Goal: Transaction & Acquisition: Purchase product/service

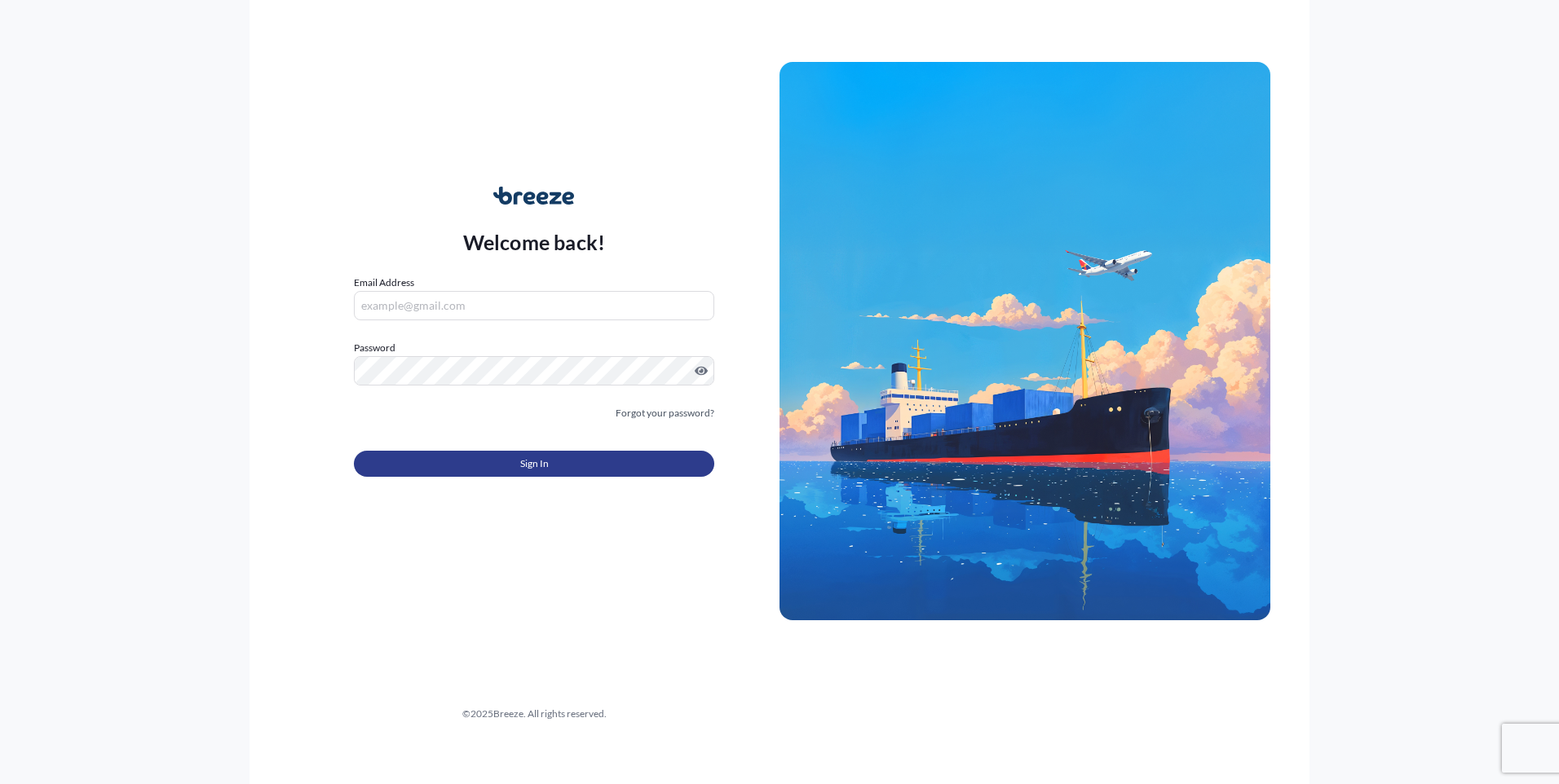
type input "[PERSON_NAME][EMAIL_ADDRESS][DOMAIN_NAME]"
click at [461, 469] on button "Sign In" at bounding box center [534, 464] width 361 height 26
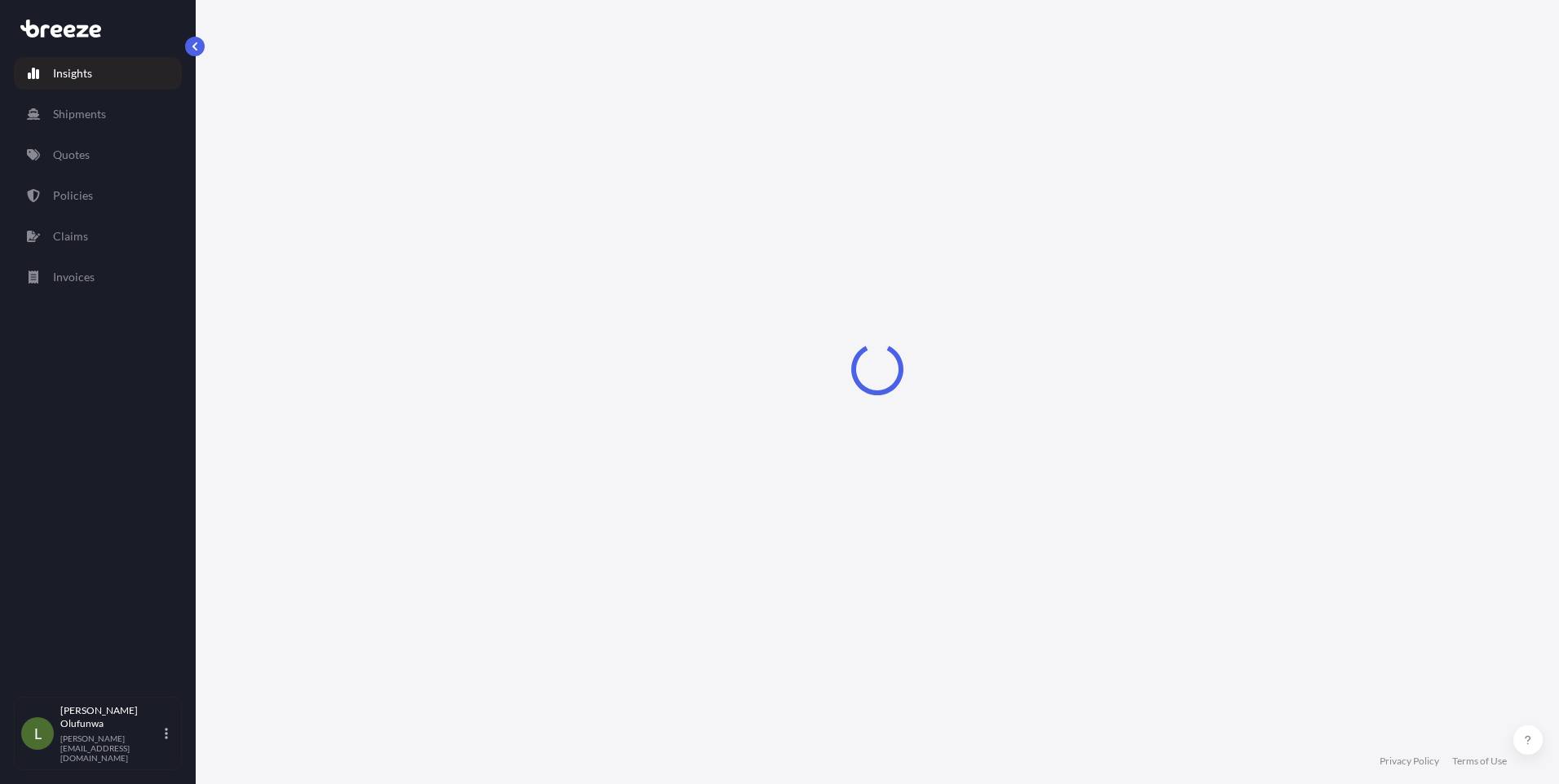
select select "2025"
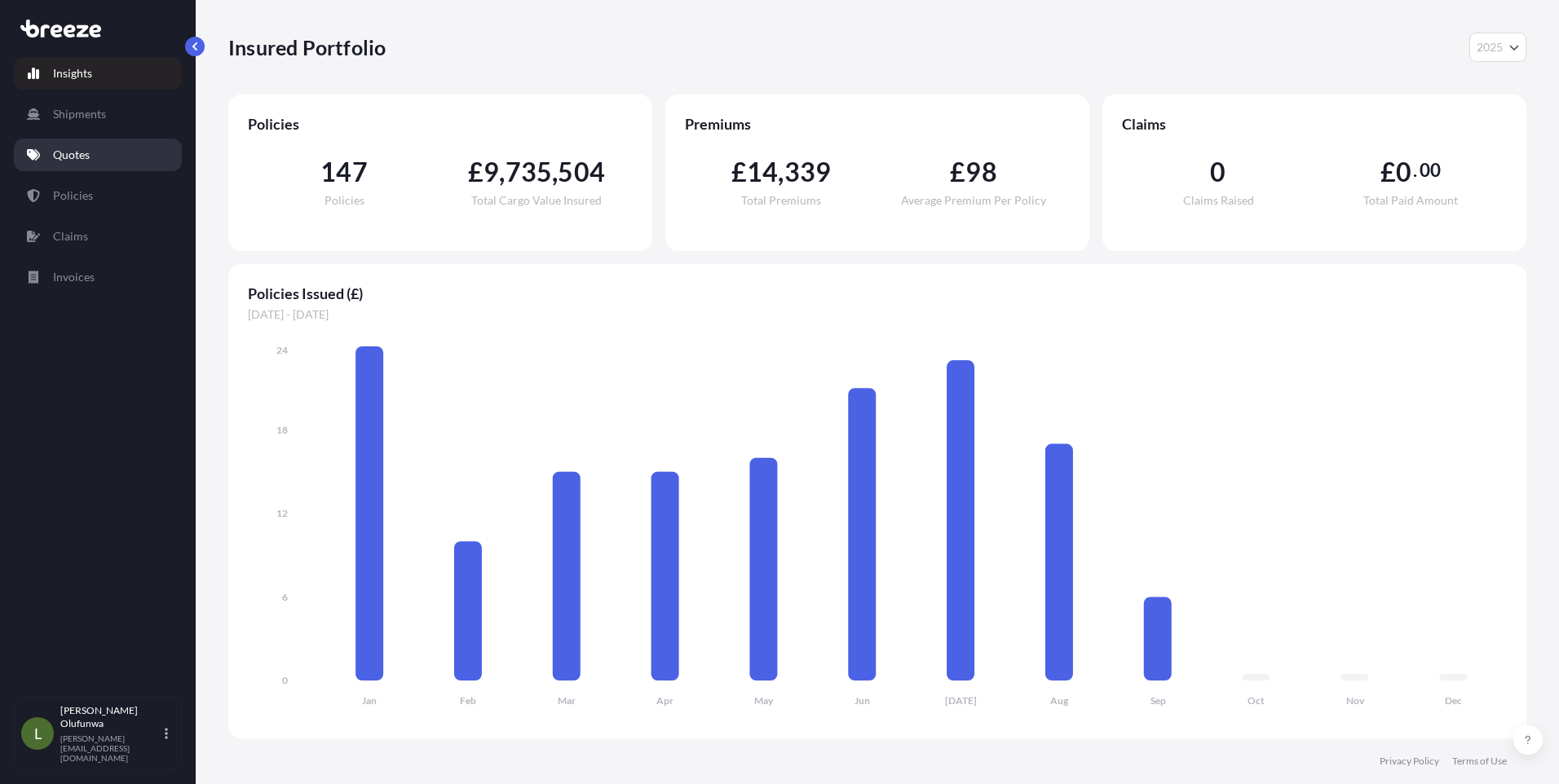
click at [88, 147] on p "Quotes" at bounding box center [70, 154] width 37 height 16
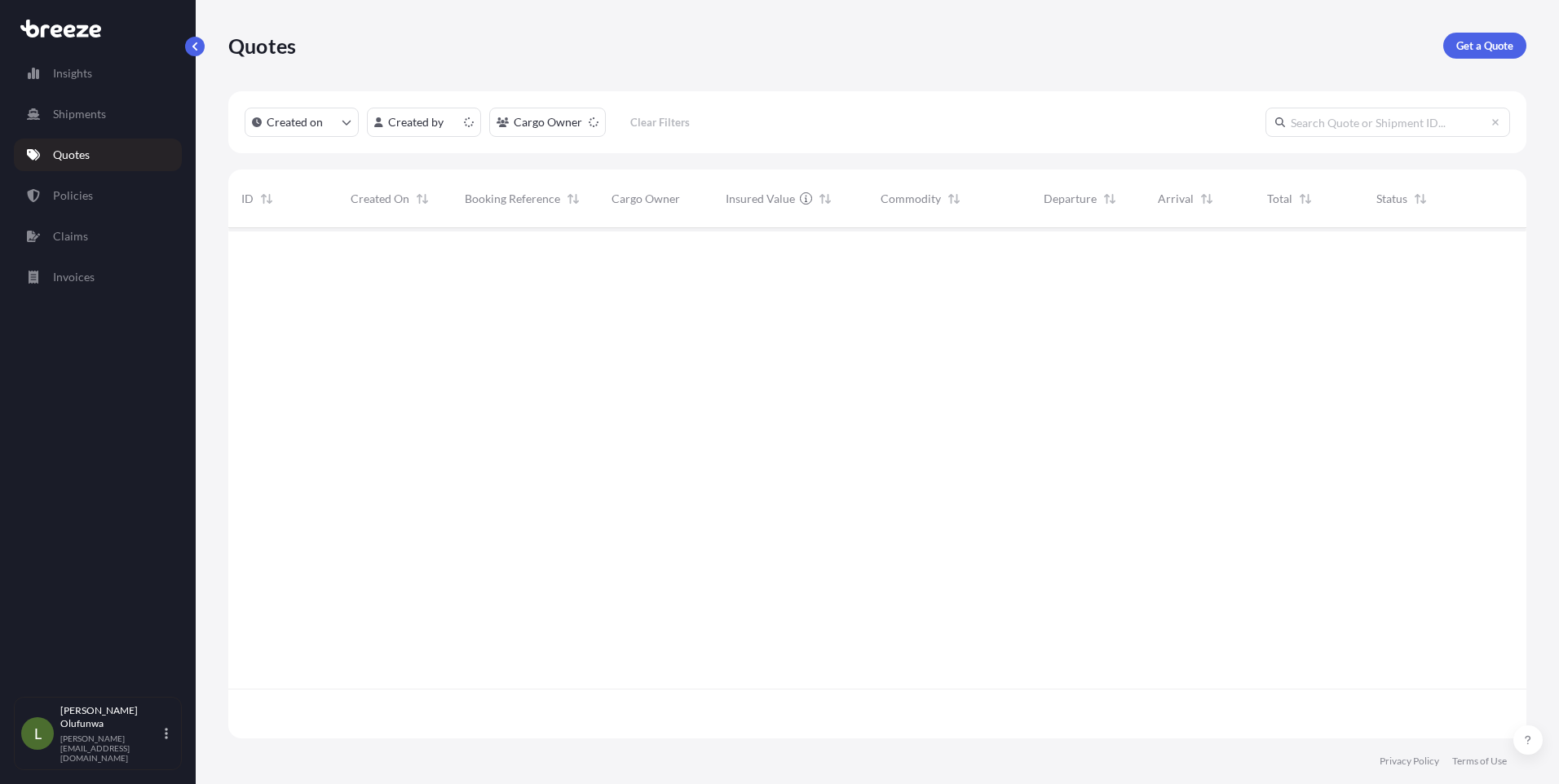
scroll to position [507, 1286]
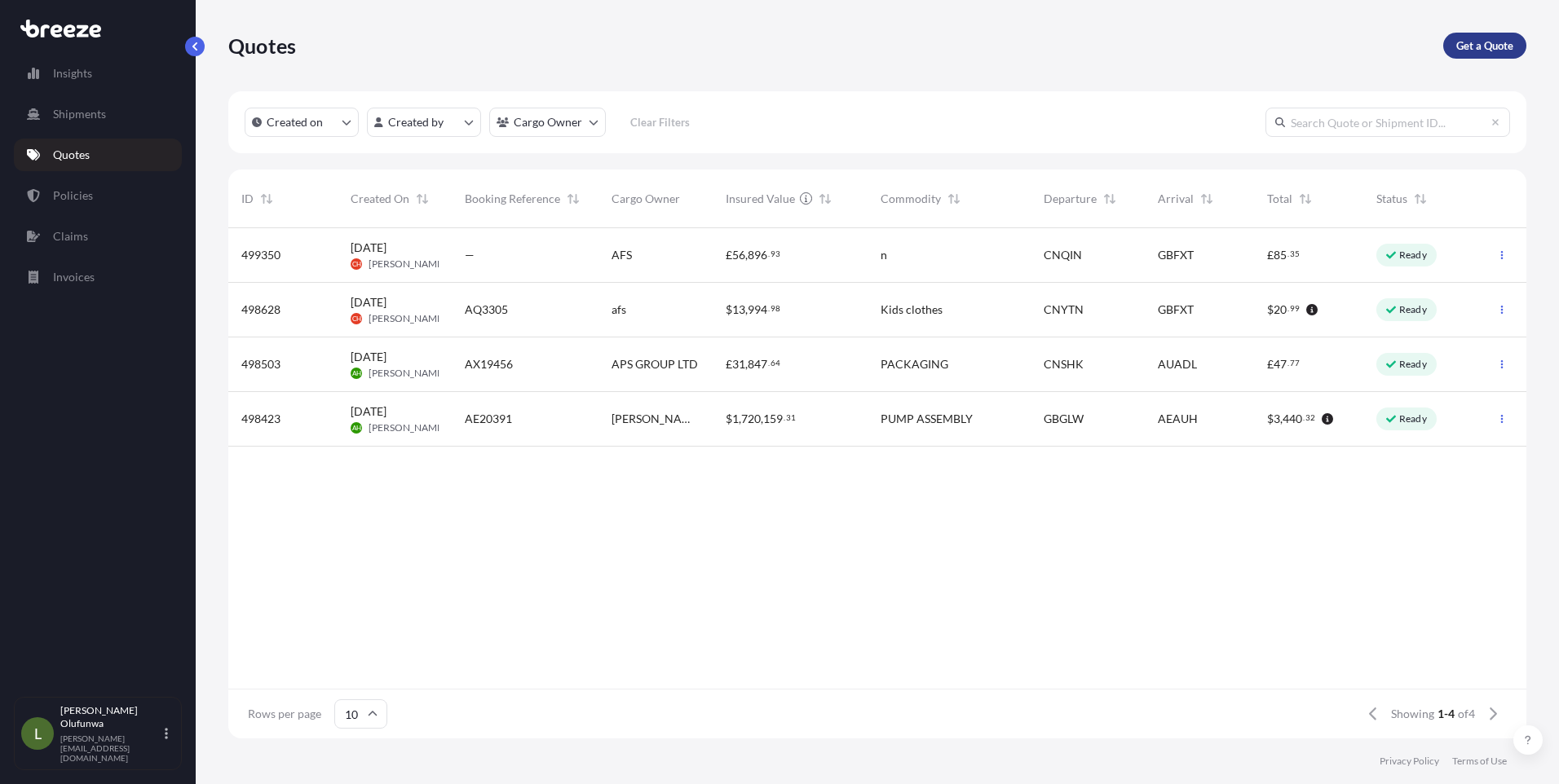
click at [1481, 46] on p "Get a Quote" at bounding box center [1485, 45] width 57 height 16
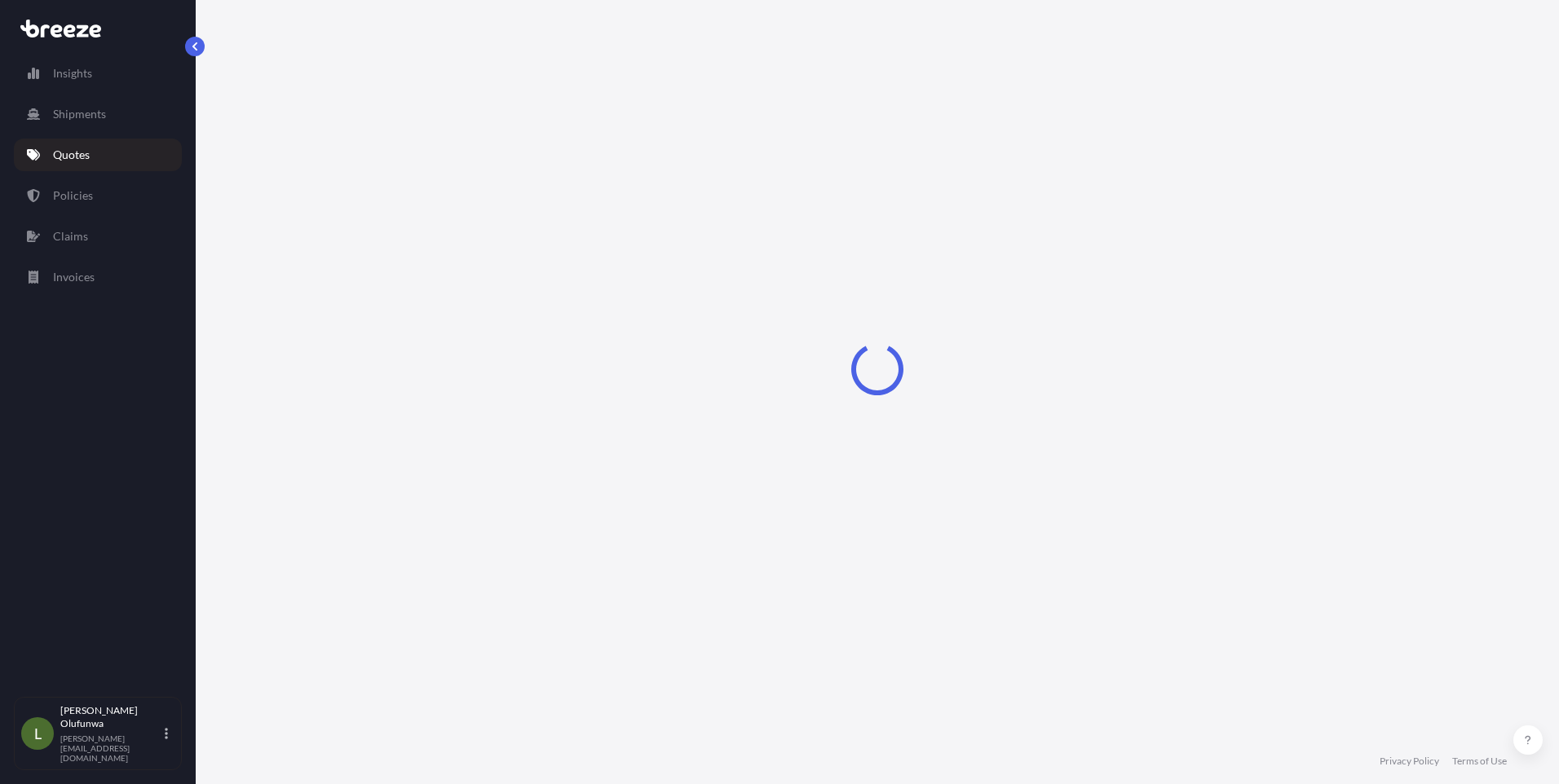
select select "Sea"
select select "1"
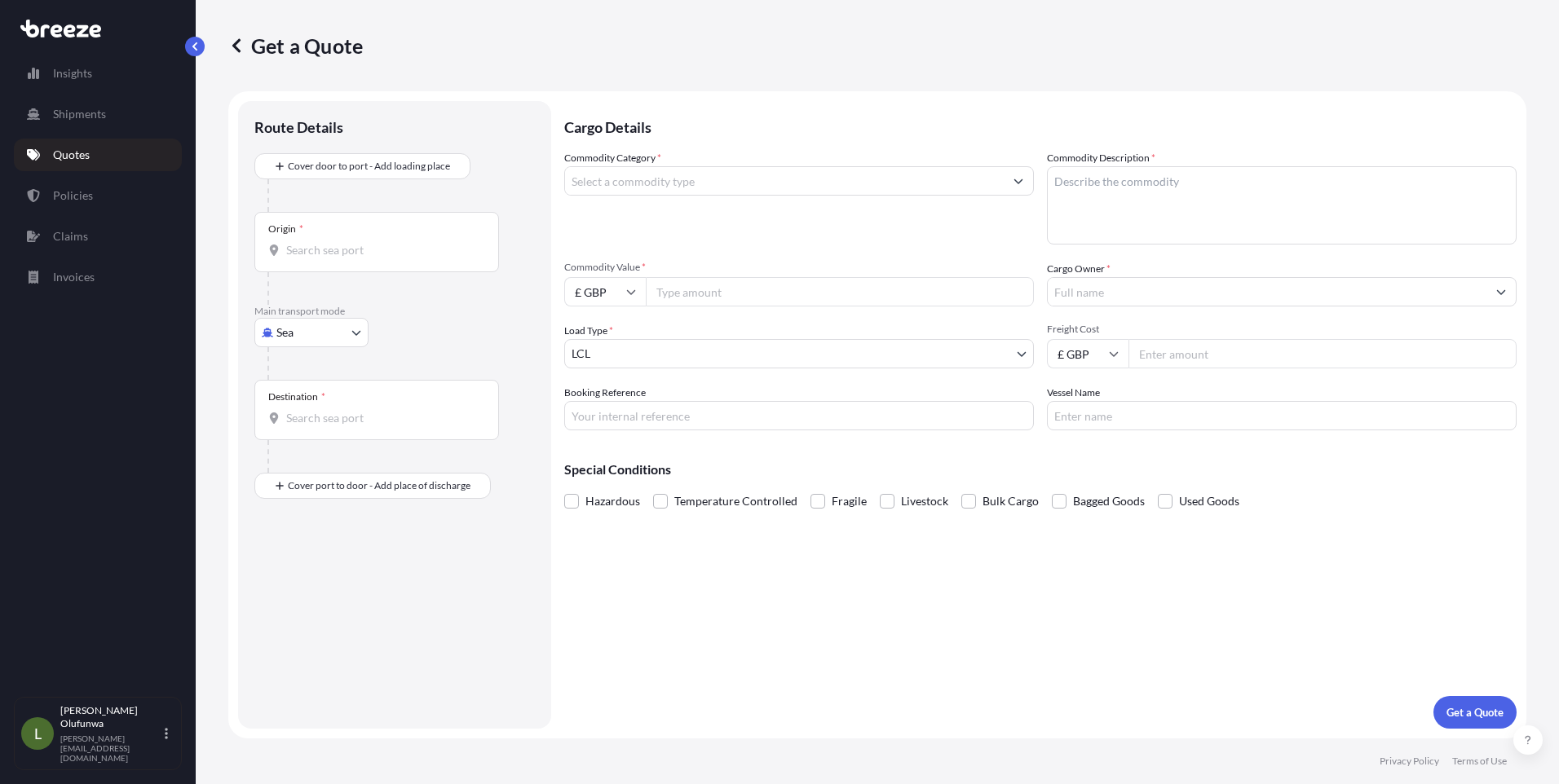
click at [337, 256] on input "Origin *" at bounding box center [382, 250] width 193 height 16
type input "CNSHG - [GEOGRAPHIC_DATA] Pt, [GEOGRAPHIC_DATA]"
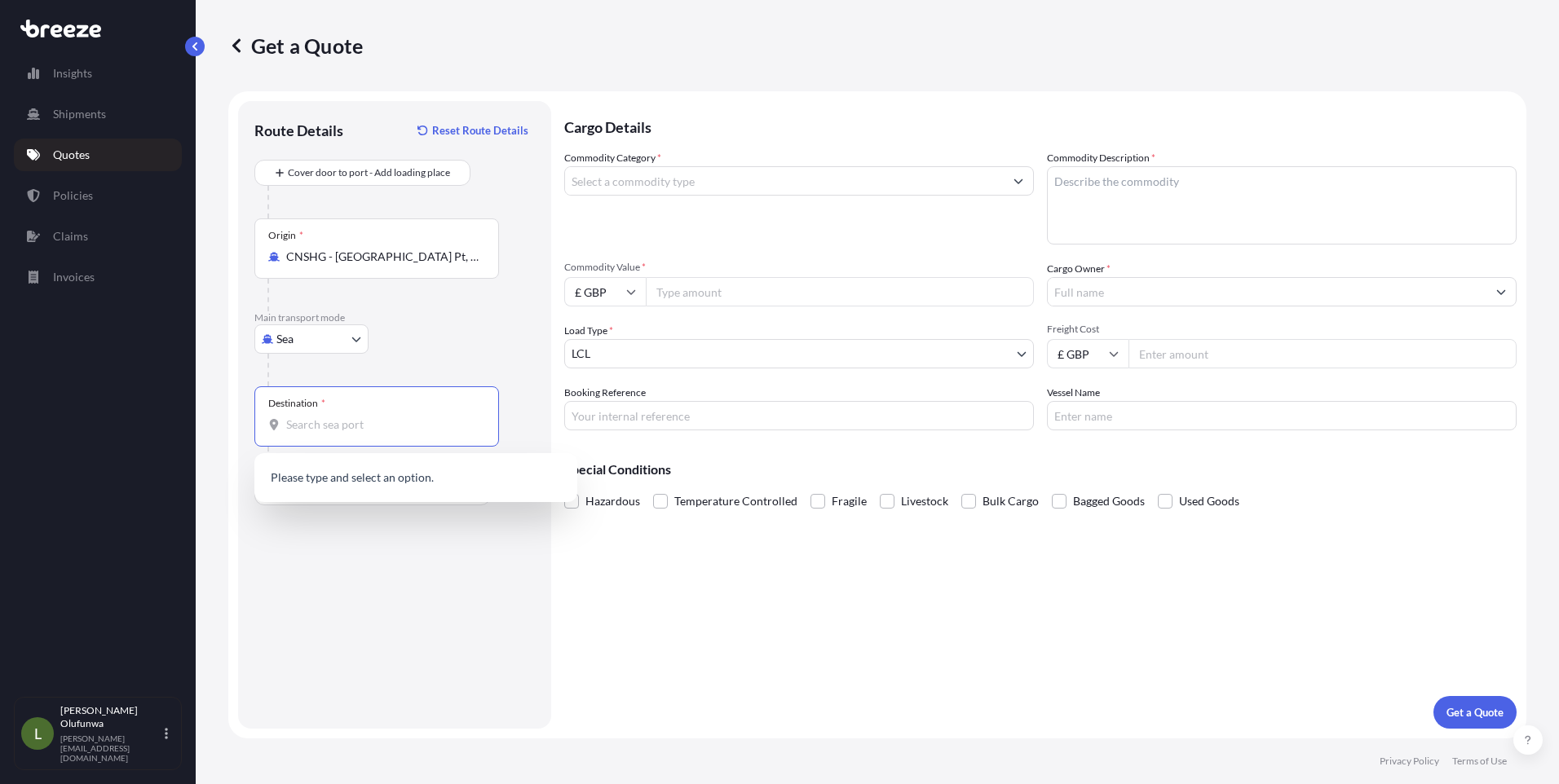
click at [351, 425] on input "Destination *" at bounding box center [382, 424] width 193 height 16
click at [356, 474] on span "GBFXT - Felixstowe, [GEOGRAPHIC_DATA]" at bounding box center [420, 479] width 220 height 16
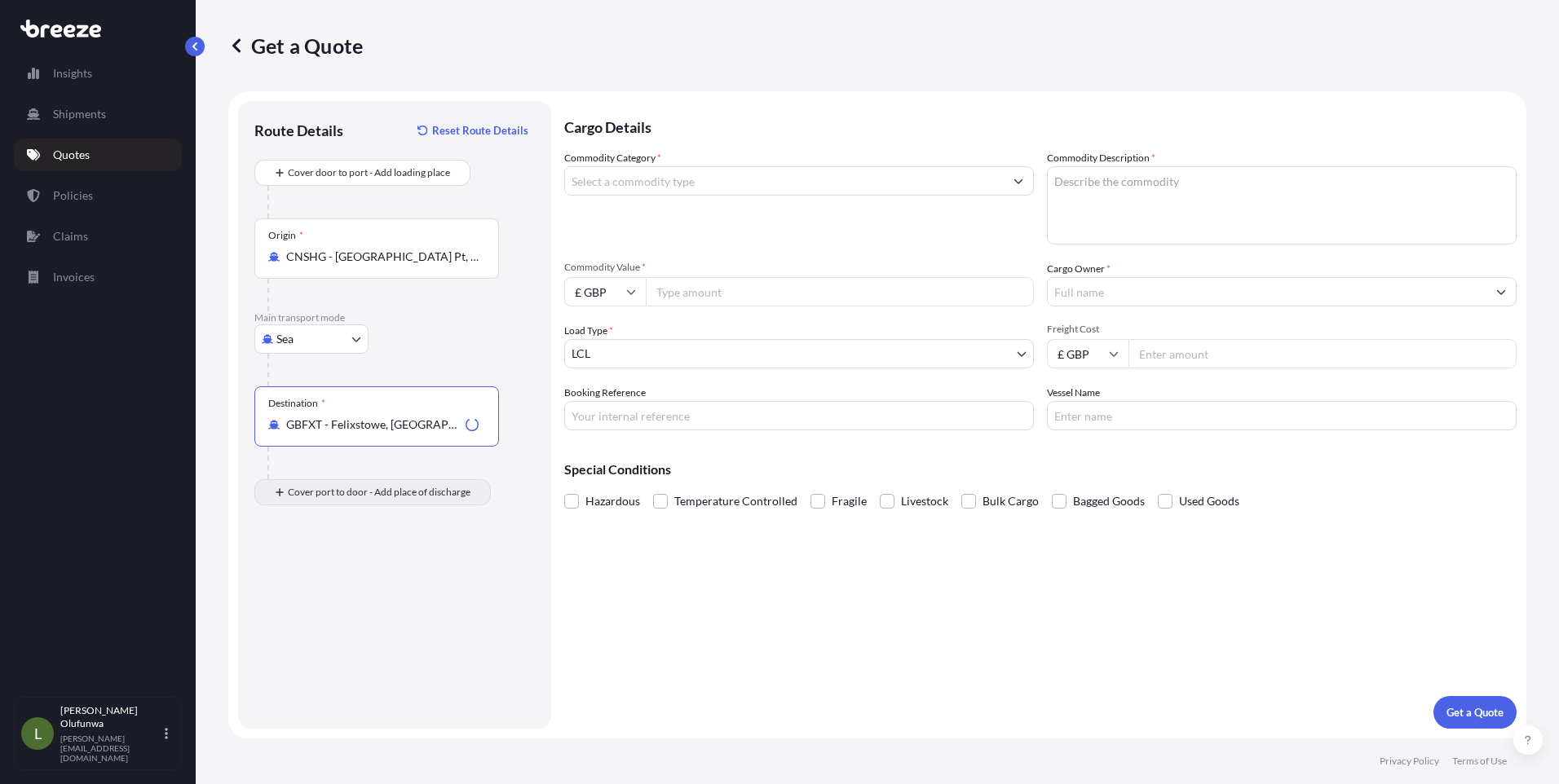
type input "GBFXT - Felixstowe, [GEOGRAPHIC_DATA]"
click at [366, 578] on input "Place of Discharge" at bounding box center [382, 579] width 193 height 16
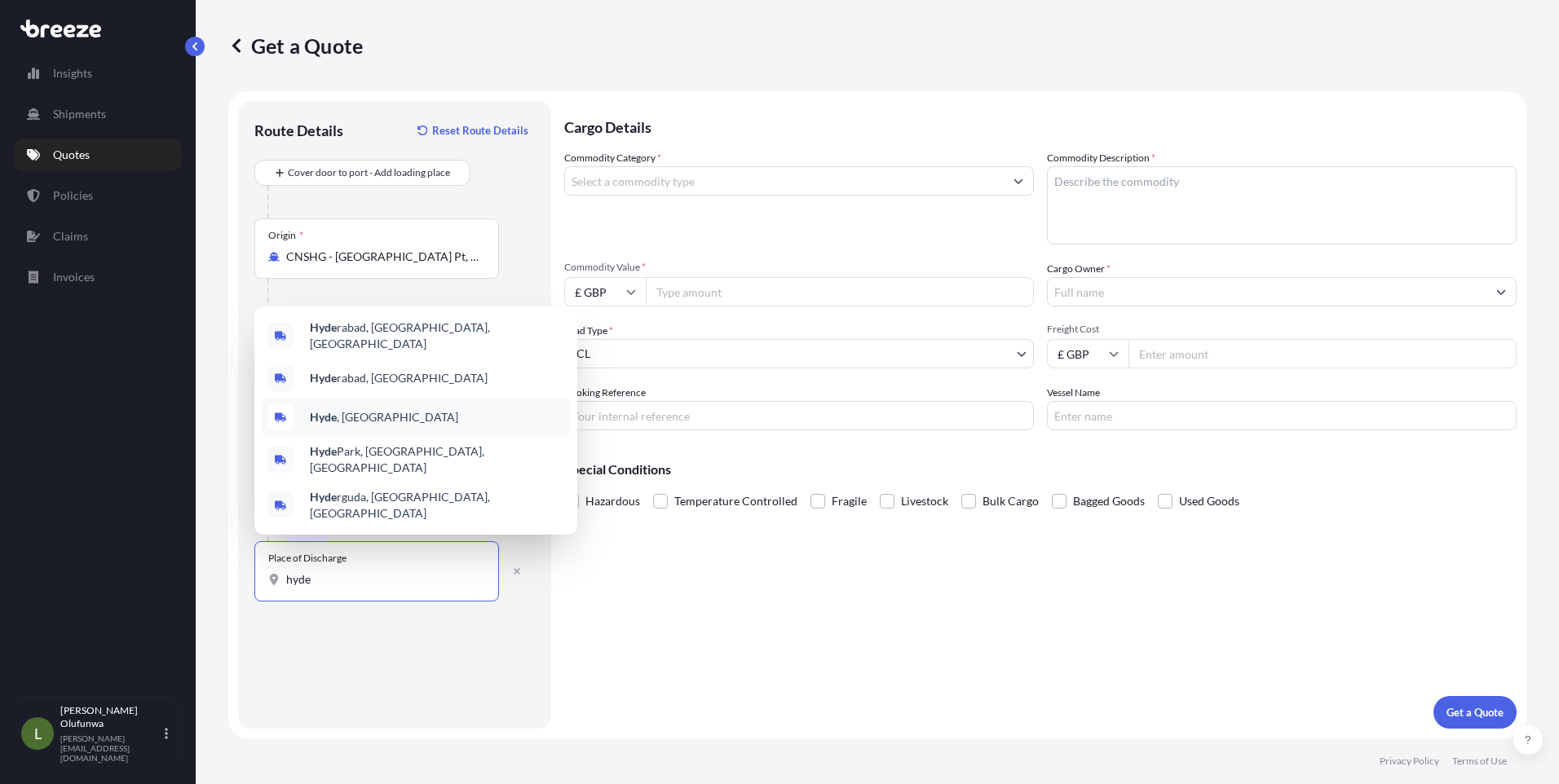
click at [354, 437] on div "Hyde , [GEOGRAPHIC_DATA]" at bounding box center [416, 418] width 310 height 39
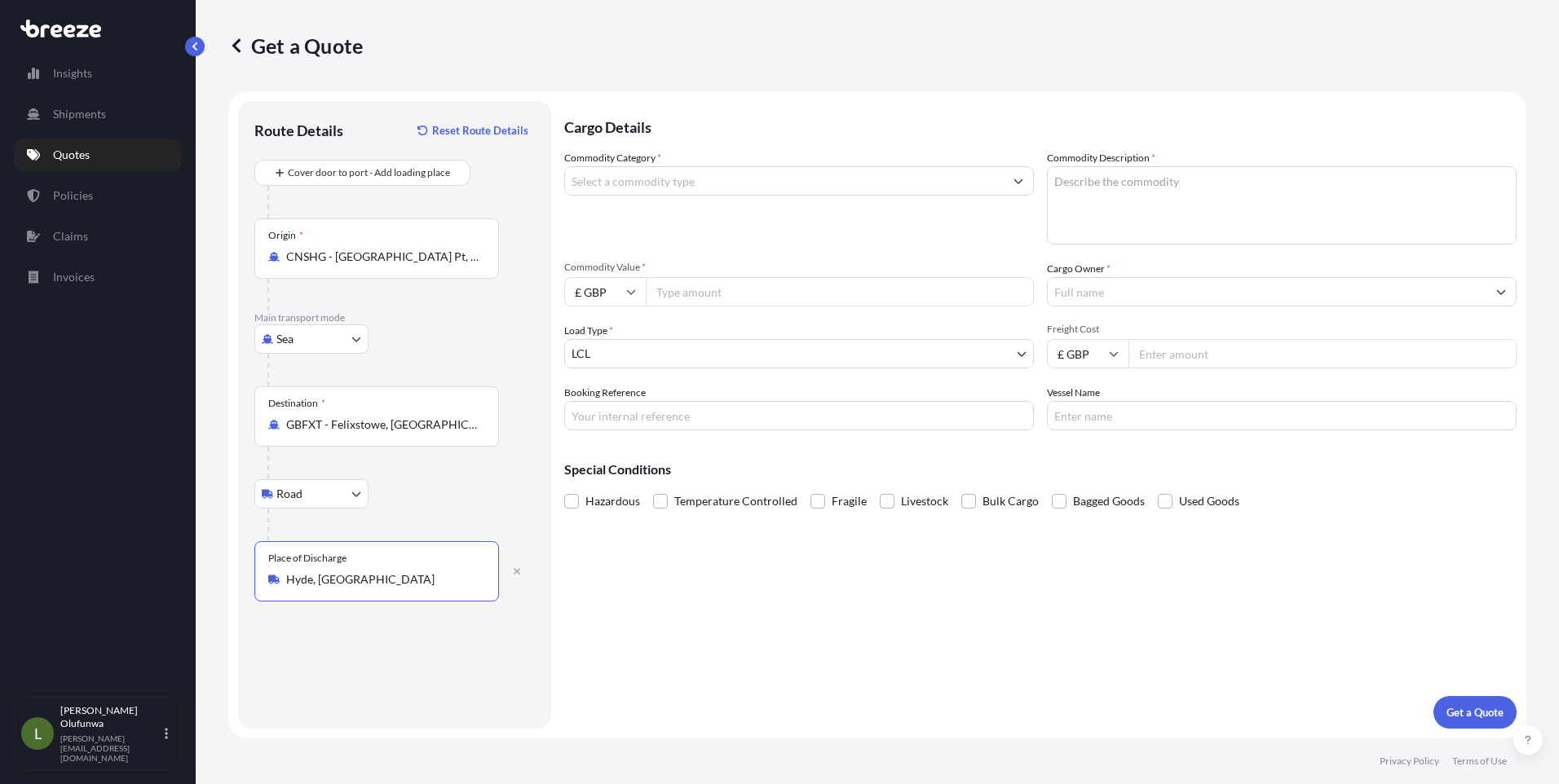
type input "Hyde, [GEOGRAPHIC_DATA]"
click at [645, 192] on input "Commodity Category *" at bounding box center [784, 180] width 439 height 29
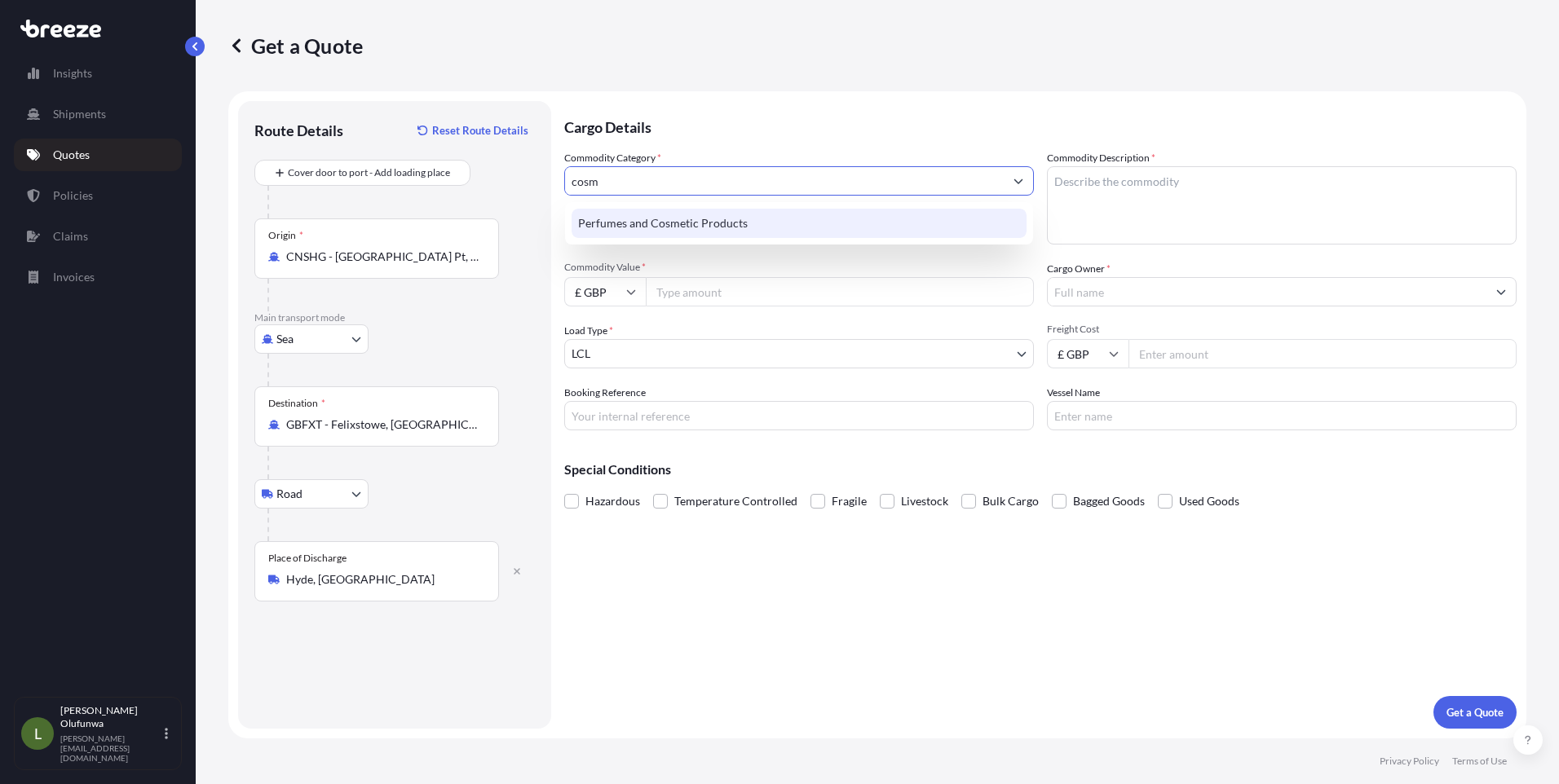
click at [699, 231] on div "Perfumes and Cosmetic Products" at bounding box center [799, 223] width 455 height 29
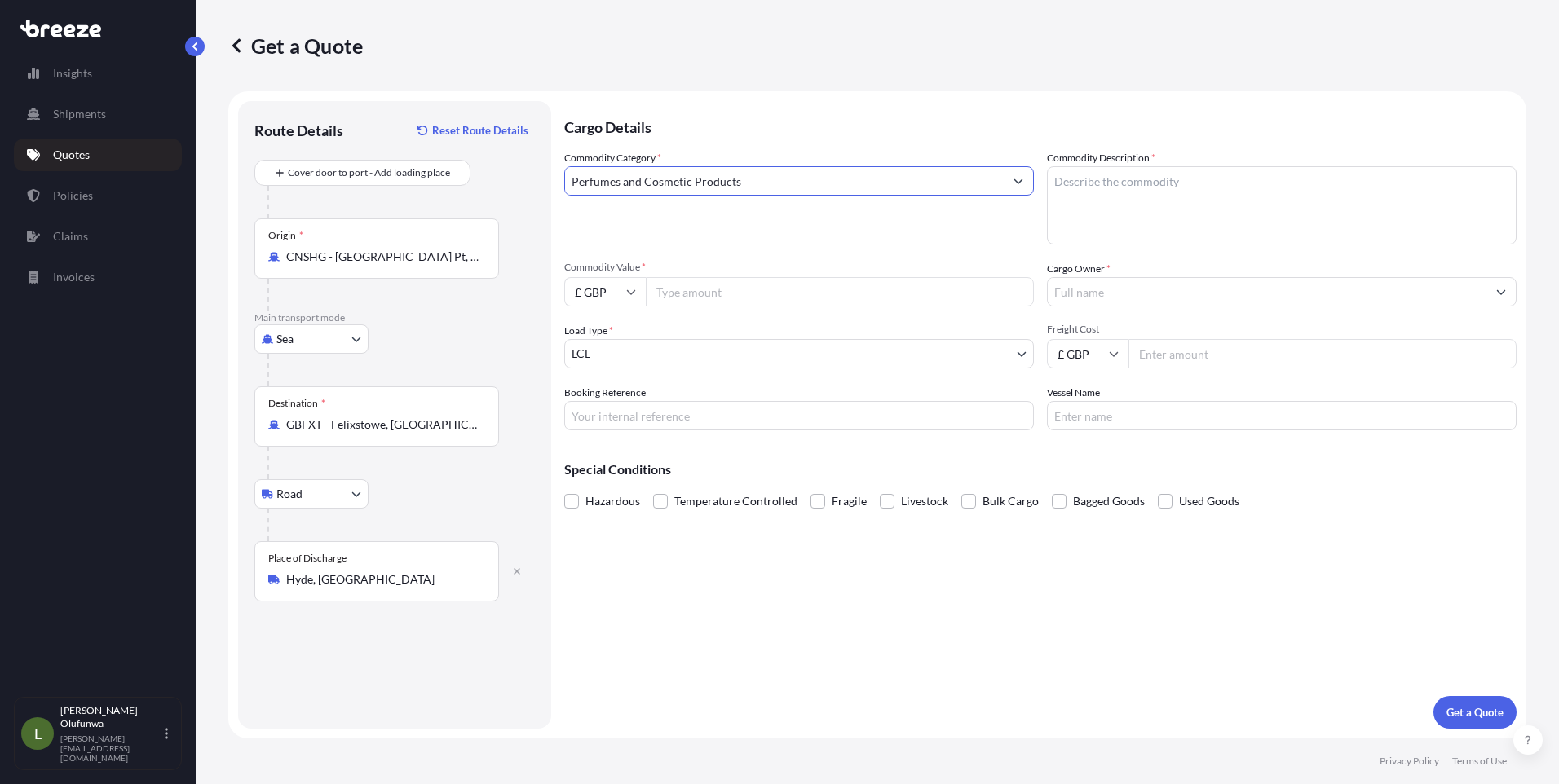
type input "Perfumes and Cosmetic Products"
click at [1098, 196] on textarea "Commodity Description *" at bounding box center [1282, 205] width 470 height 78
type textarea "c"
type textarea "CREAM SERUM TONER FACE SPRAY"
click at [618, 293] on input "£ GBP" at bounding box center [605, 291] width 82 height 29
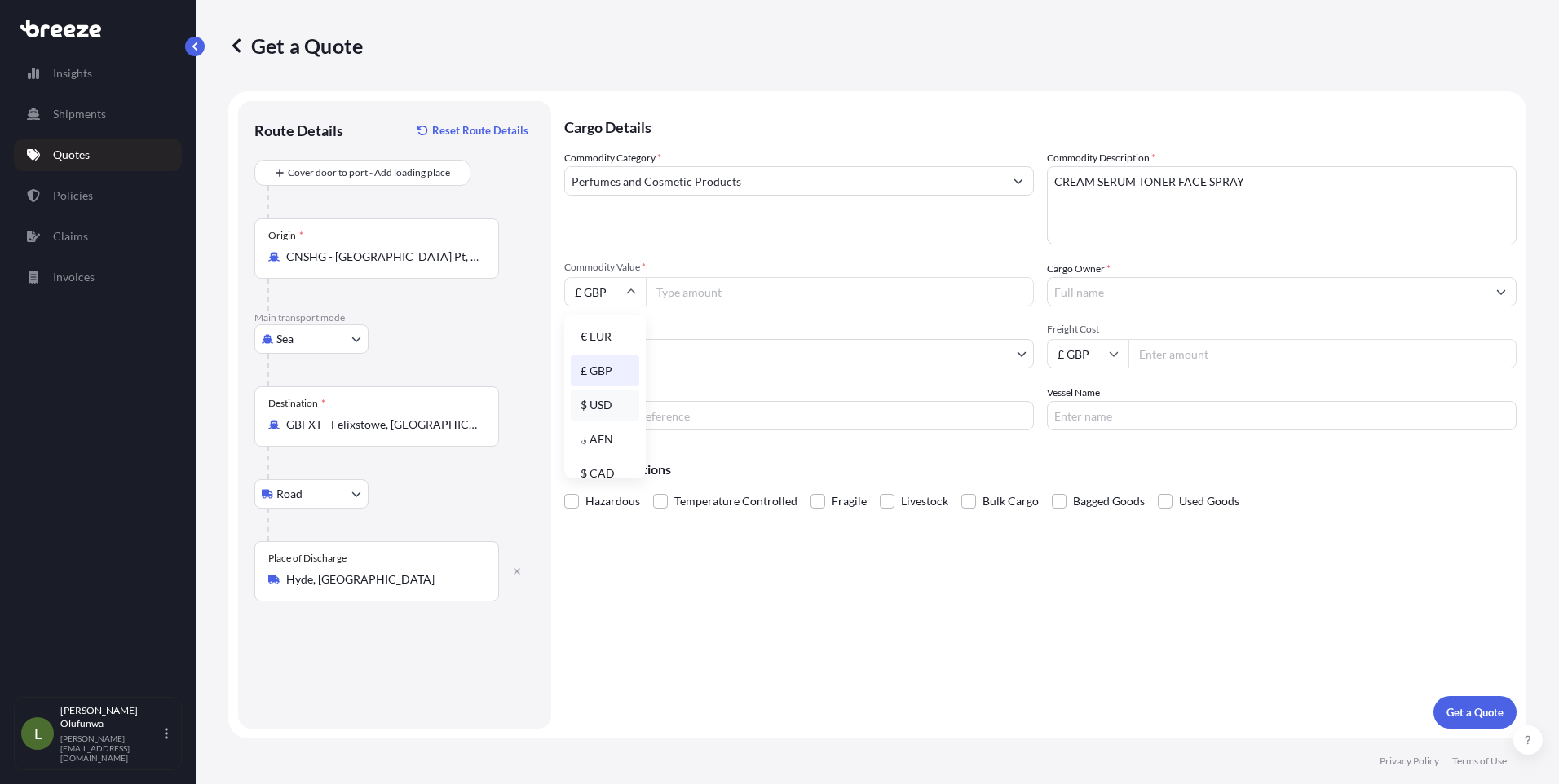
click at [597, 402] on div "$ USD" at bounding box center [605, 405] width 69 height 31
type input "$ USD"
click at [1067, 356] on input "£ GBP" at bounding box center [1088, 353] width 82 height 29
click at [1082, 464] on div "$ USD" at bounding box center [1088, 467] width 69 height 31
type input "$ USD"
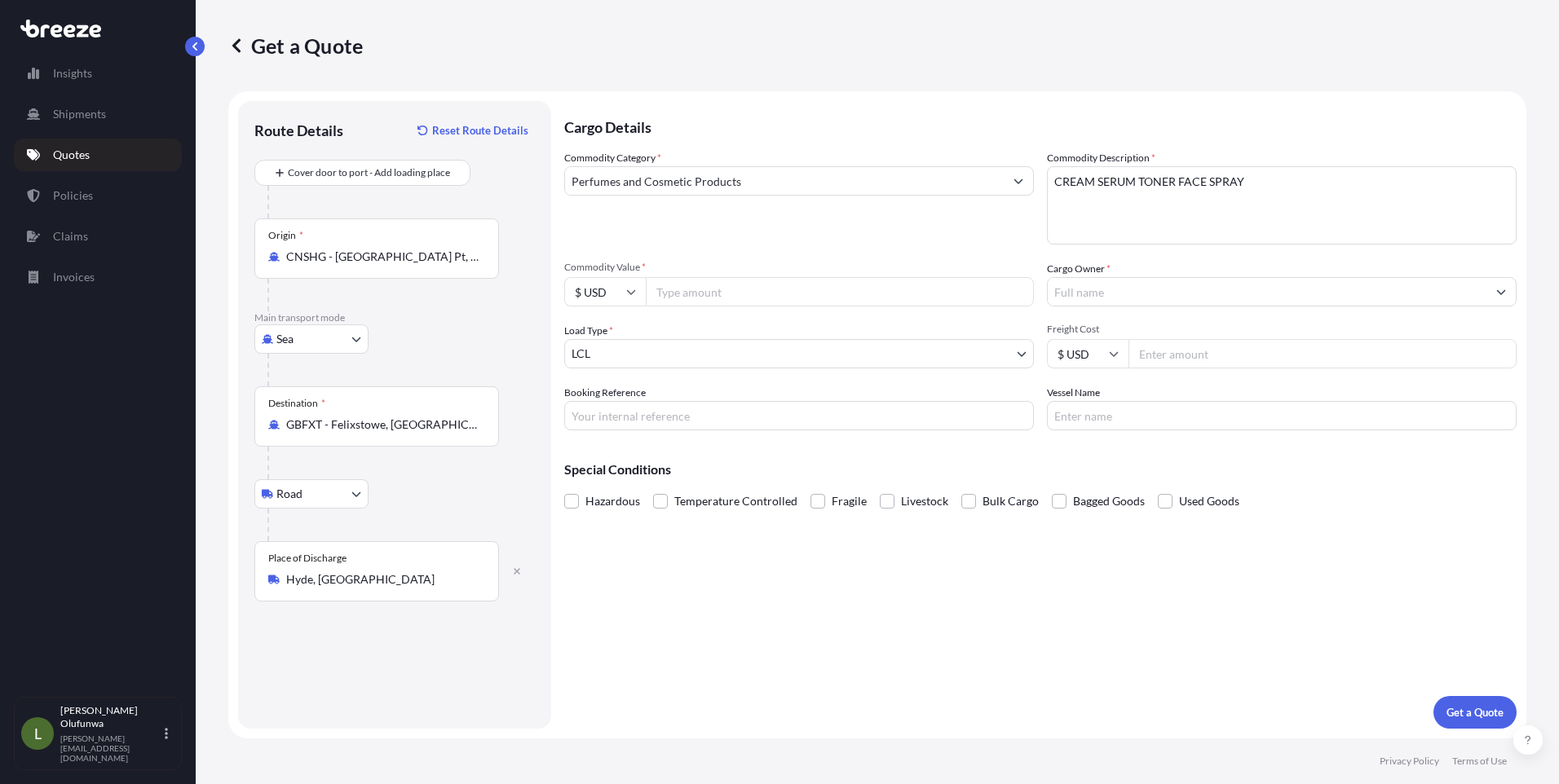
click at [1181, 359] on input "Freight Cost" at bounding box center [1322, 353] width 388 height 29
drag, startPoint x: 1186, startPoint y: 365, endPoint x: 1186, endPoint y: 353, distance: 12.0
click at [1186, 365] on input "Freight Cost" at bounding box center [1322, 353] width 388 height 29
paste input "2570"
type input "2570"
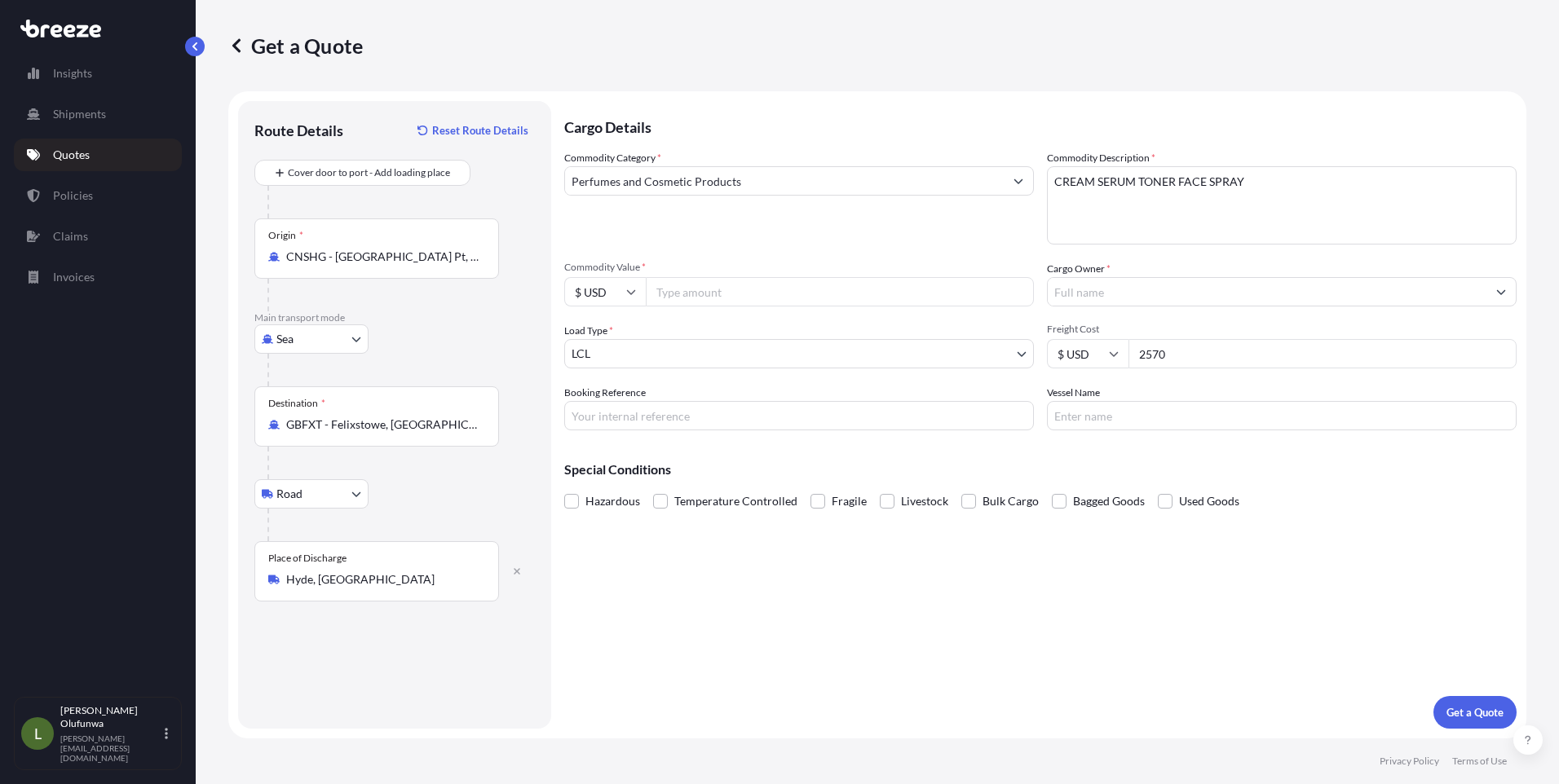
click at [659, 350] on body "Insights Shipments Quotes Policies Claims Invoices L [PERSON_NAME] Olufunwa [PE…" at bounding box center [780, 392] width 1559 height 784
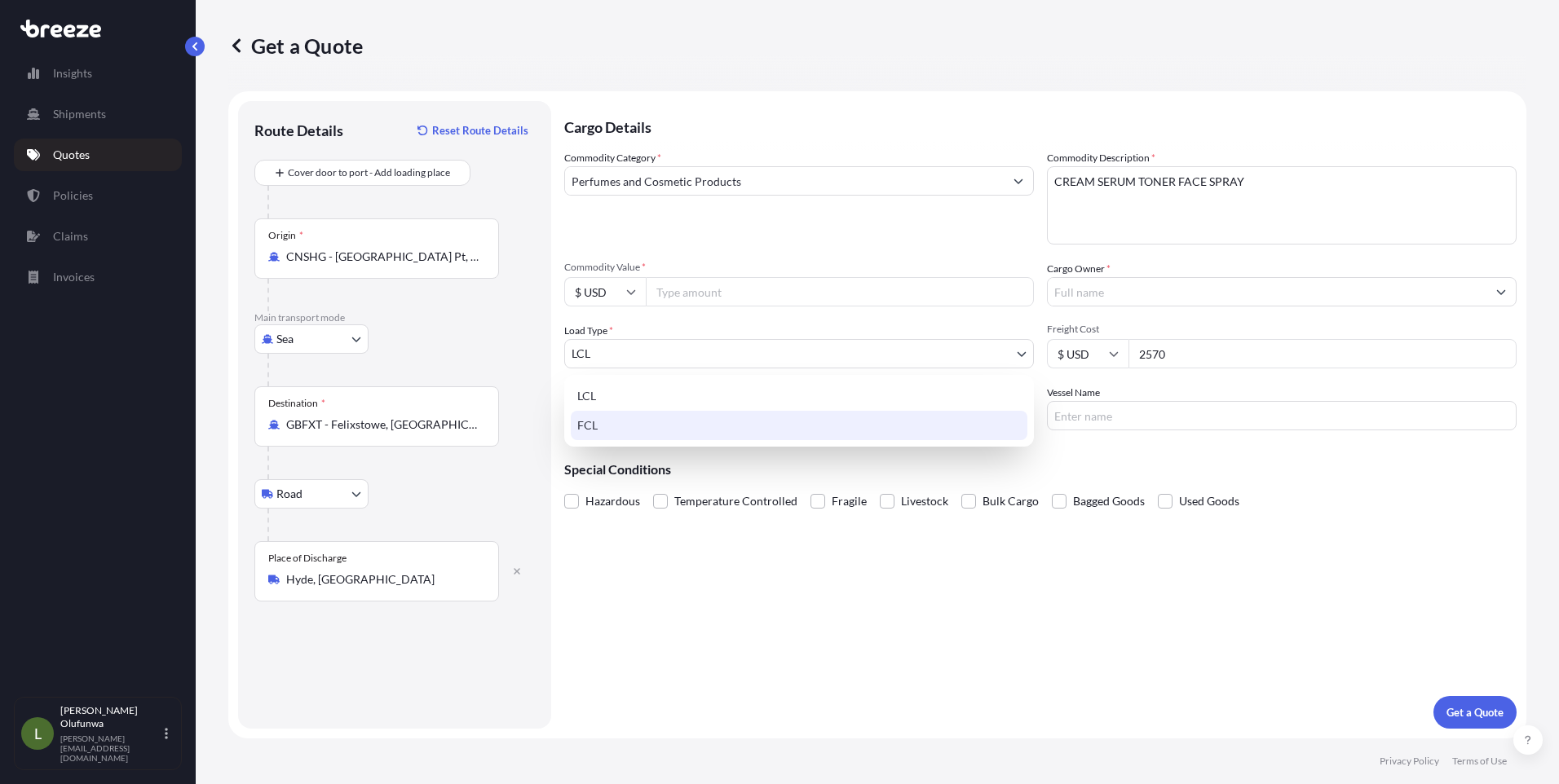
click at [609, 431] on div "FCL" at bounding box center [799, 425] width 456 height 29
select select "2"
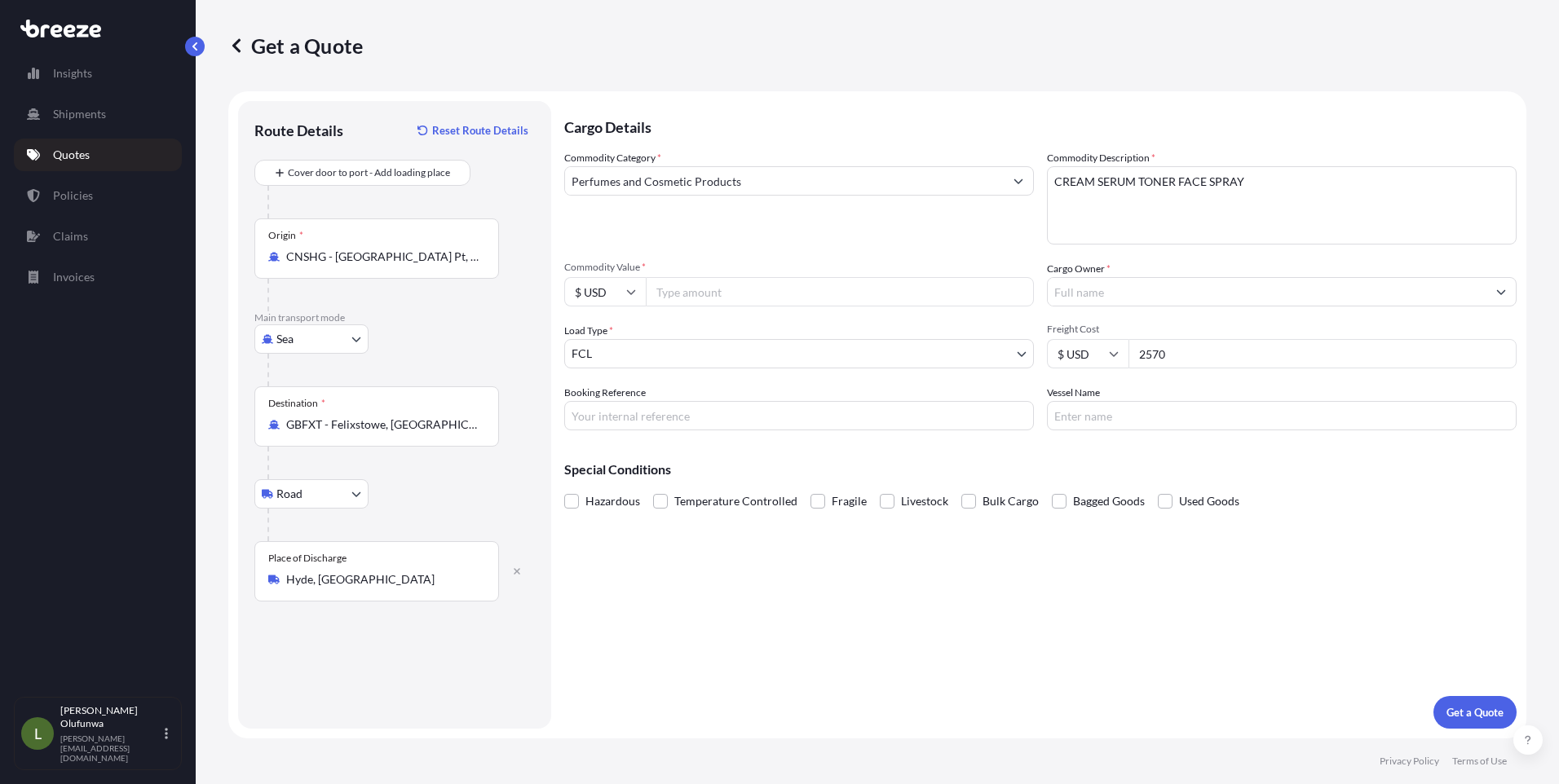
click at [691, 291] on input "Commodity Value *" at bounding box center [840, 291] width 388 height 29
click at [720, 296] on input "Commodity Value *" at bounding box center [840, 291] width 388 height 29
paste input "55104.24"
type input "55104.24"
click at [1083, 277] on div at bounding box center [1282, 291] width 470 height 29
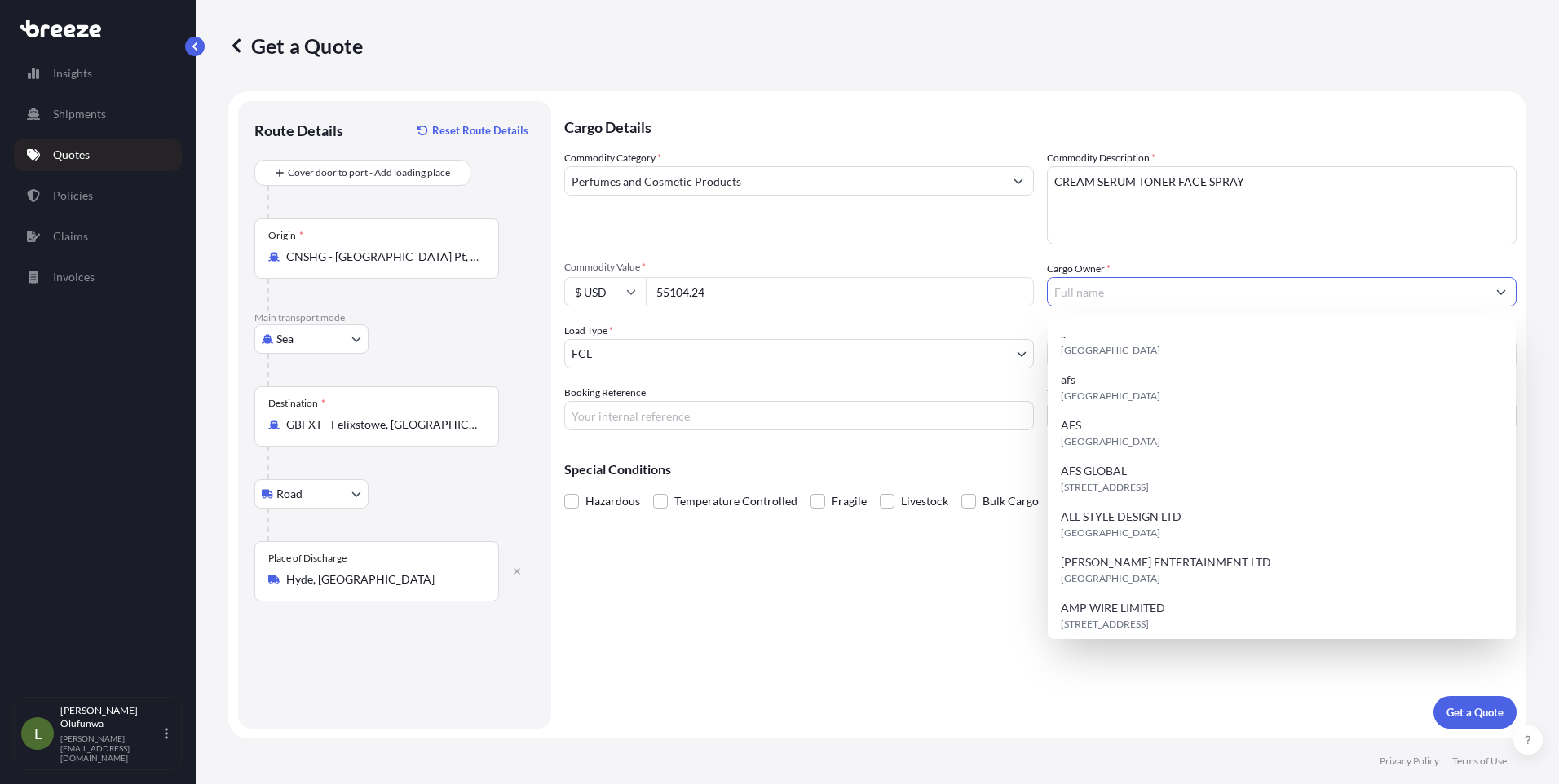
click at [1087, 300] on input "Cargo Owner *" at bounding box center [1267, 291] width 439 height 29
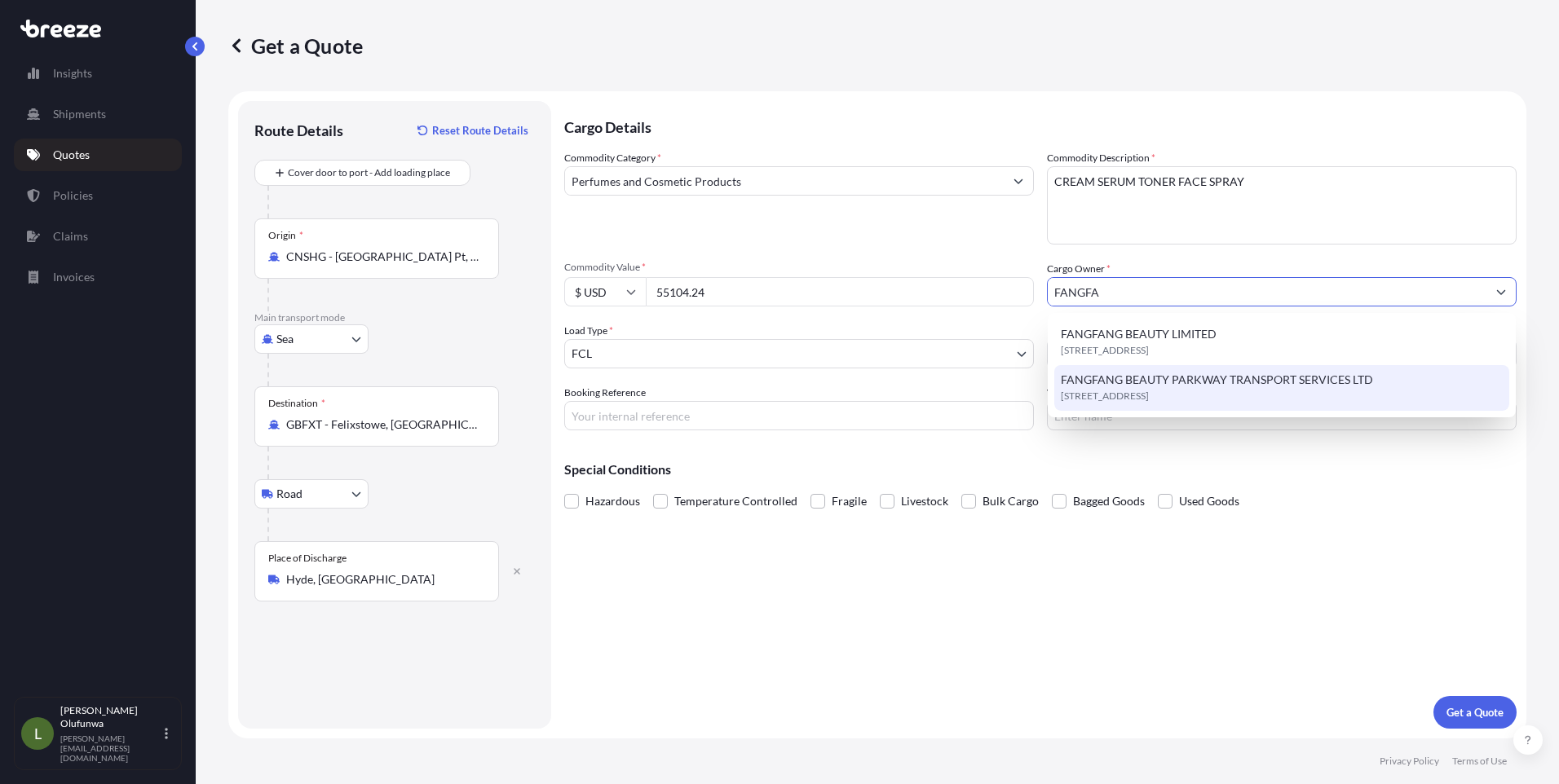
click at [1174, 387] on span "FANGFANG BEAUTY PARKWAY TRANSPORT SERVICES LTD" at bounding box center [1217, 379] width 313 height 16
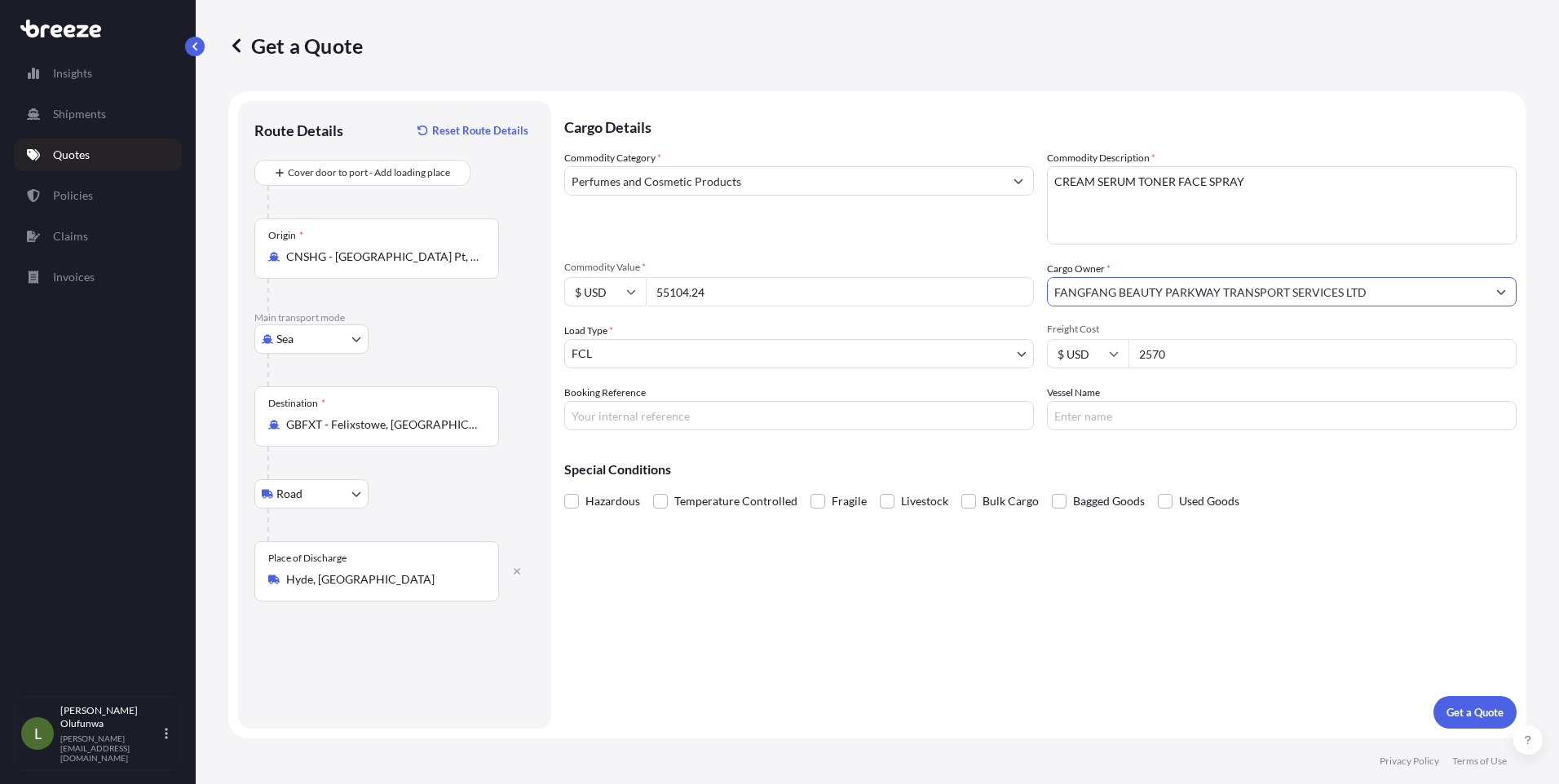
type input "FANGFANG BEAUTY PARKWAY TRANSPORT SERVICES LTD"
click at [768, 419] on input "Booking Reference" at bounding box center [799, 415] width 470 height 29
click at [626, 413] on input "AI" at bounding box center [799, 415] width 470 height 29
type input "AI20221"
click at [1097, 409] on input "Vessel Name" at bounding box center [1282, 415] width 470 height 29
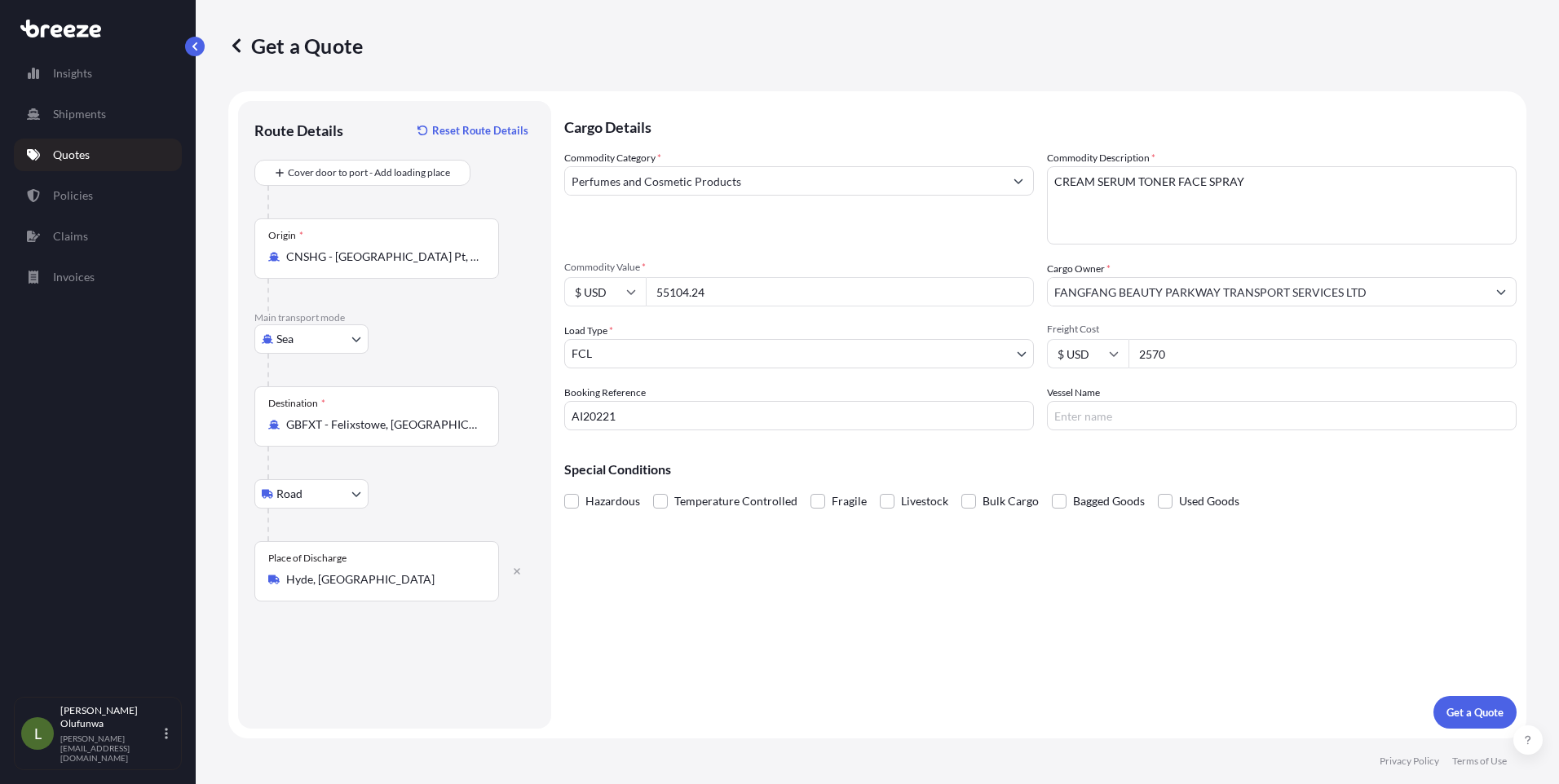
click at [1148, 417] on input "Vessel Name" at bounding box center [1282, 415] width 470 height 29
paste input "OOCL PIRAEUS"
type input "OOCL PIRAEUS"
click at [1470, 717] on p "Get a Quote" at bounding box center [1474, 712] width 57 height 16
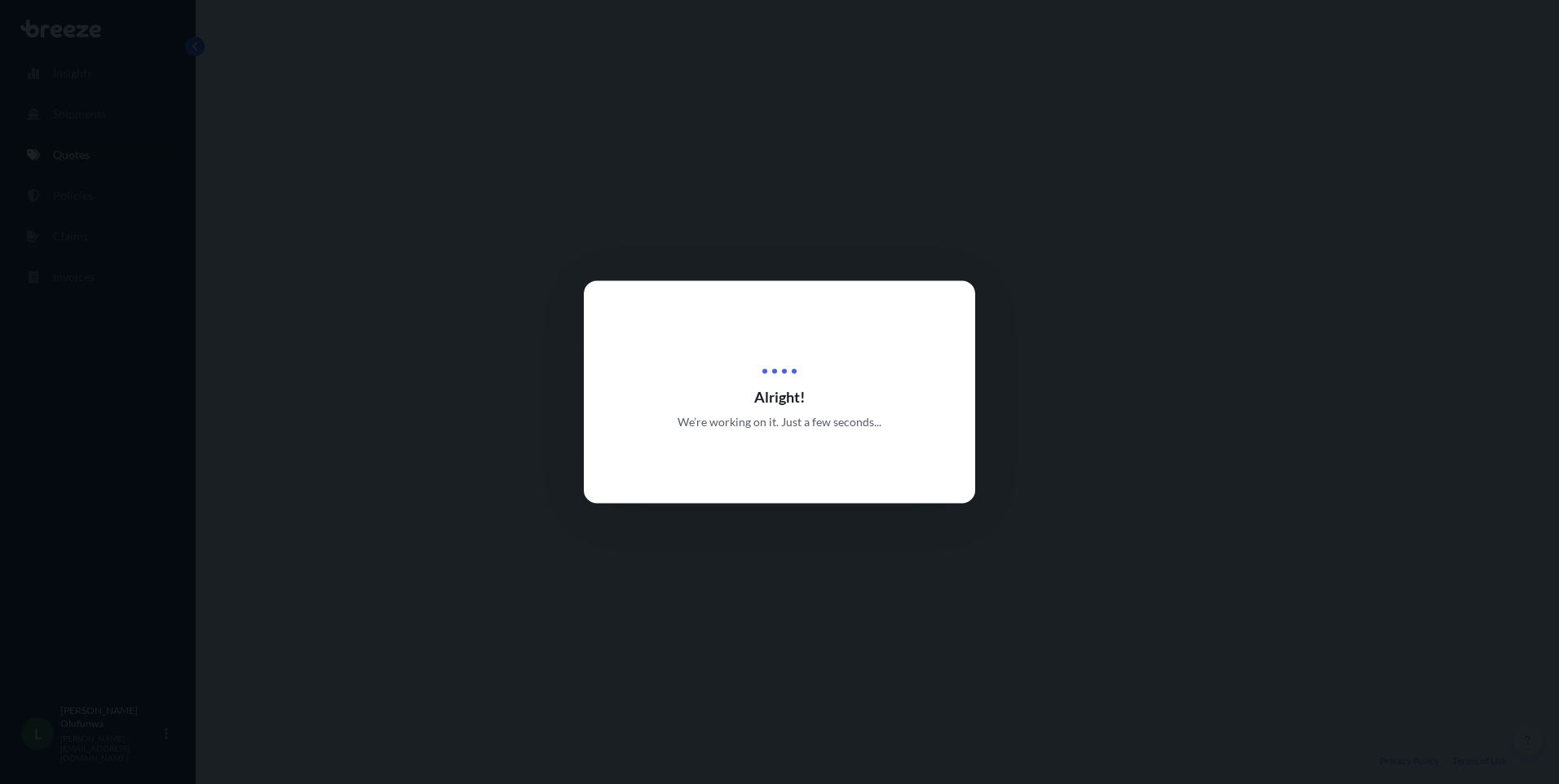
select select "Sea"
select select "Road"
select select "2"
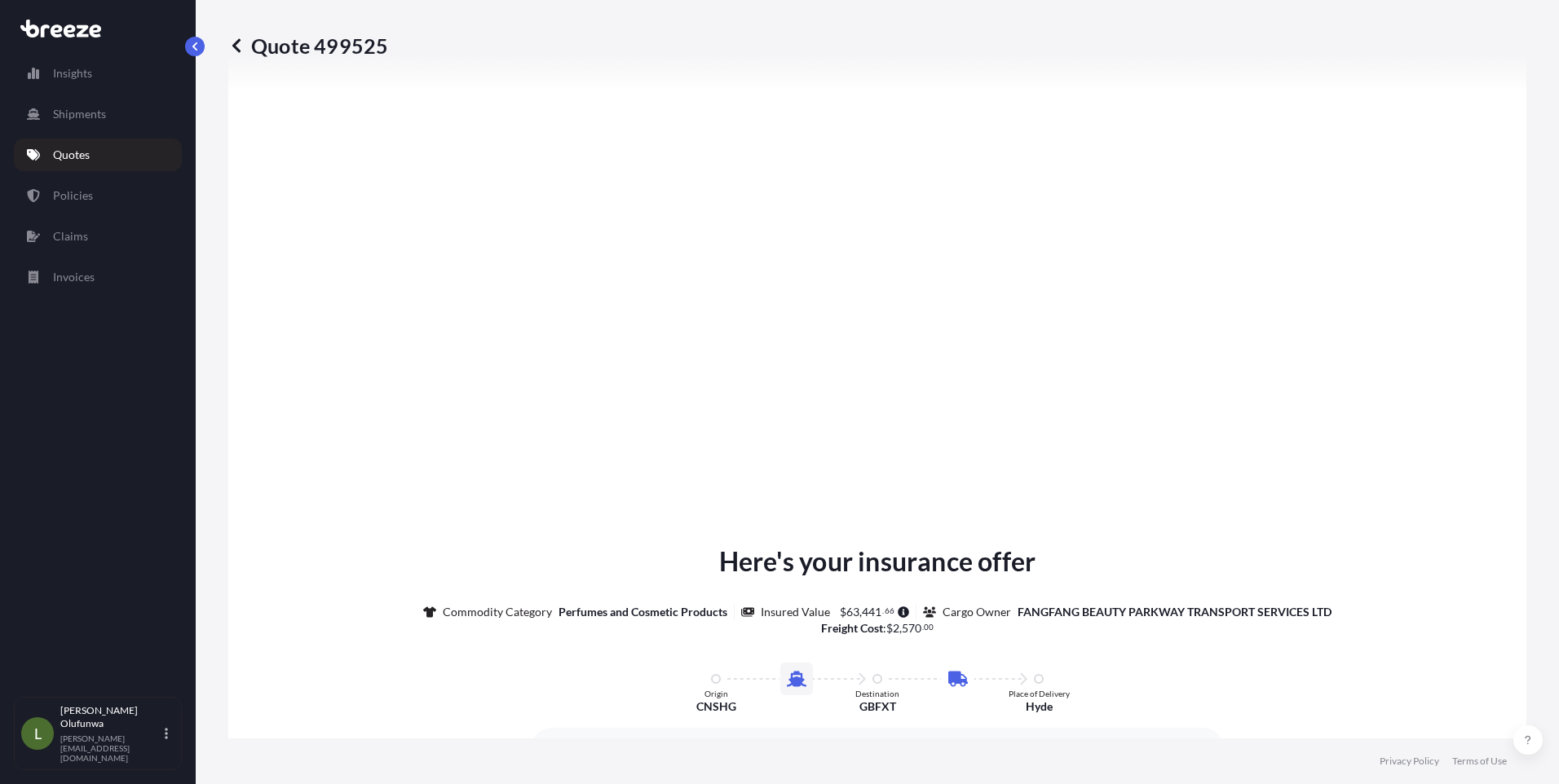
scroll to position [1934, 0]
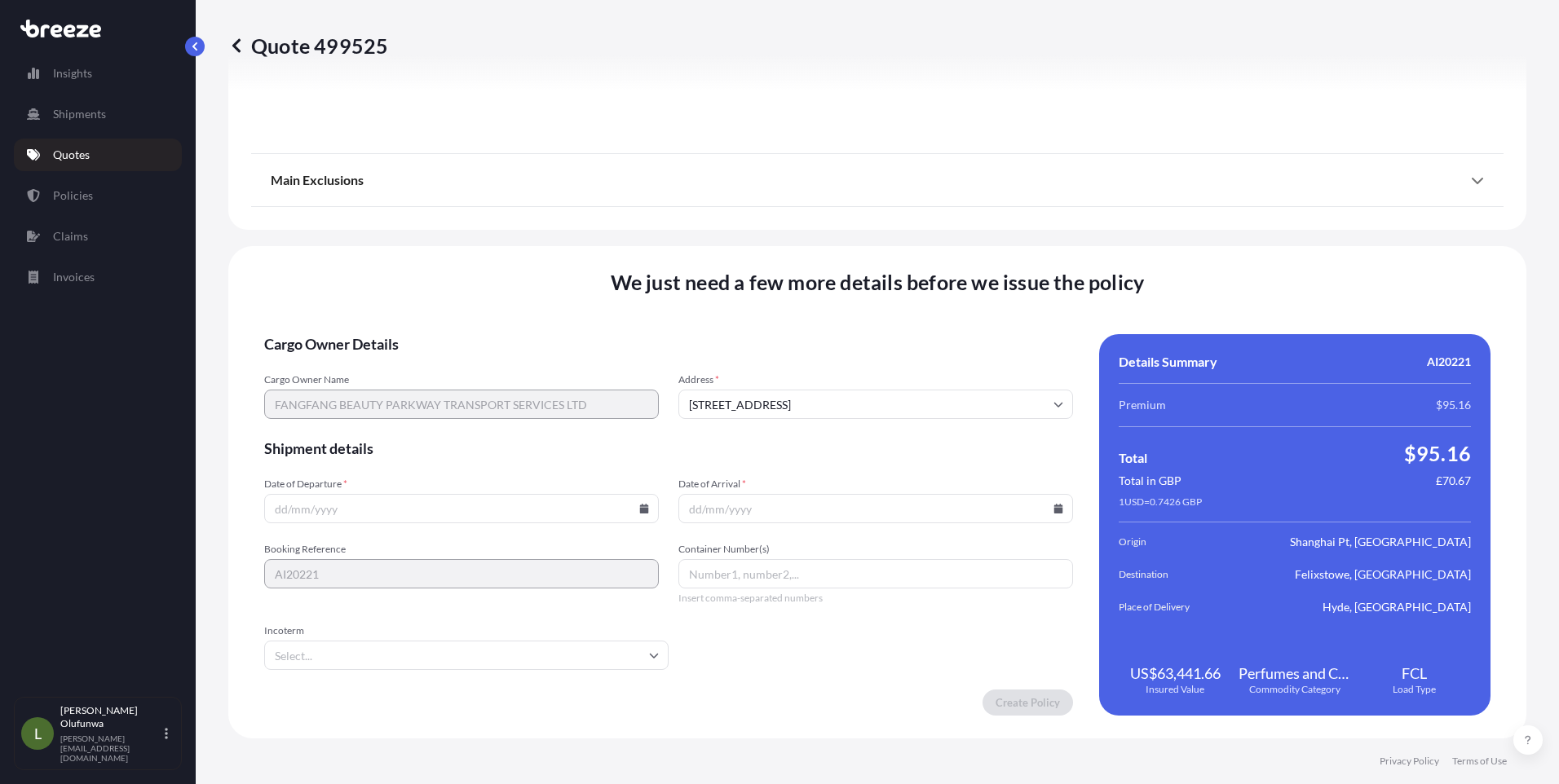
click at [641, 509] on icon at bounding box center [645, 509] width 9 height 9
click at [422, 332] on button "10" at bounding box center [422, 332] width 26 height 26
type input "[DATE]"
click at [1055, 510] on icon at bounding box center [1059, 509] width 9 height 9
click at [982, 230] on icon at bounding box center [980, 234] width 7 height 9
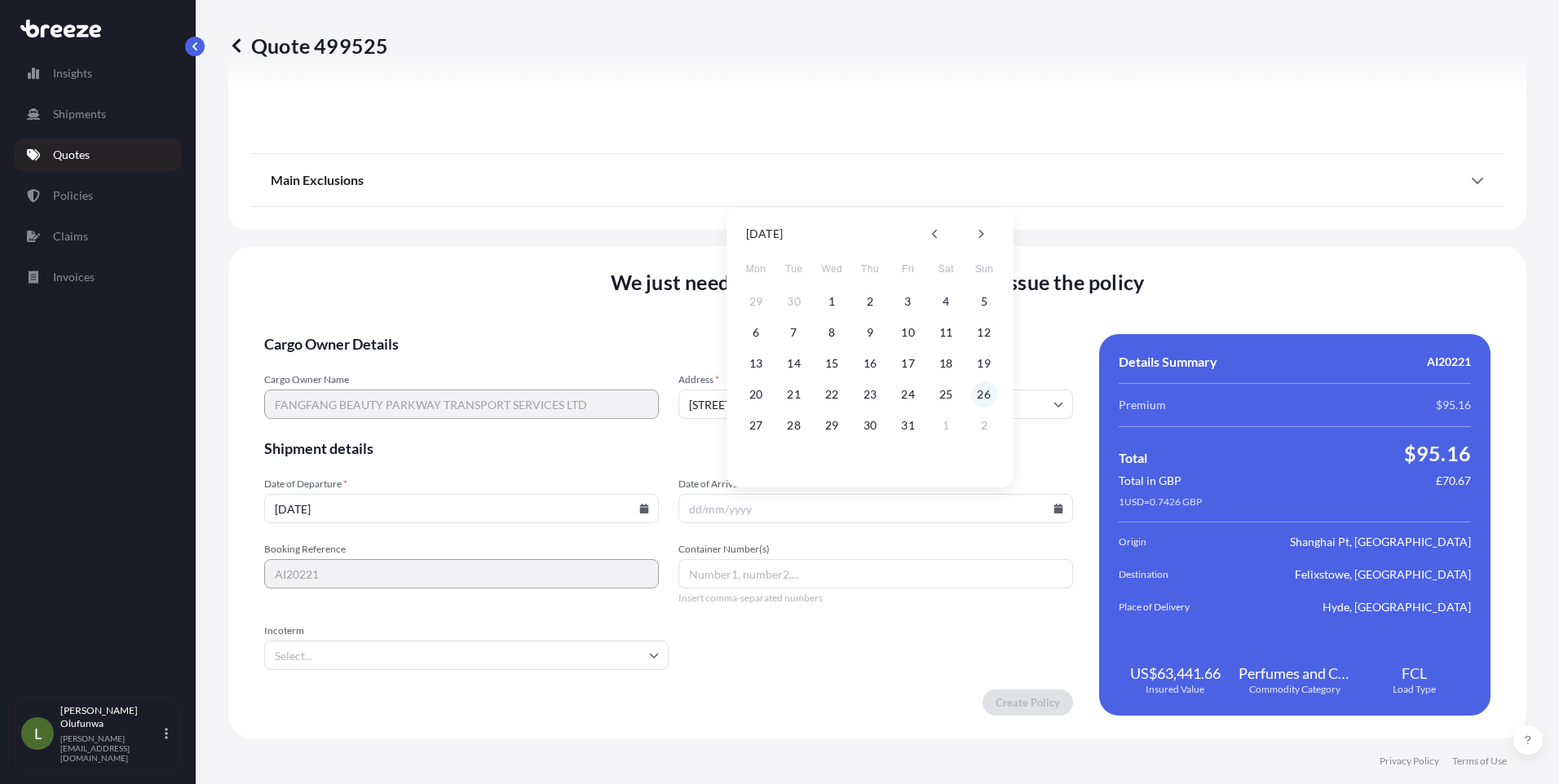
click at [980, 393] on button "26" at bounding box center [984, 394] width 26 height 26
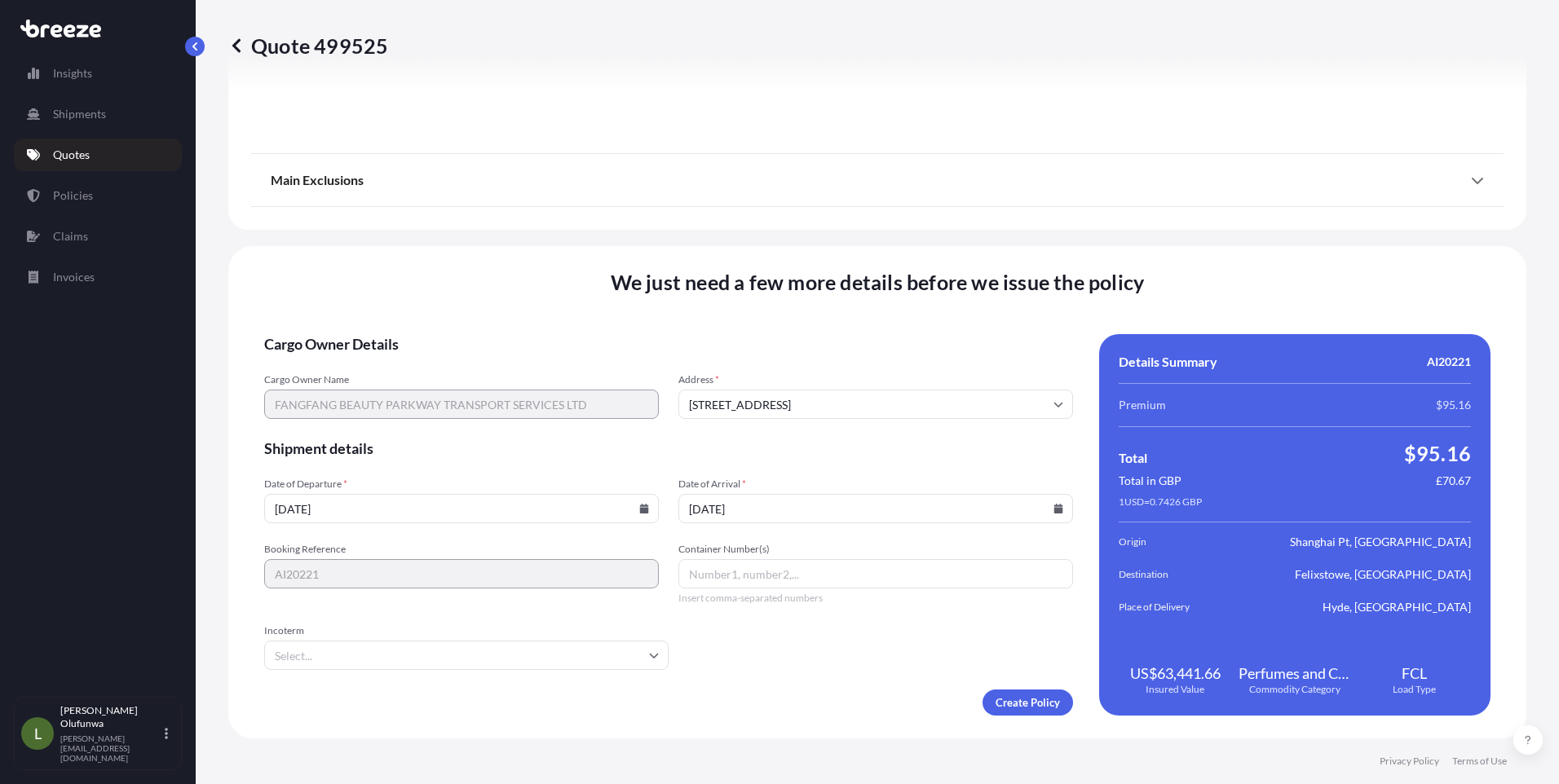
type input "[DATE]"
click at [759, 578] on input "Container Number(s)" at bounding box center [875, 574] width 394 height 29
click at [778, 576] on input "Container Number(s)" at bounding box center [875, 574] width 394 height 29
paste input "CMAU4348513"
type input "CMAU4348513"
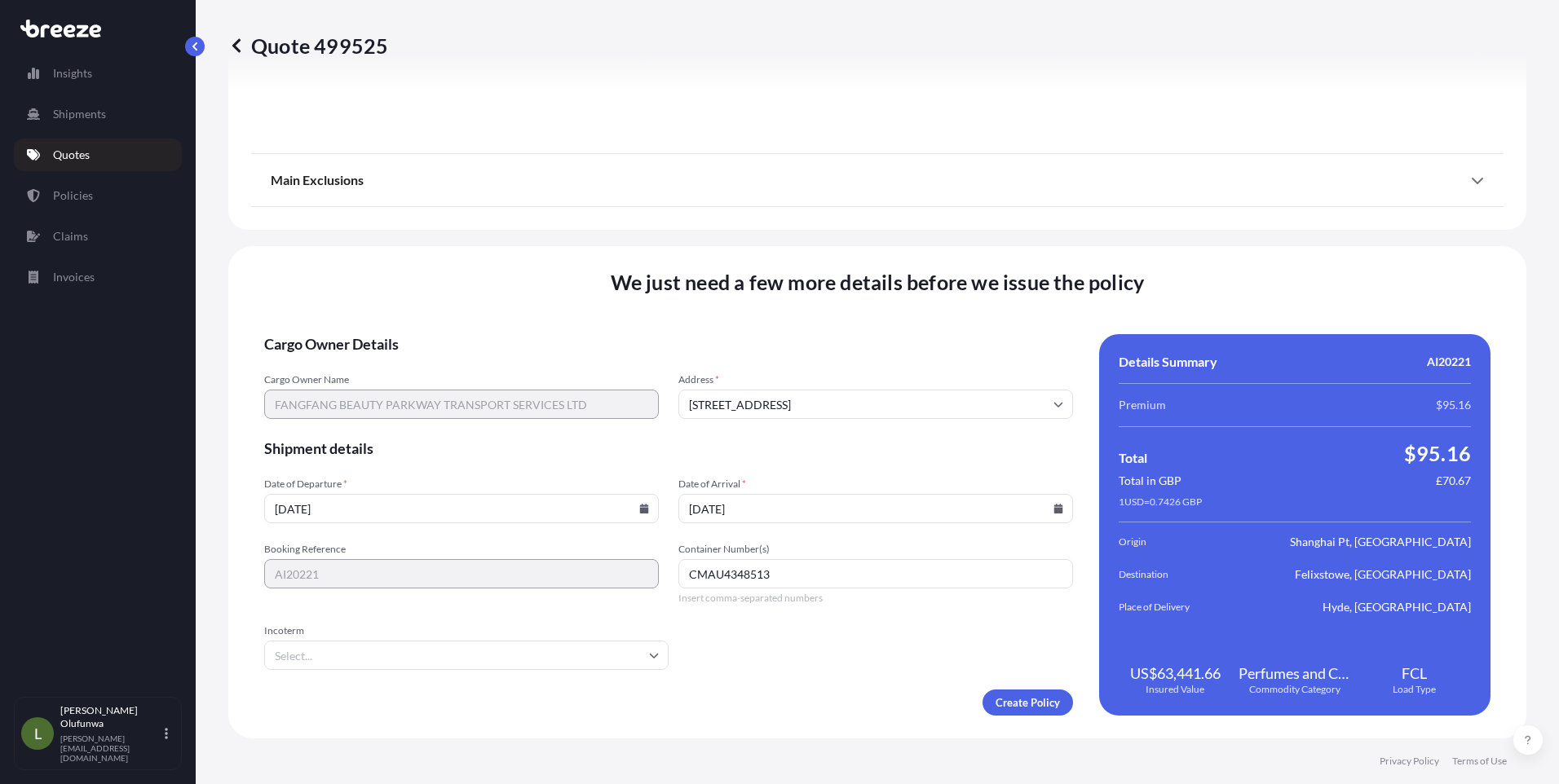
click at [369, 654] on input "Incoterm" at bounding box center [466, 655] width 405 height 29
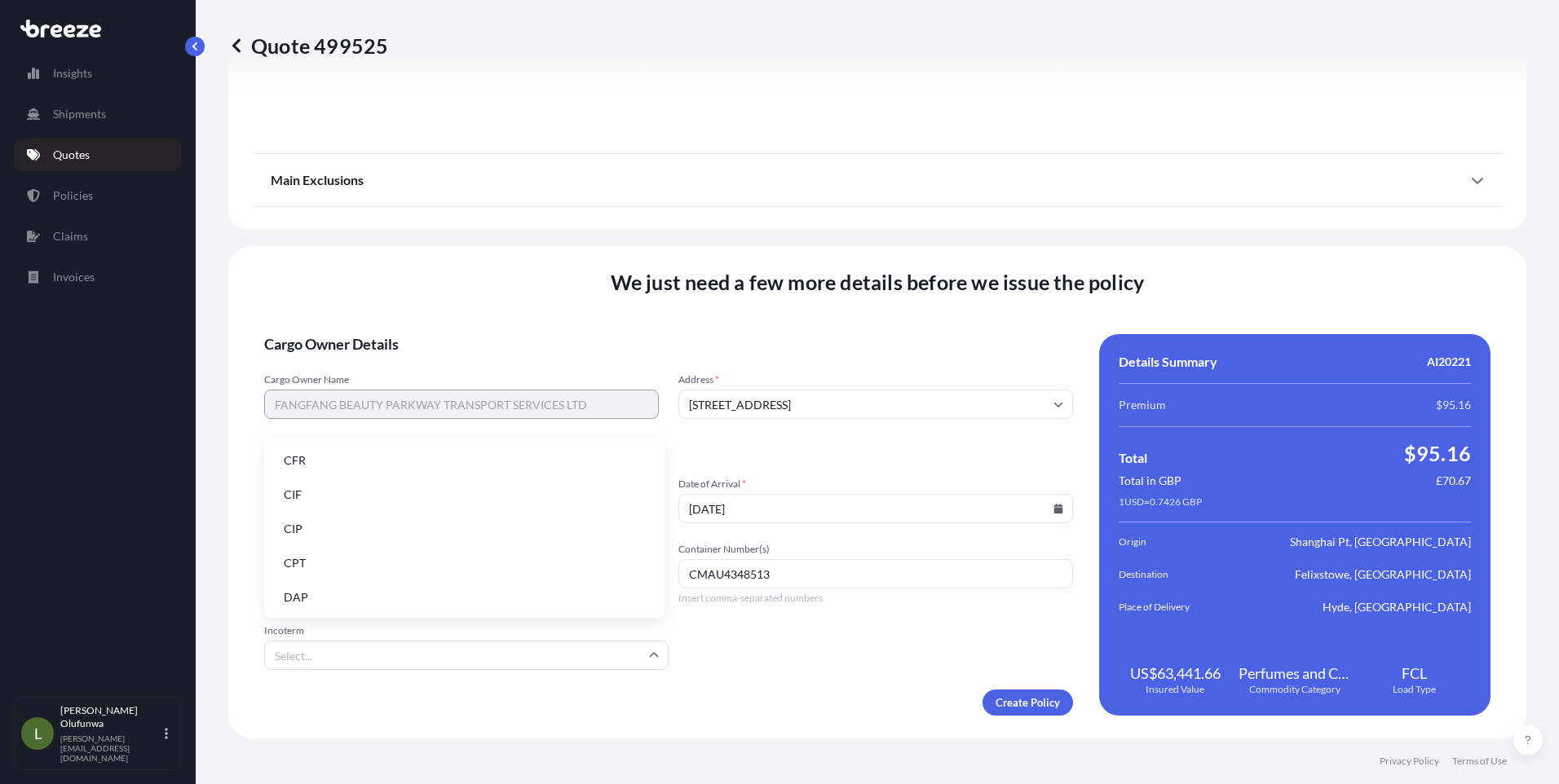
scroll to position [208, 0]
click at [307, 601] on li "FOB" at bounding box center [464, 595] width 387 height 31
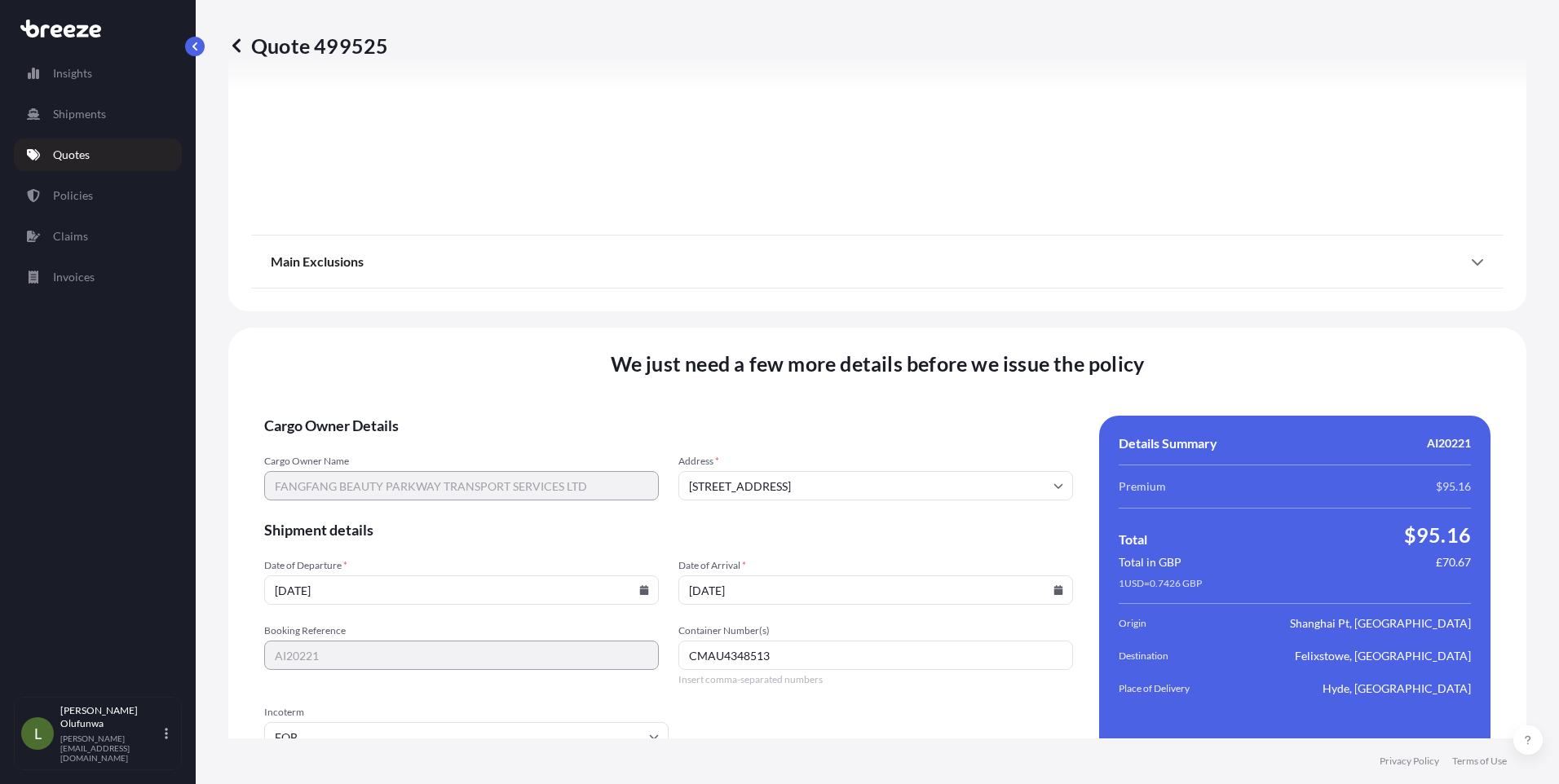
scroll to position [1934, 0]
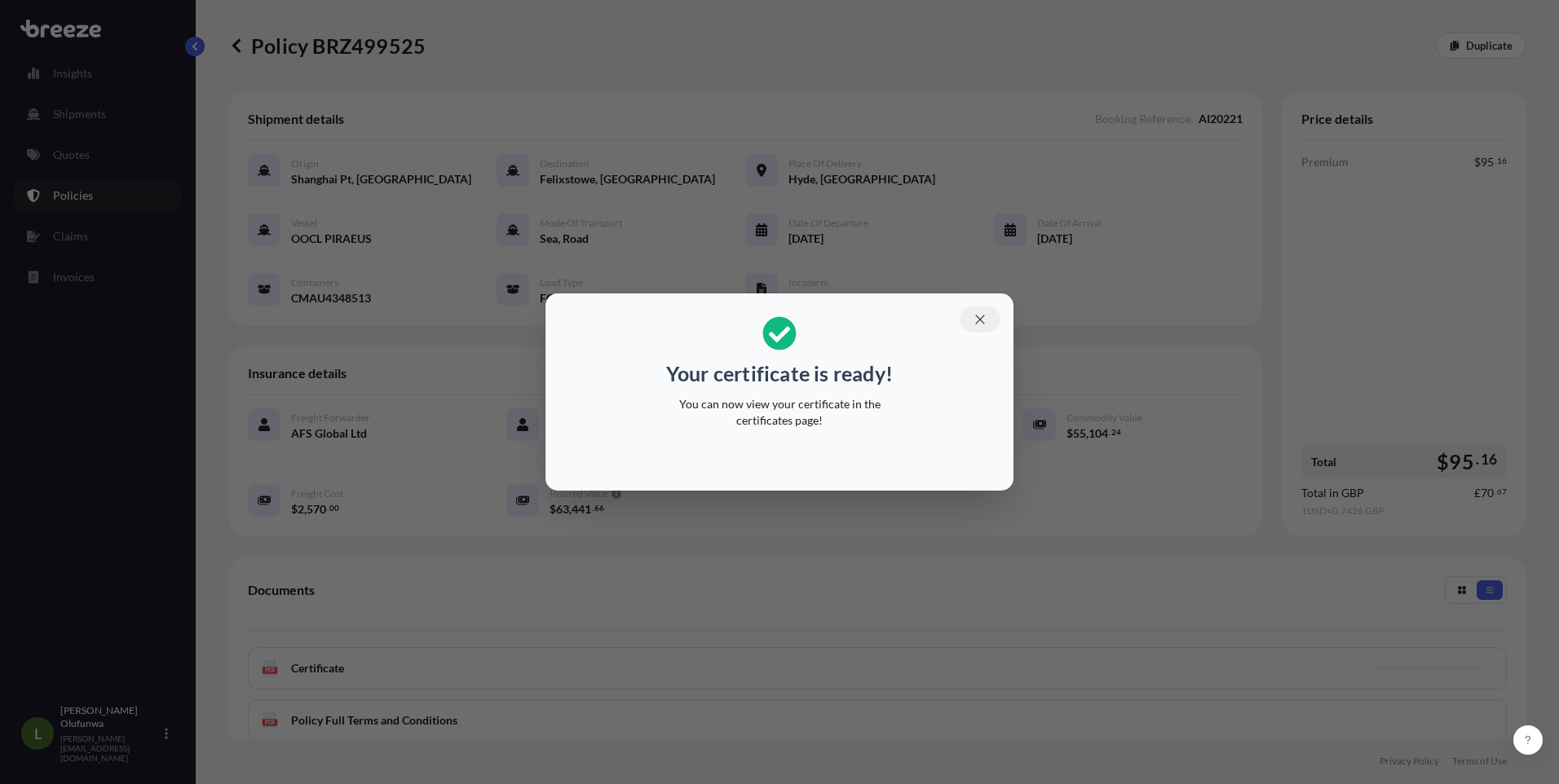
click at [979, 320] on icon "button" at bounding box center [980, 320] width 15 height 15
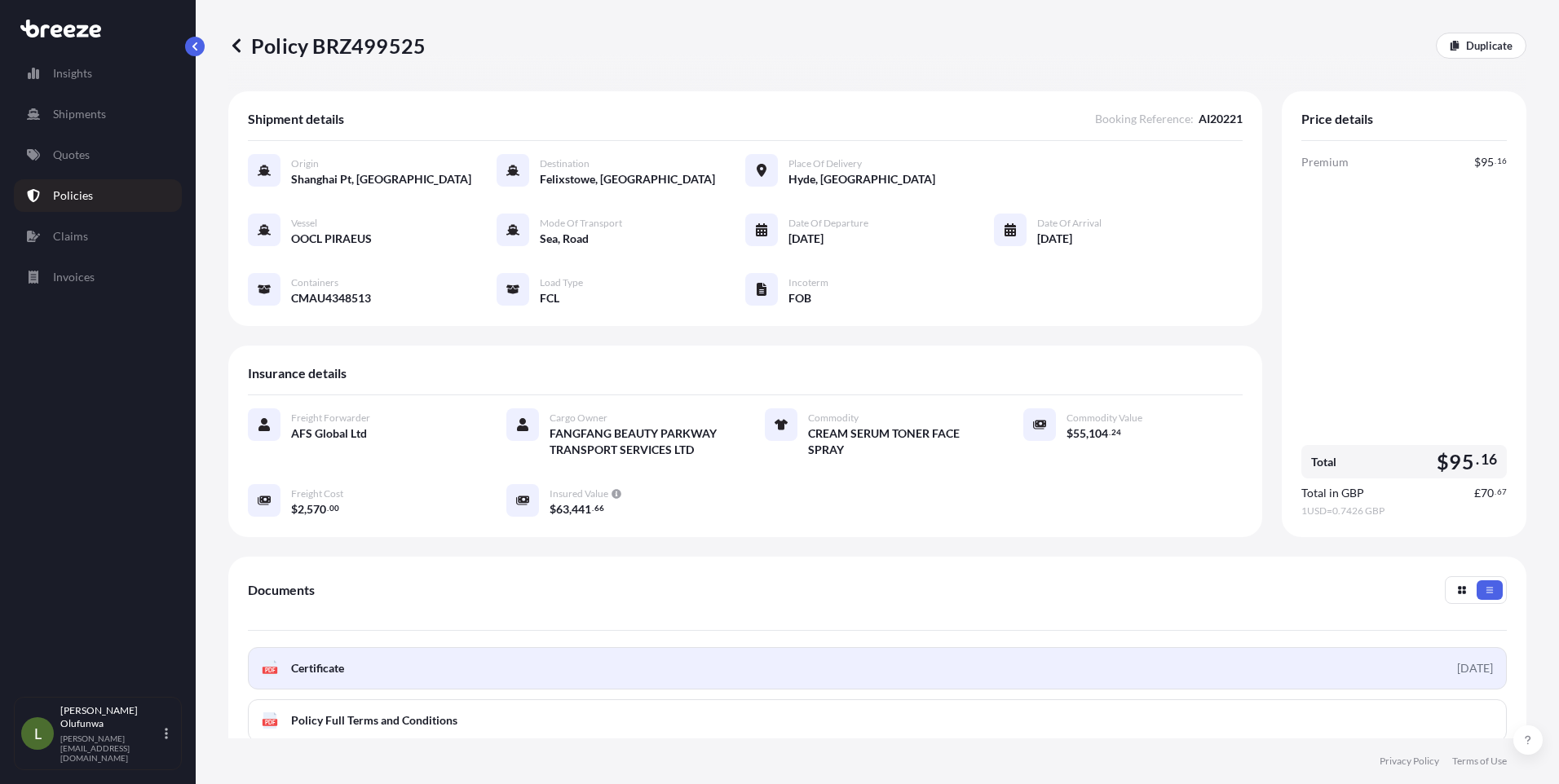
click at [332, 671] on span "Certificate" at bounding box center [317, 668] width 53 height 16
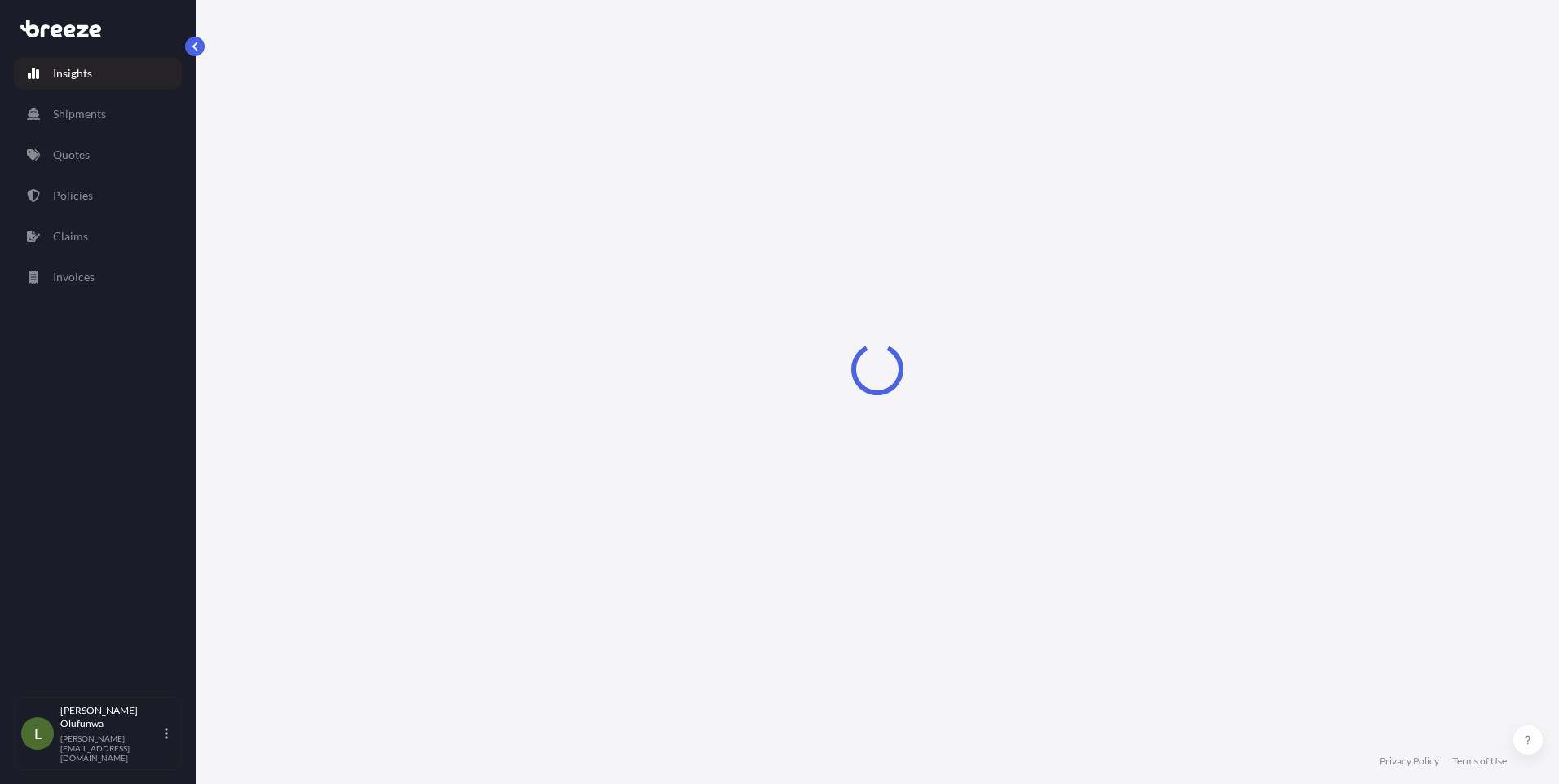
select select "2025"
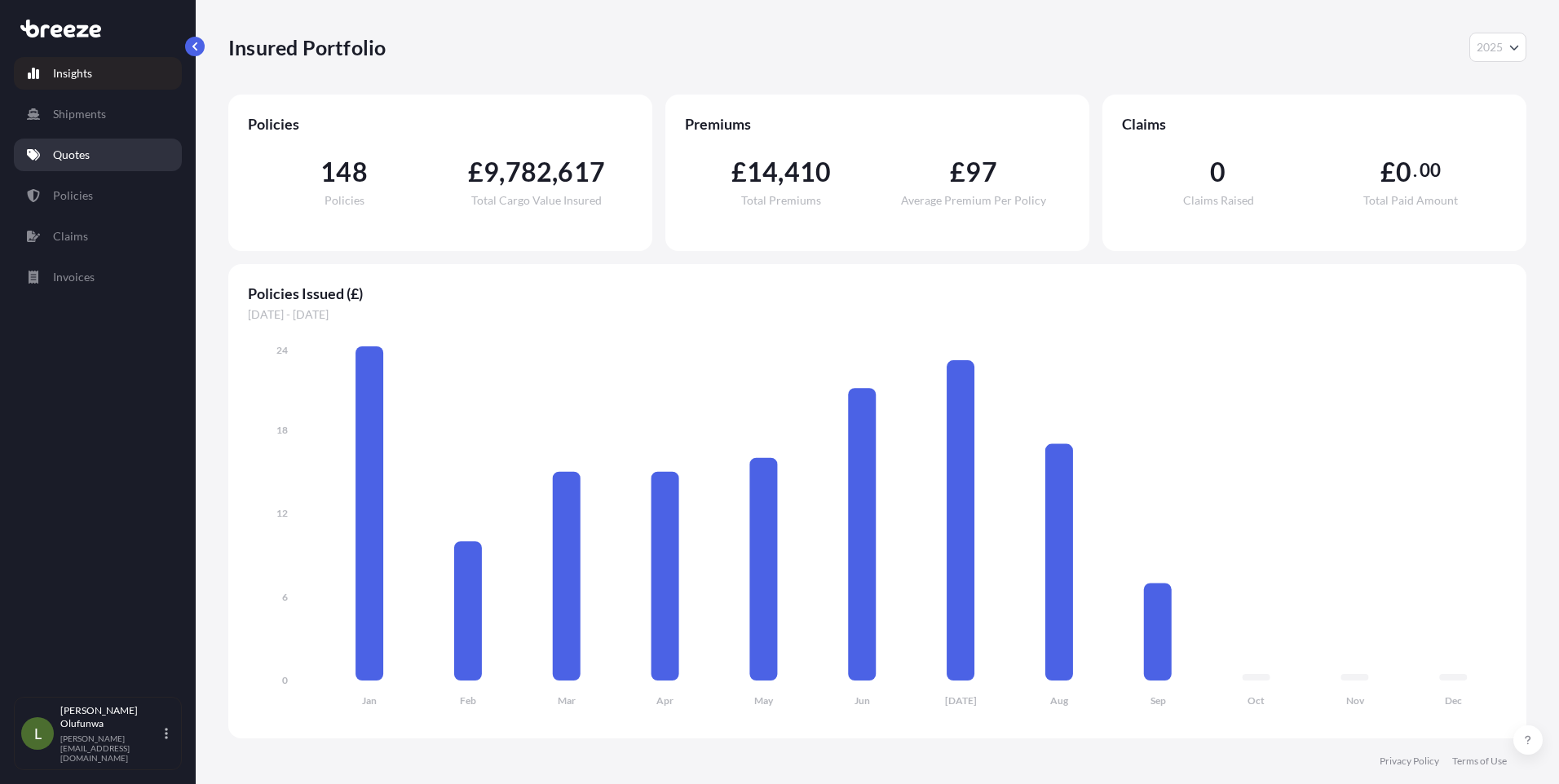
click at [90, 155] on p "Quotes" at bounding box center [70, 154] width 37 height 16
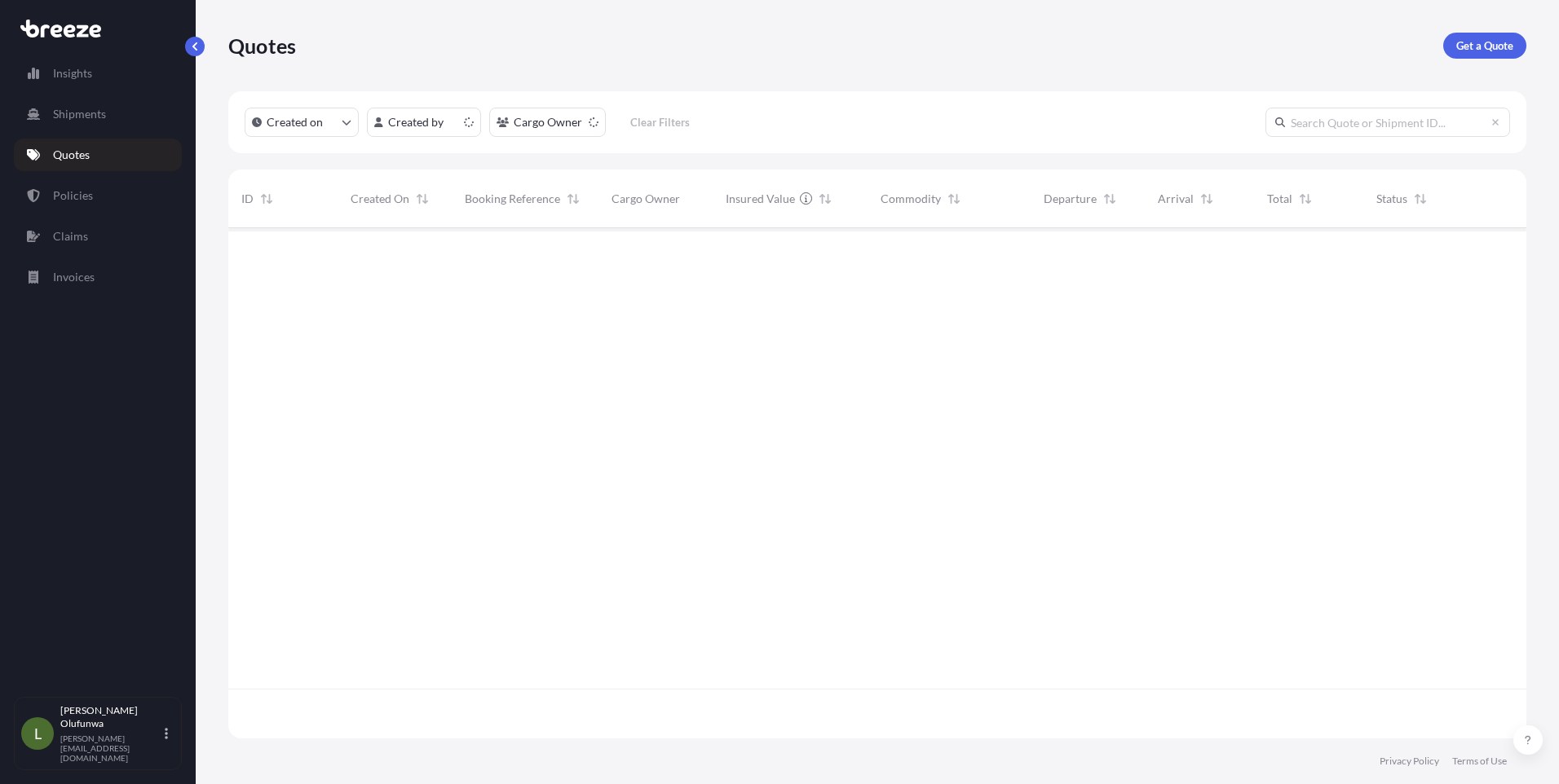
scroll to position [507, 1286]
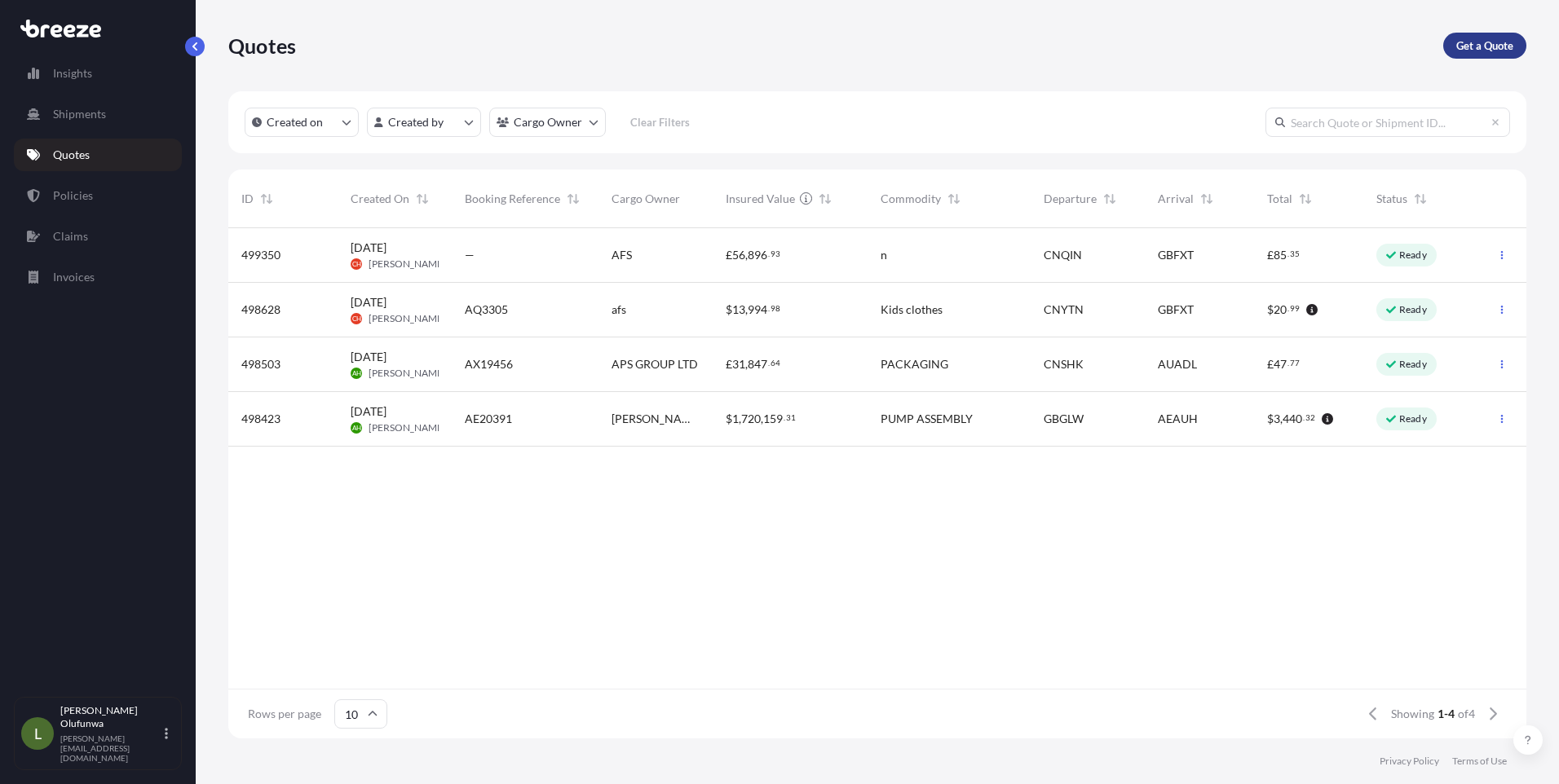
click at [1517, 52] on link "Get a Quote" at bounding box center [1485, 46] width 84 height 26
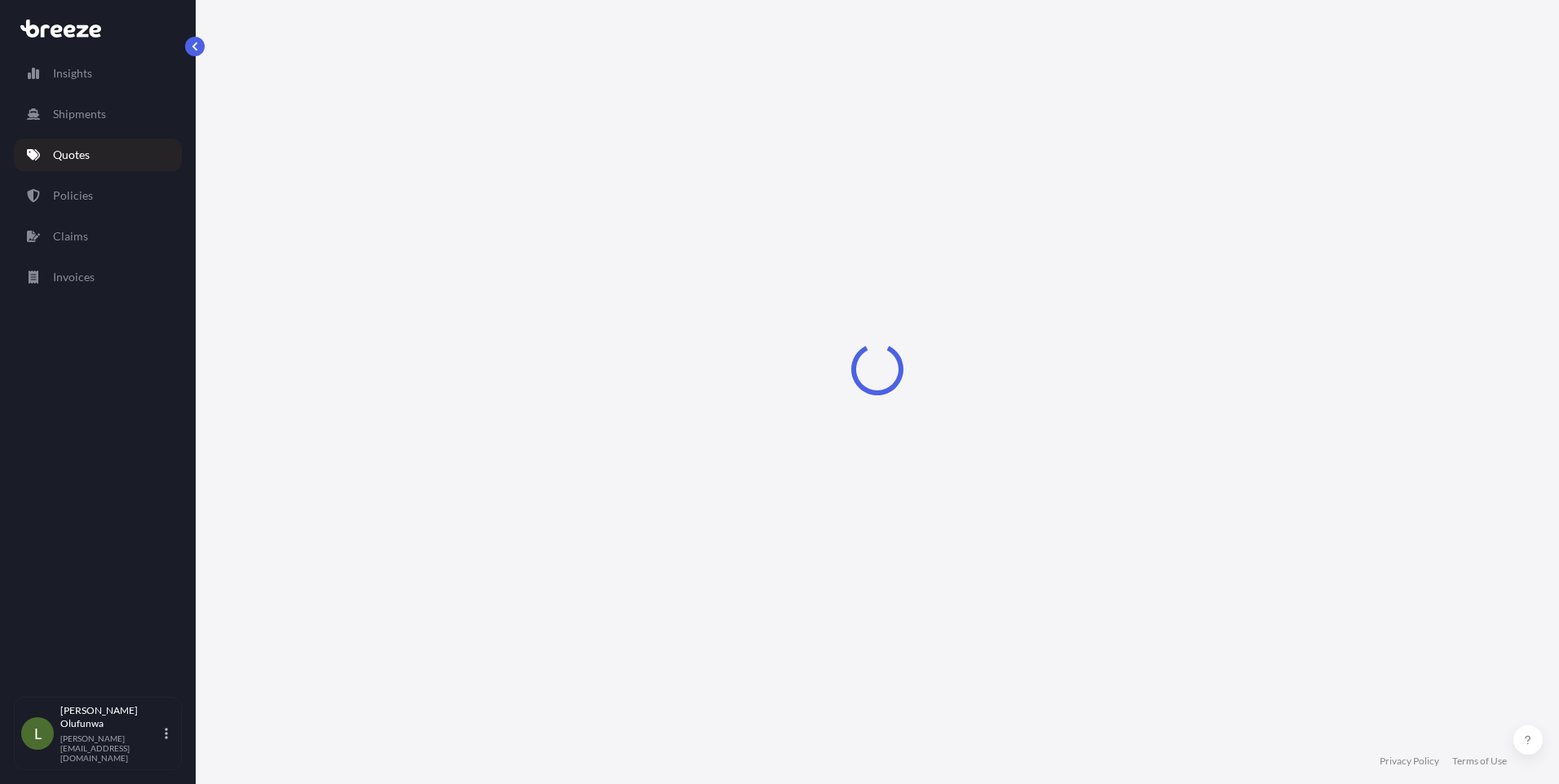
select select "Sea"
select select "1"
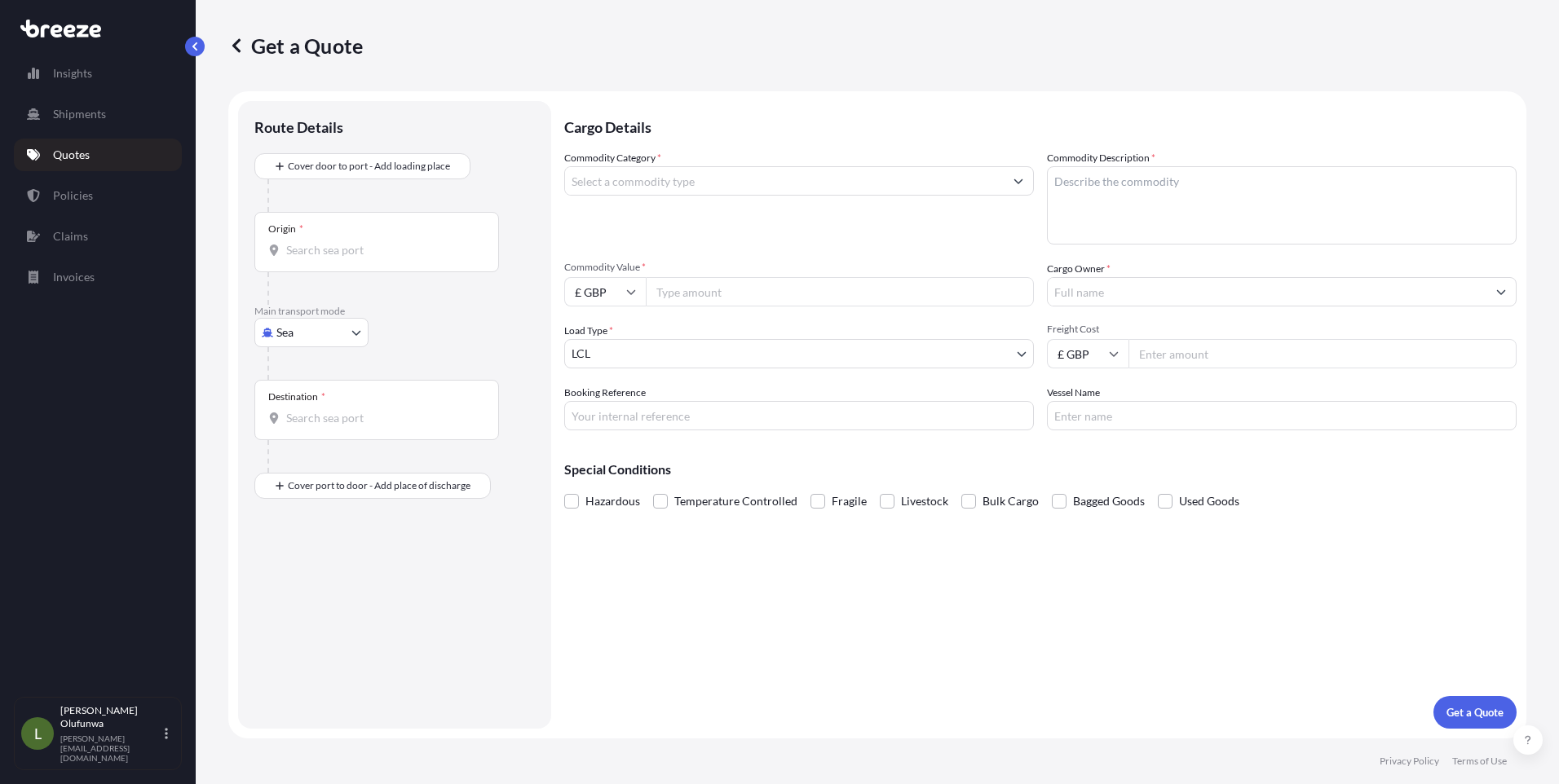
click at [377, 245] on input "Origin *" at bounding box center [382, 250] width 193 height 16
click at [386, 321] on div "CN YTN - Yantian Pt, China" at bounding box center [416, 305] width 310 height 39
type input "CNYTN - Yantian Pt, China"
click at [356, 447] on div at bounding box center [383, 463] width 232 height 33
click at [350, 424] on input "Destination *" at bounding box center [382, 424] width 193 height 16
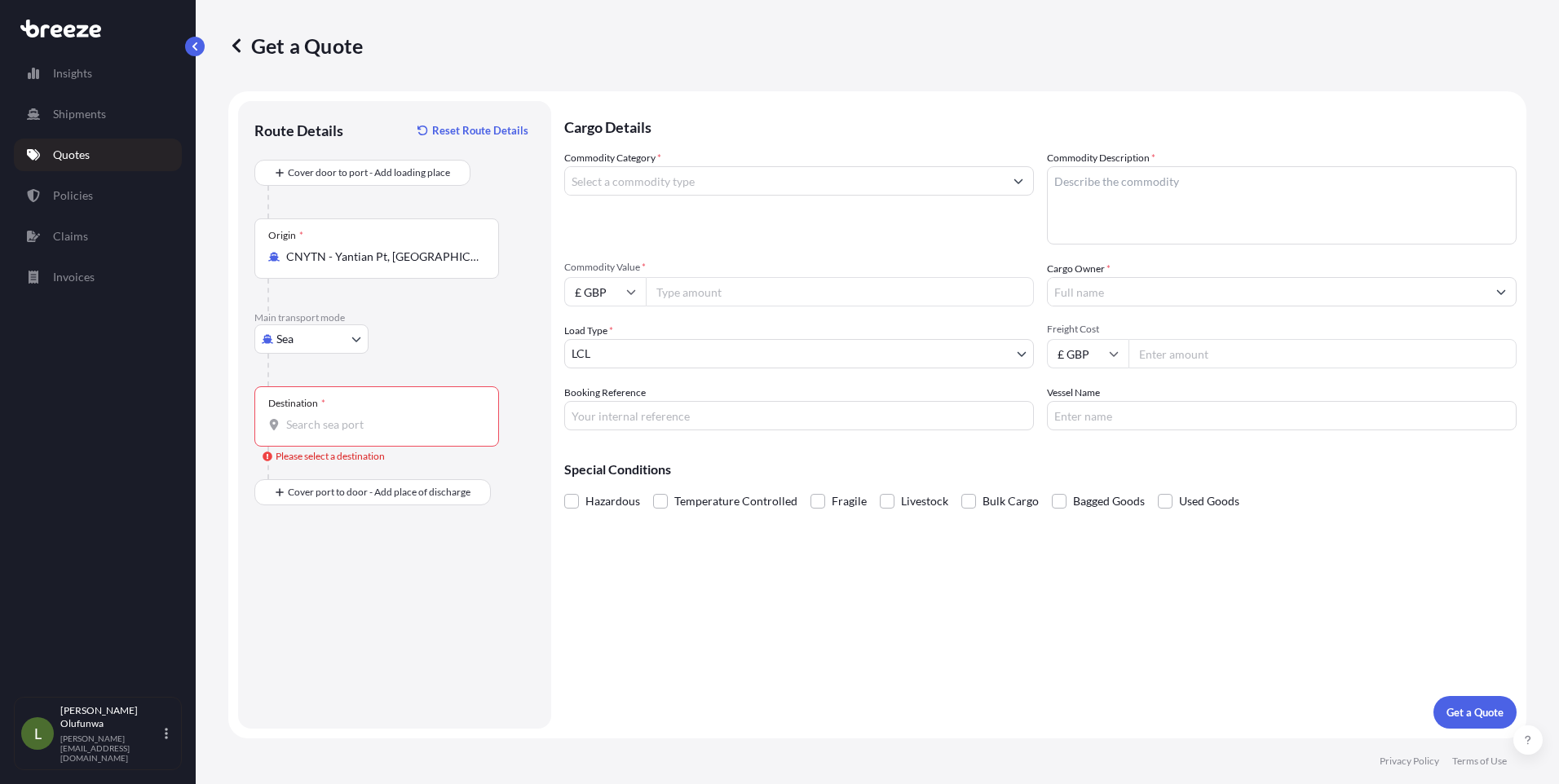
click at [325, 427] on input "Destination * Please select a destination" at bounding box center [382, 424] width 193 height 16
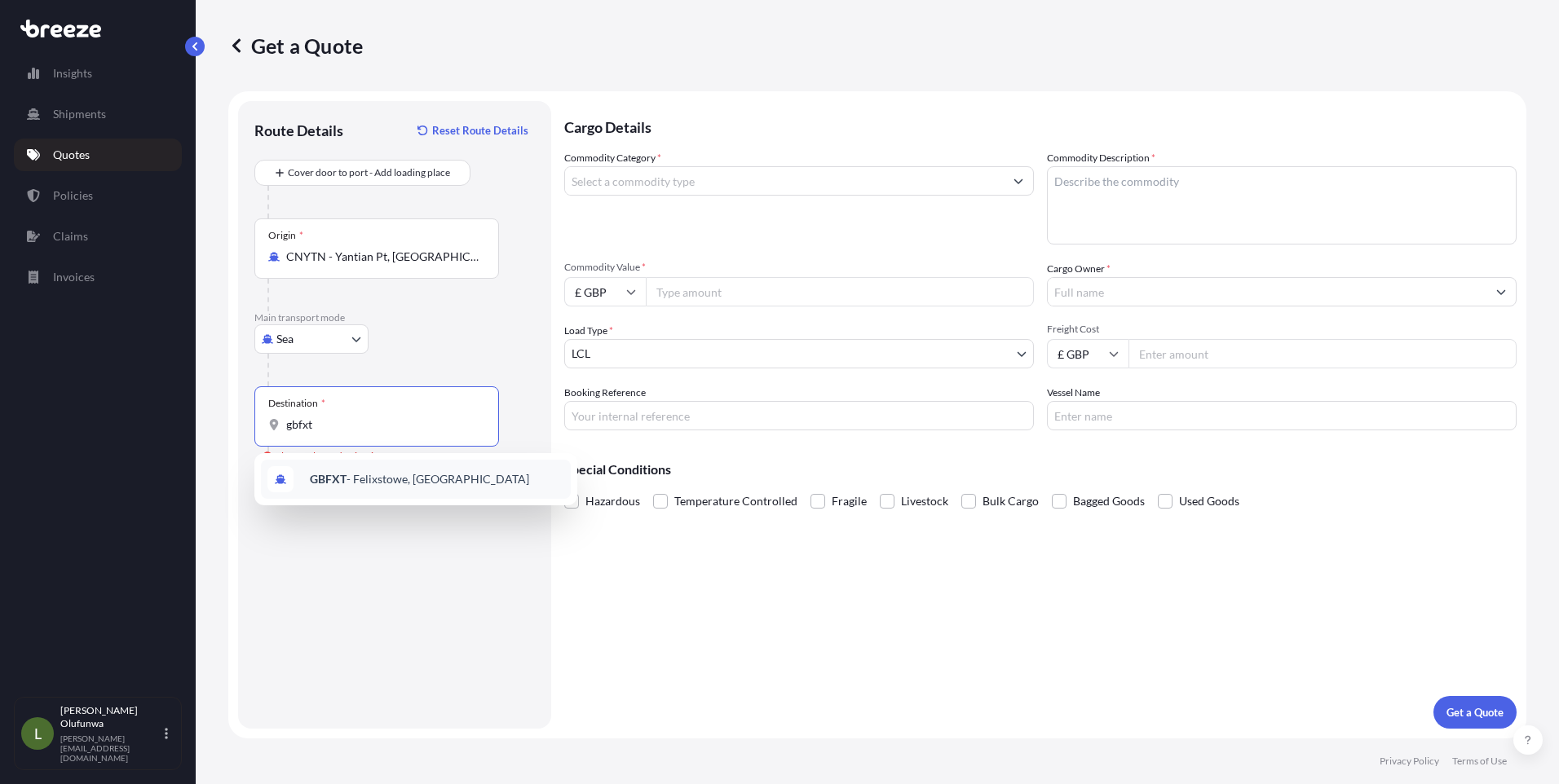
click at [353, 481] on span "GBFXT - Felixstowe, [GEOGRAPHIC_DATA]" at bounding box center [420, 479] width 220 height 16
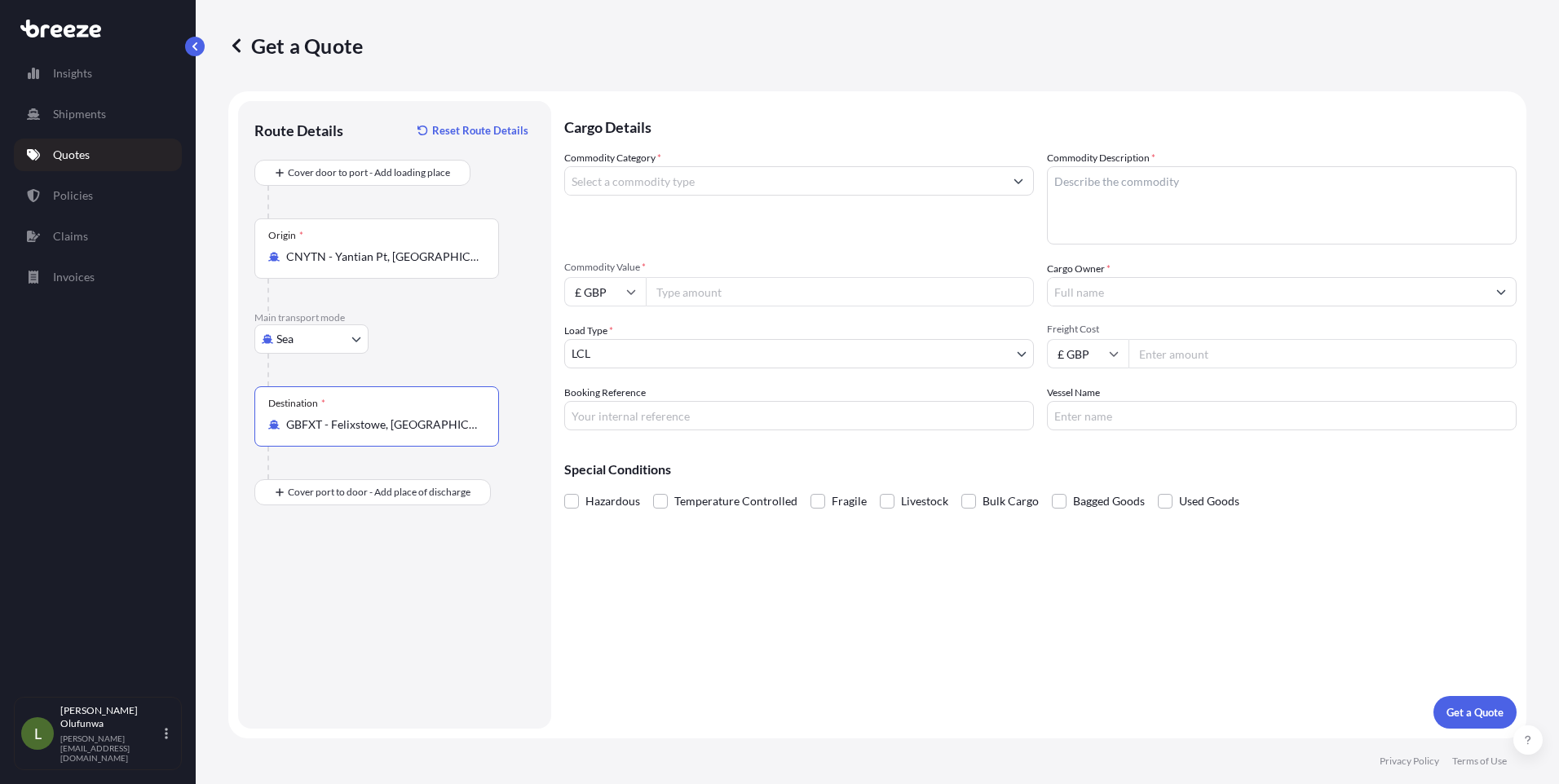
type input "GBFXT - Felixstowe, [GEOGRAPHIC_DATA]"
click at [344, 585] on div "Route Details Reset Route Details Cover door to port - Add loading place Place …" at bounding box center [394, 415] width 281 height 595
click at [334, 566] on div "Place of Discharge" at bounding box center [377, 572] width 245 height 60
click at [334, 572] on input "Place of Discharge" at bounding box center [382, 579] width 193 height 16
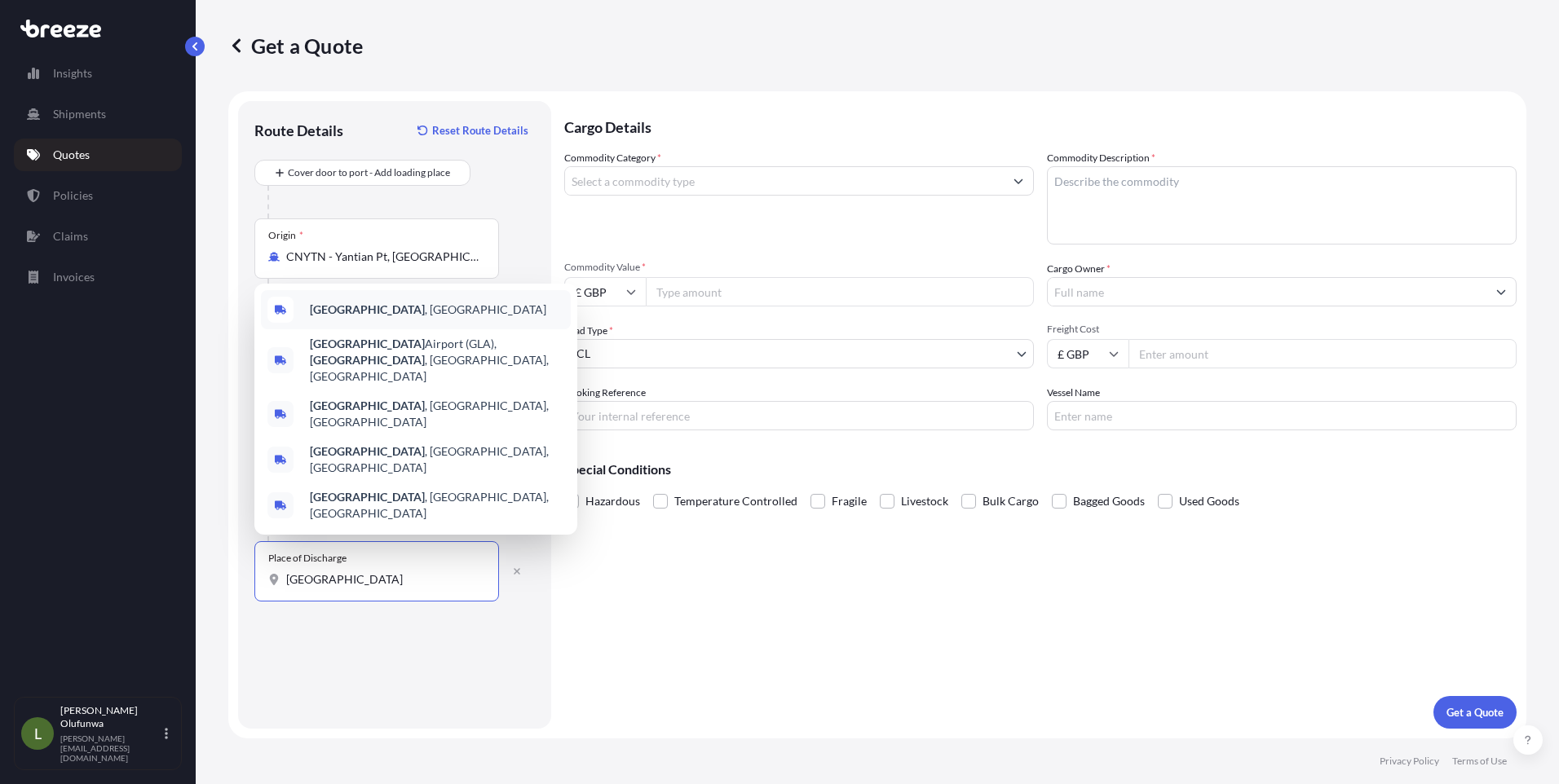
click at [353, 330] on div "Glasgow , UK" at bounding box center [416, 310] width 310 height 39
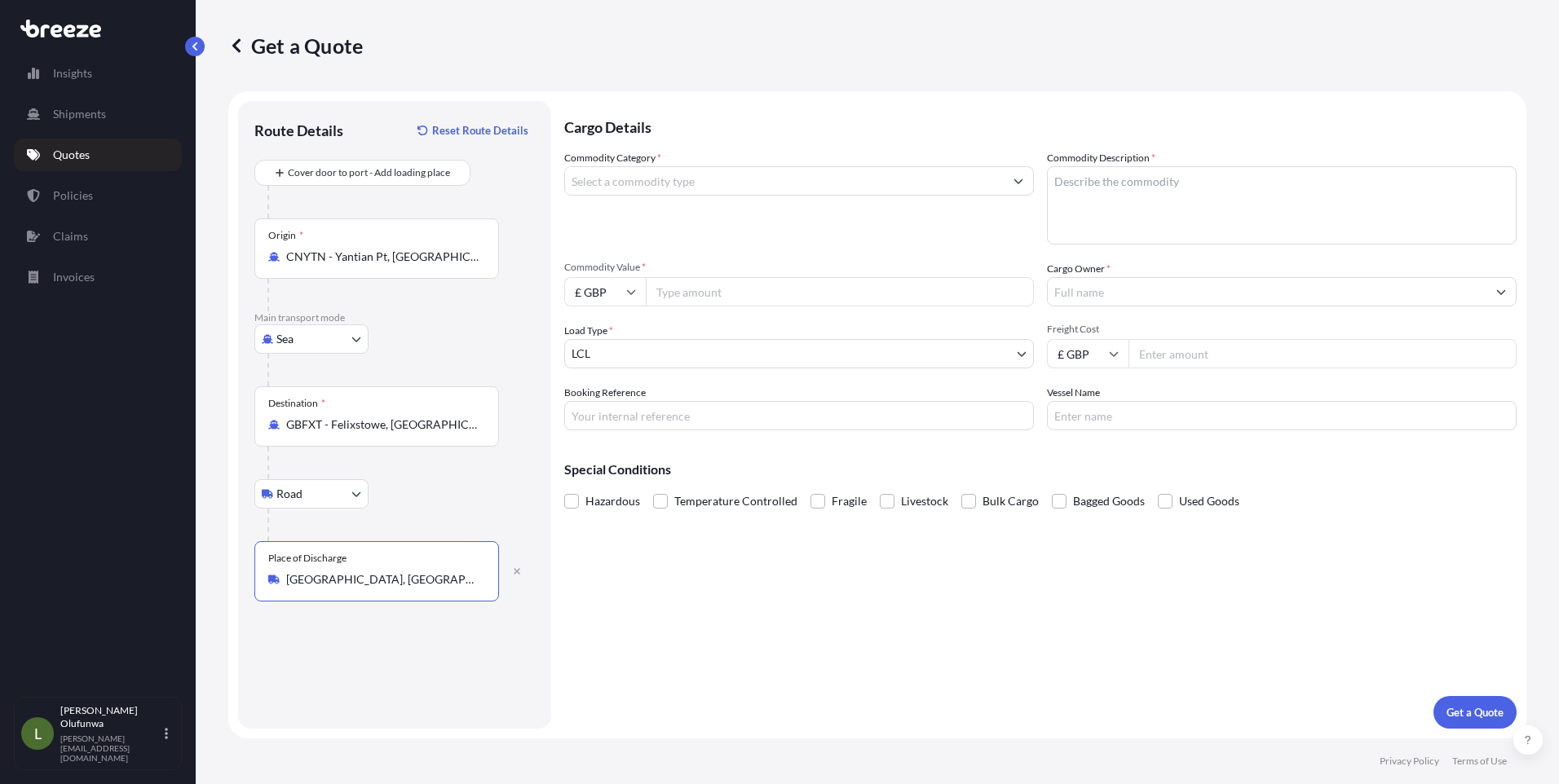
type input "Glasgow, UK"
click at [743, 180] on input "Commodity Category *" at bounding box center [784, 180] width 439 height 29
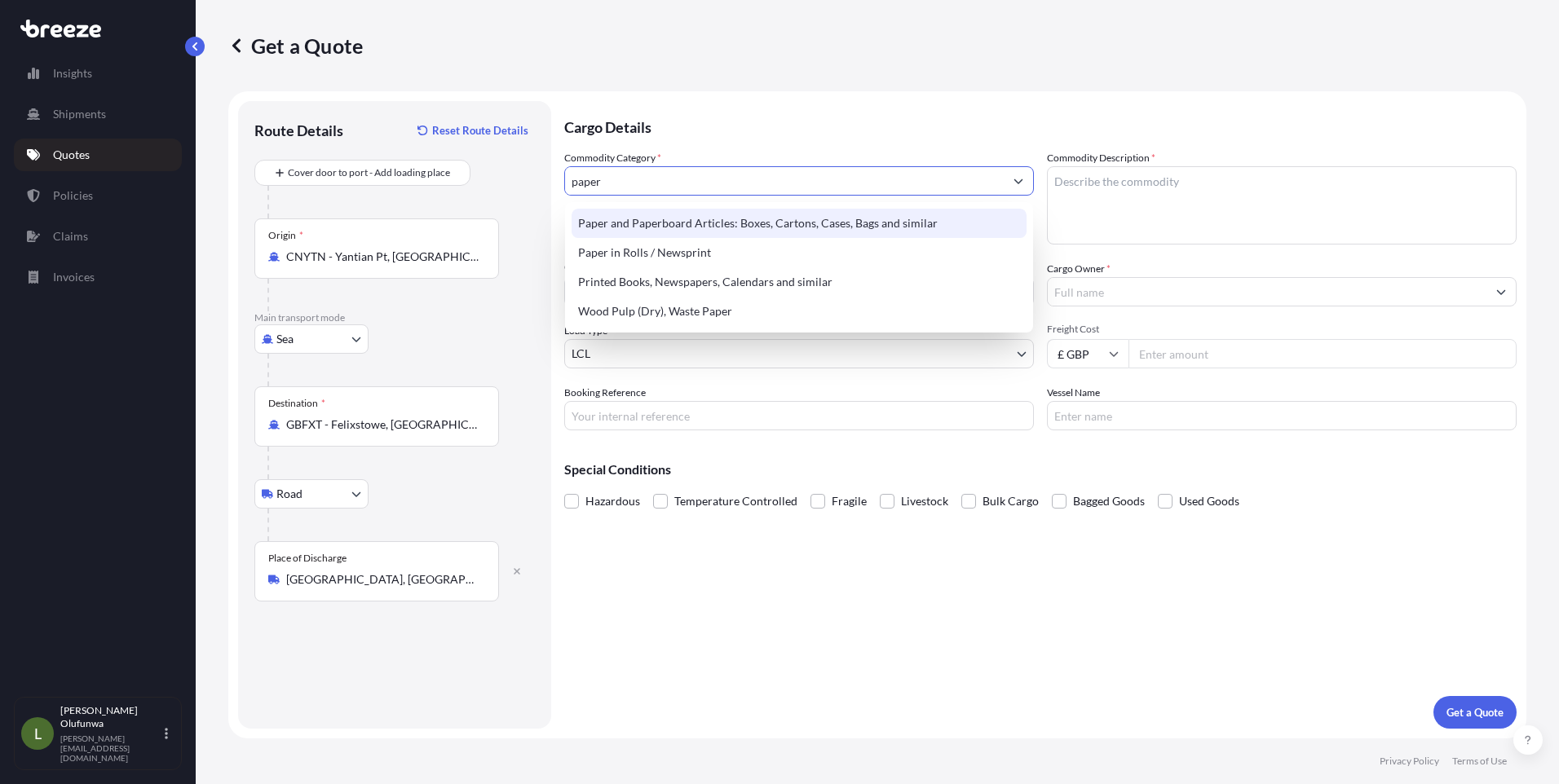
click at [757, 229] on div "Paper and Paperboard Articles: Boxes, Cartons, Cases, Bags and similar" at bounding box center [799, 223] width 455 height 29
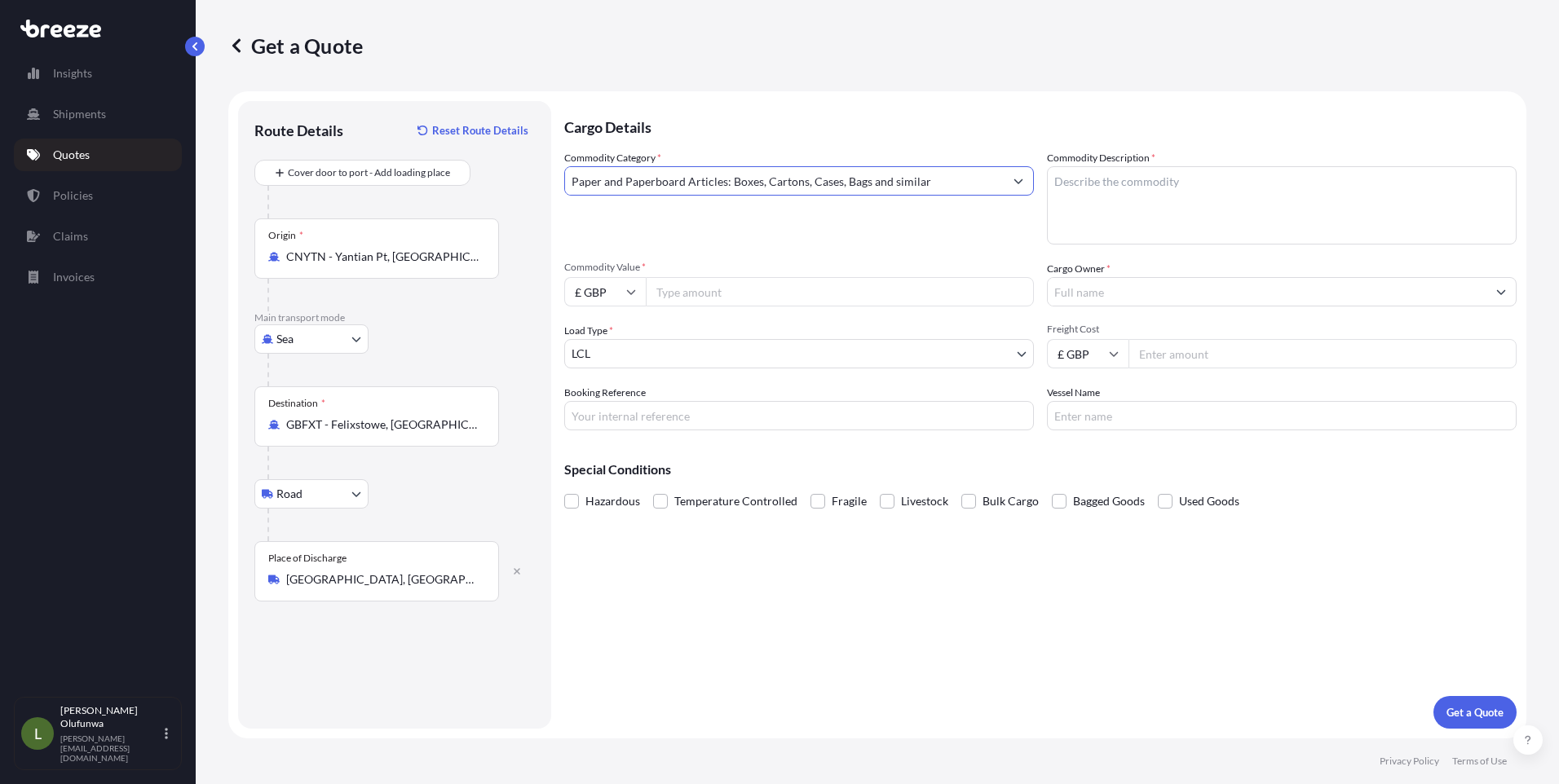
type input "Paper and Paperboard Articles: Boxes, Cartons, Cases, Bags and similar"
click at [1196, 214] on textarea "Commodity Description *" at bounding box center [1282, 205] width 470 height 78
type textarea "p"
type textarea "PACKAGING COMPONENTS"
click at [618, 297] on input "£ GBP" at bounding box center [605, 291] width 82 height 29
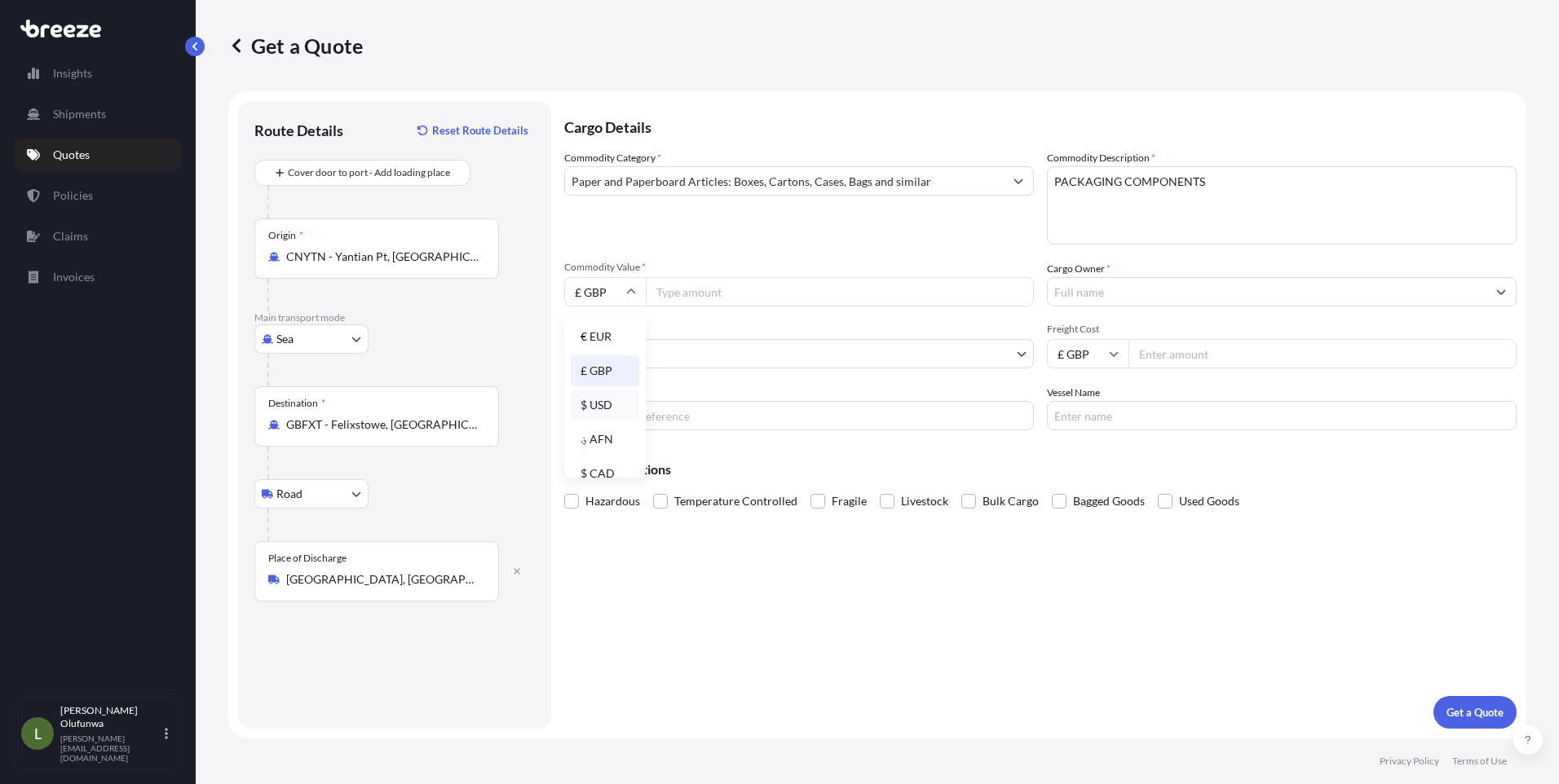
click at [595, 401] on div "$ USD" at bounding box center [605, 405] width 69 height 31
type input "$ USD"
click at [1101, 350] on input "£ GBP" at bounding box center [1088, 353] width 82 height 29
click at [1081, 469] on div "$ USD" at bounding box center [1088, 467] width 69 height 31
type input "$ USD"
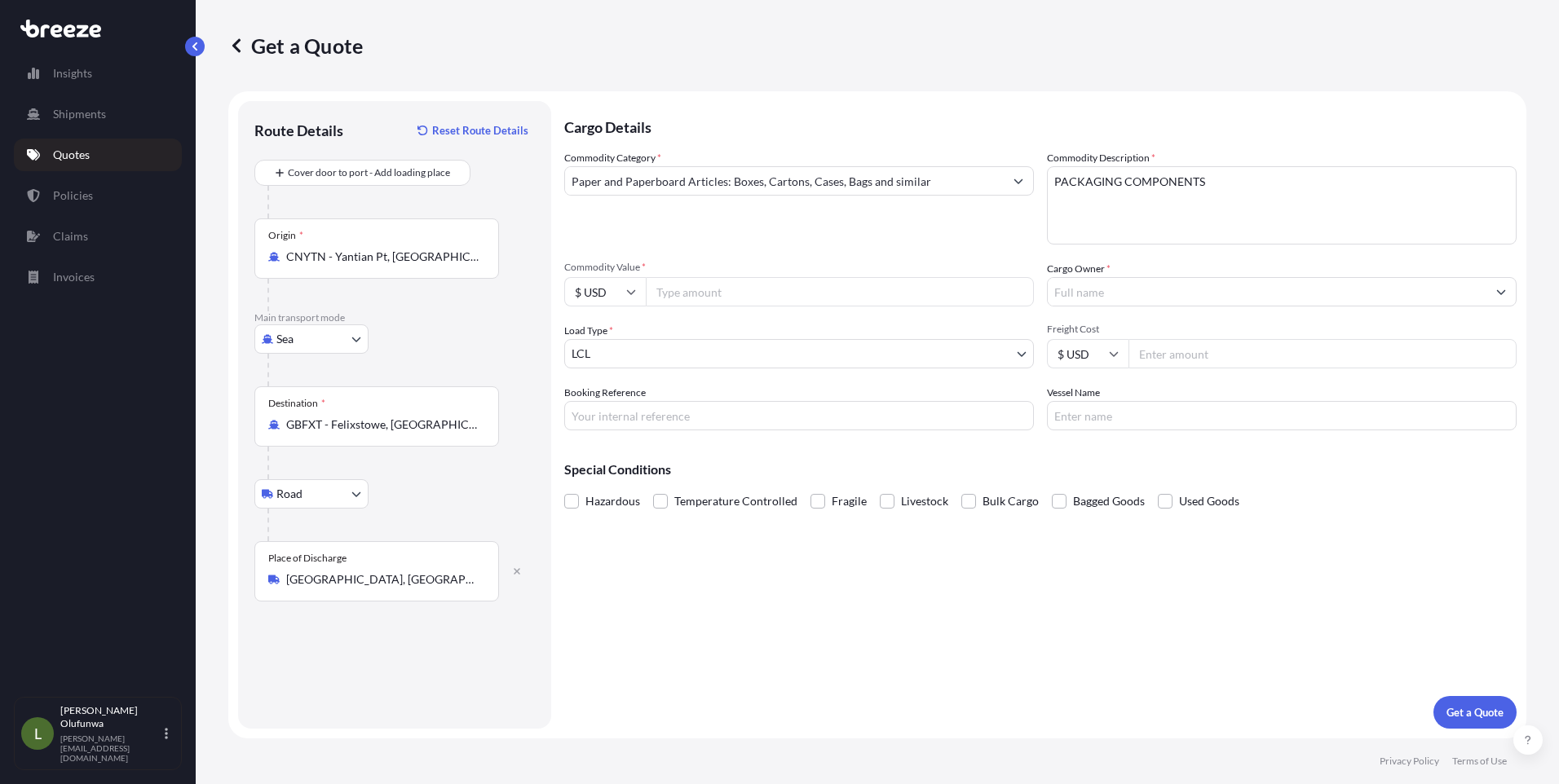
click at [772, 300] on input "Commodity Value *" at bounding box center [840, 291] width 388 height 29
click at [716, 356] on body "Insights Shipments Quotes Policies Claims Invoices L Leah Olufunwa leah@afs-glo…" at bounding box center [780, 392] width 1559 height 784
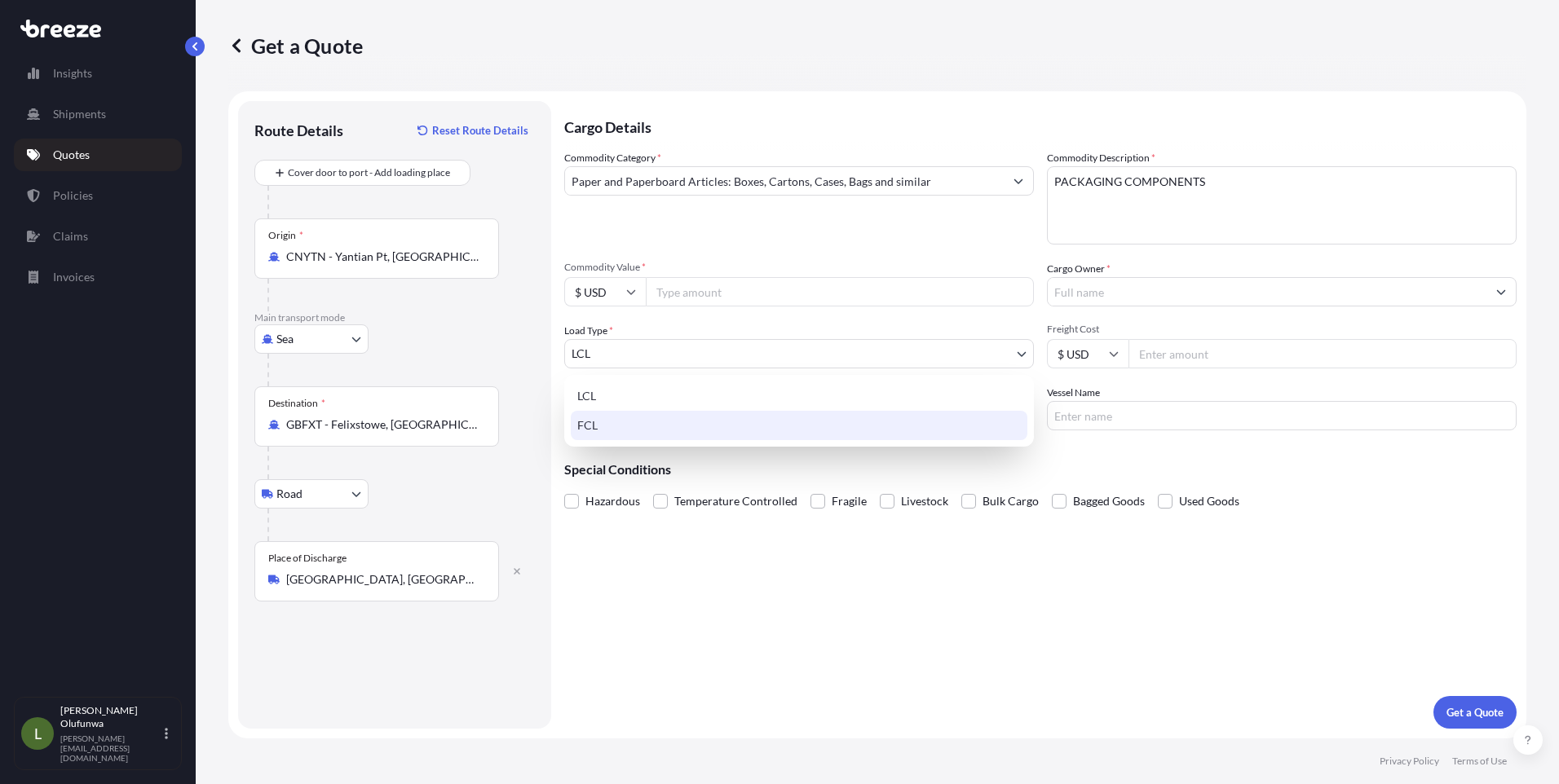
click at [606, 424] on div "FCL" at bounding box center [799, 425] width 456 height 29
select select "2"
click at [641, 404] on input "Booking Reference" at bounding box center [799, 415] width 470 height 29
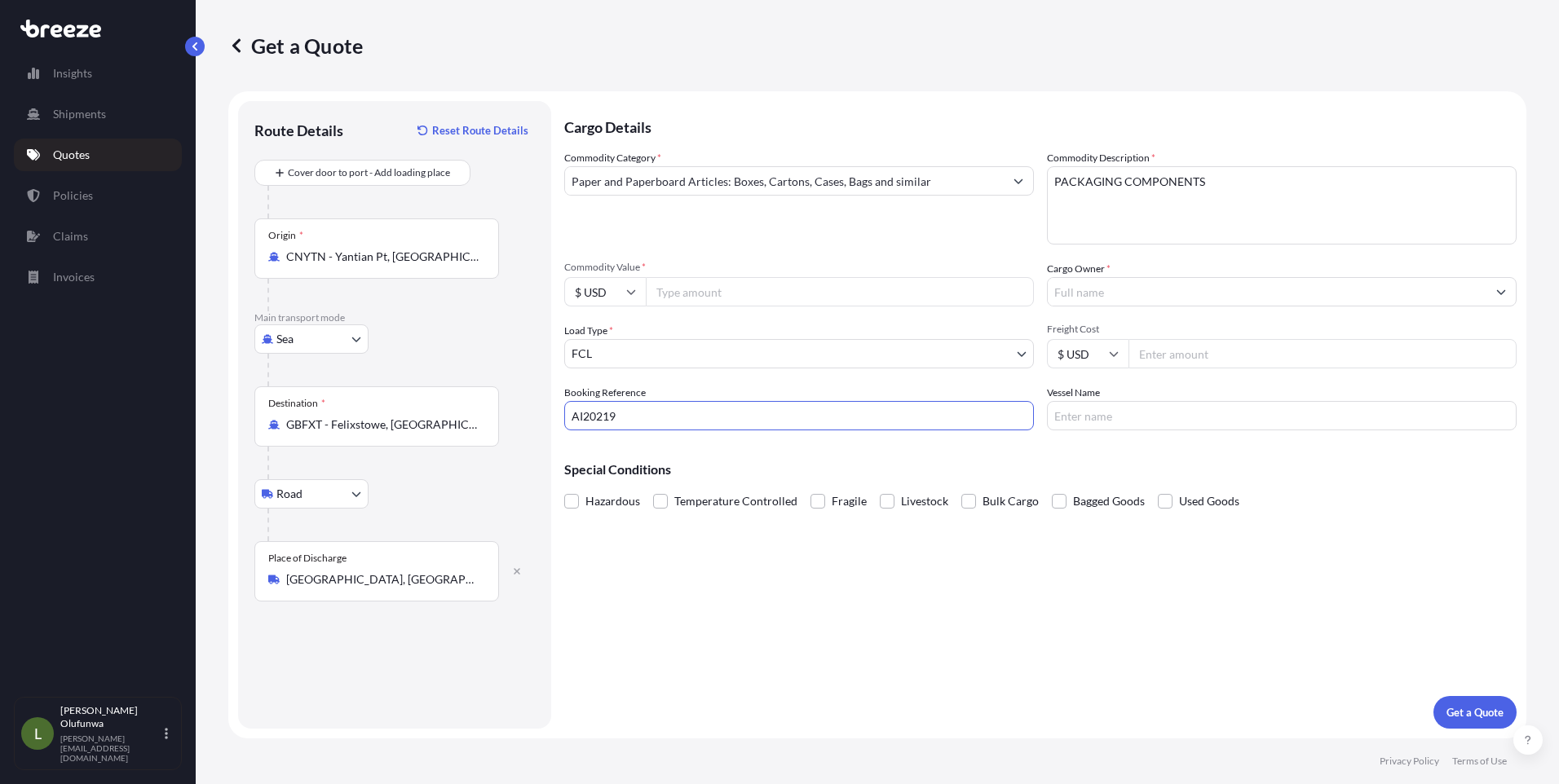
type input "AI20219"
click at [1126, 413] on input "Vessel Name" at bounding box center [1282, 415] width 470 height 29
paste input "OOCL PIRAEUS"
type input "OOCL PIRAEUS"
click at [1083, 293] on input "Cargo Owner *" at bounding box center [1267, 291] width 439 height 29
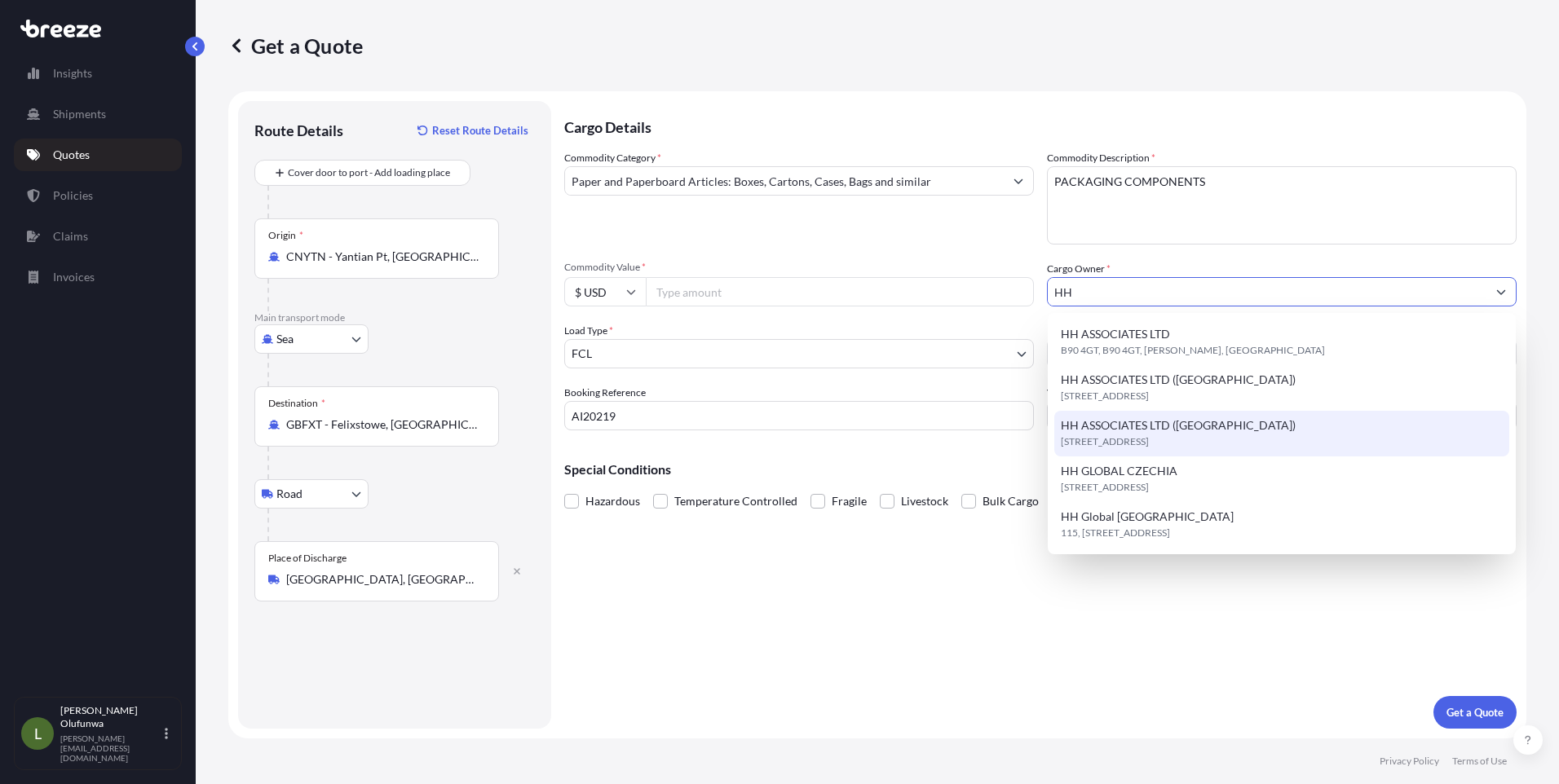
click at [1150, 438] on span "KT22 9DF, KT22 9DF, Fetcham, United Kingdom" at bounding box center [1105, 441] width 88 height 16
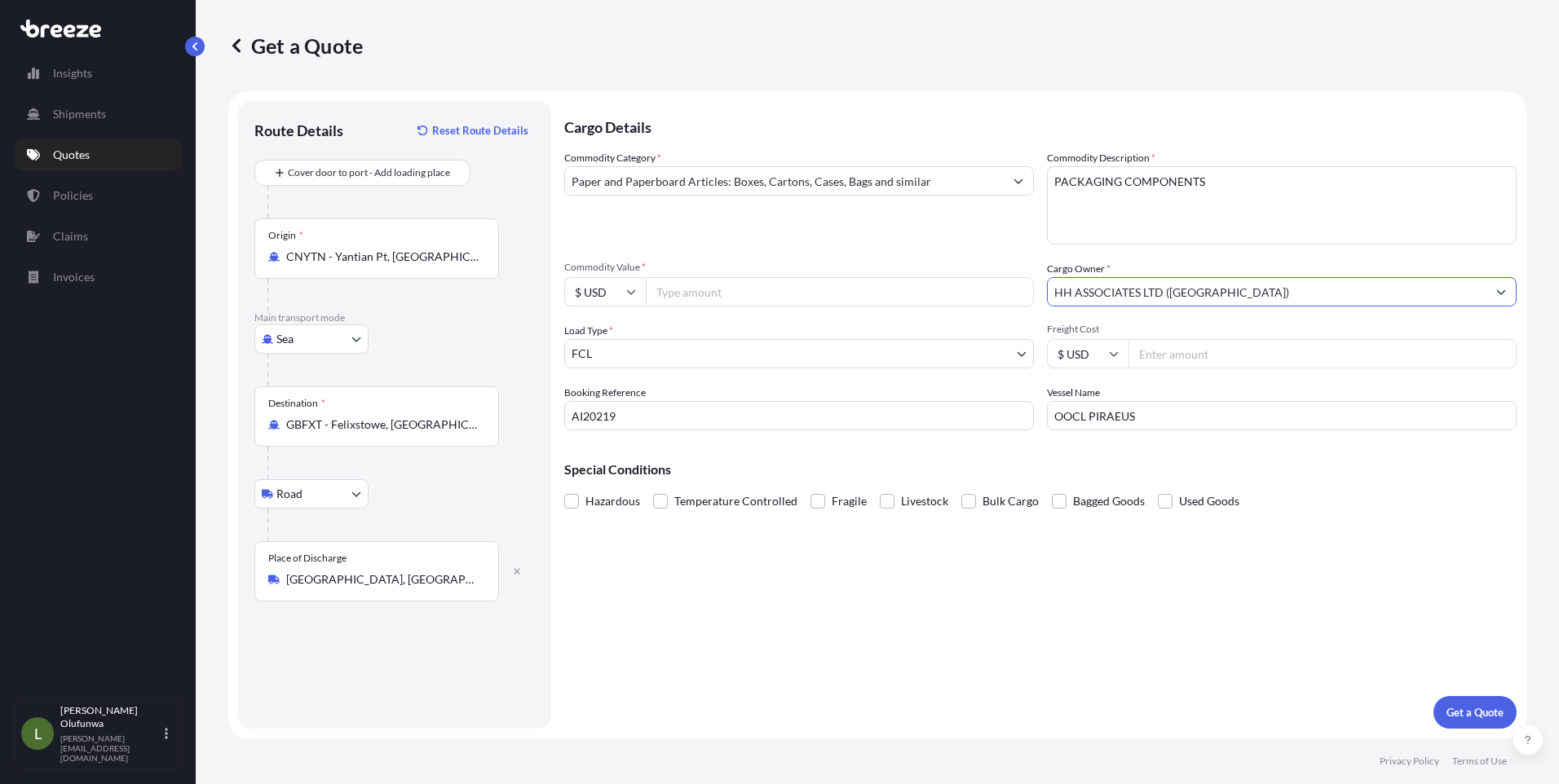
type input "HH ASSOCIATES LTD (UK)"
click at [692, 287] on input "Commodity Value *" at bounding box center [840, 291] width 388 height 29
click at [694, 286] on input "Commodity Value *" at bounding box center [840, 291] width 388 height 29
paste input "47836.12"
type input "47836.12"
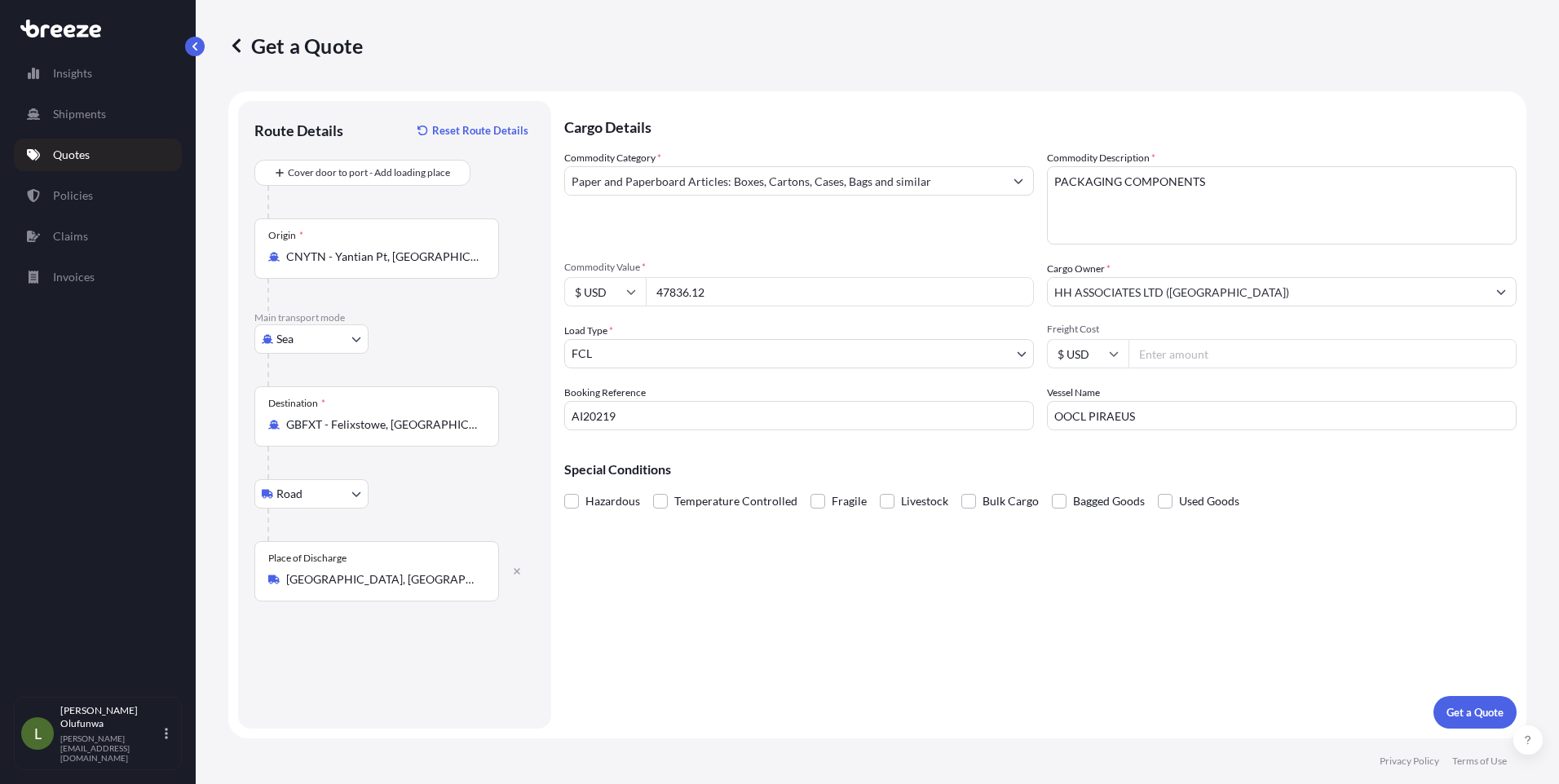
click at [1195, 352] on input "Freight Cost" at bounding box center [1322, 353] width 388 height 29
paste input "2955.50"
type input "2955.50"
click at [1465, 714] on p "Get a Quote" at bounding box center [1474, 712] width 57 height 16
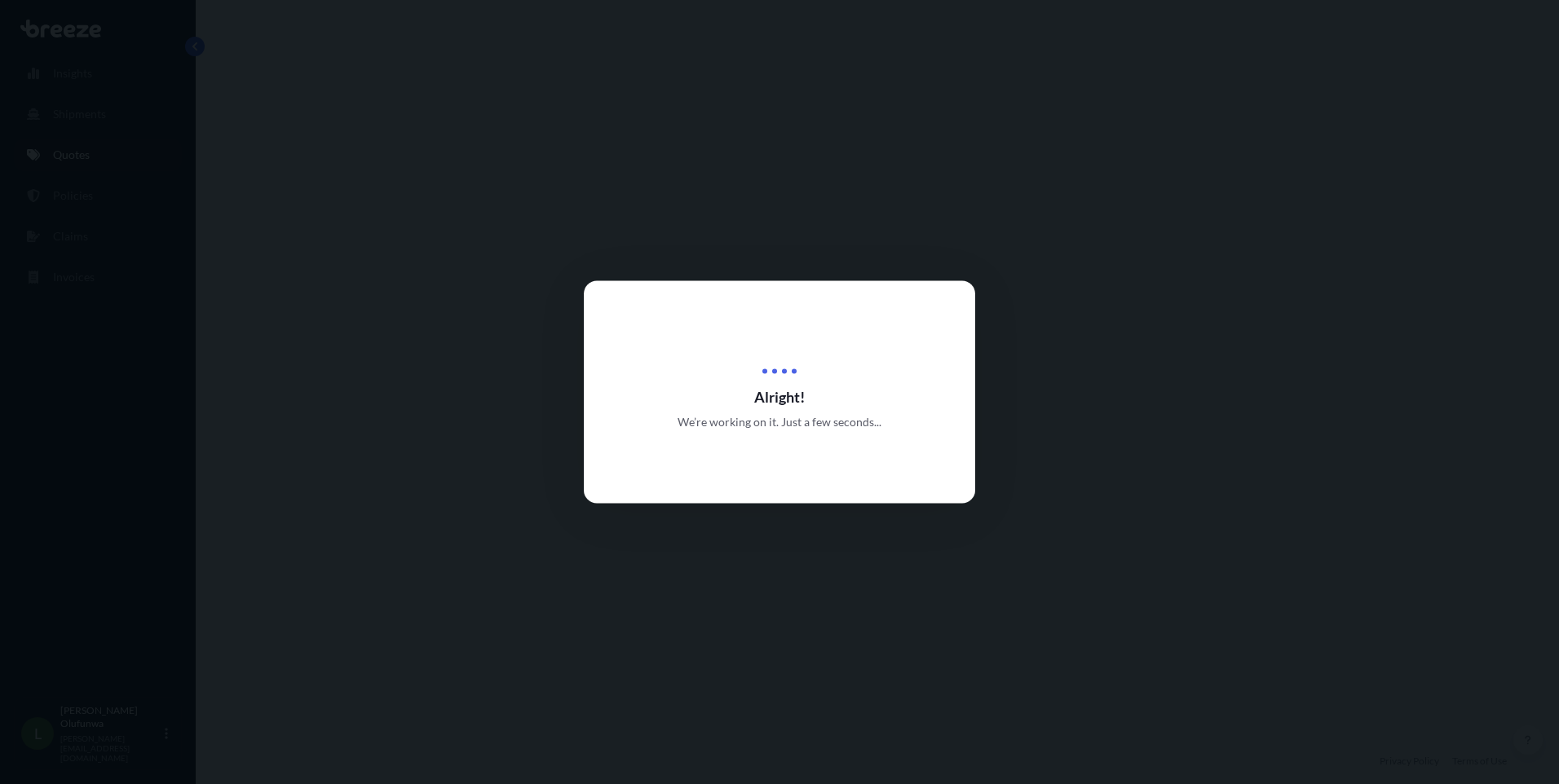
select select "Sea"
select select "Road"
select select "2"
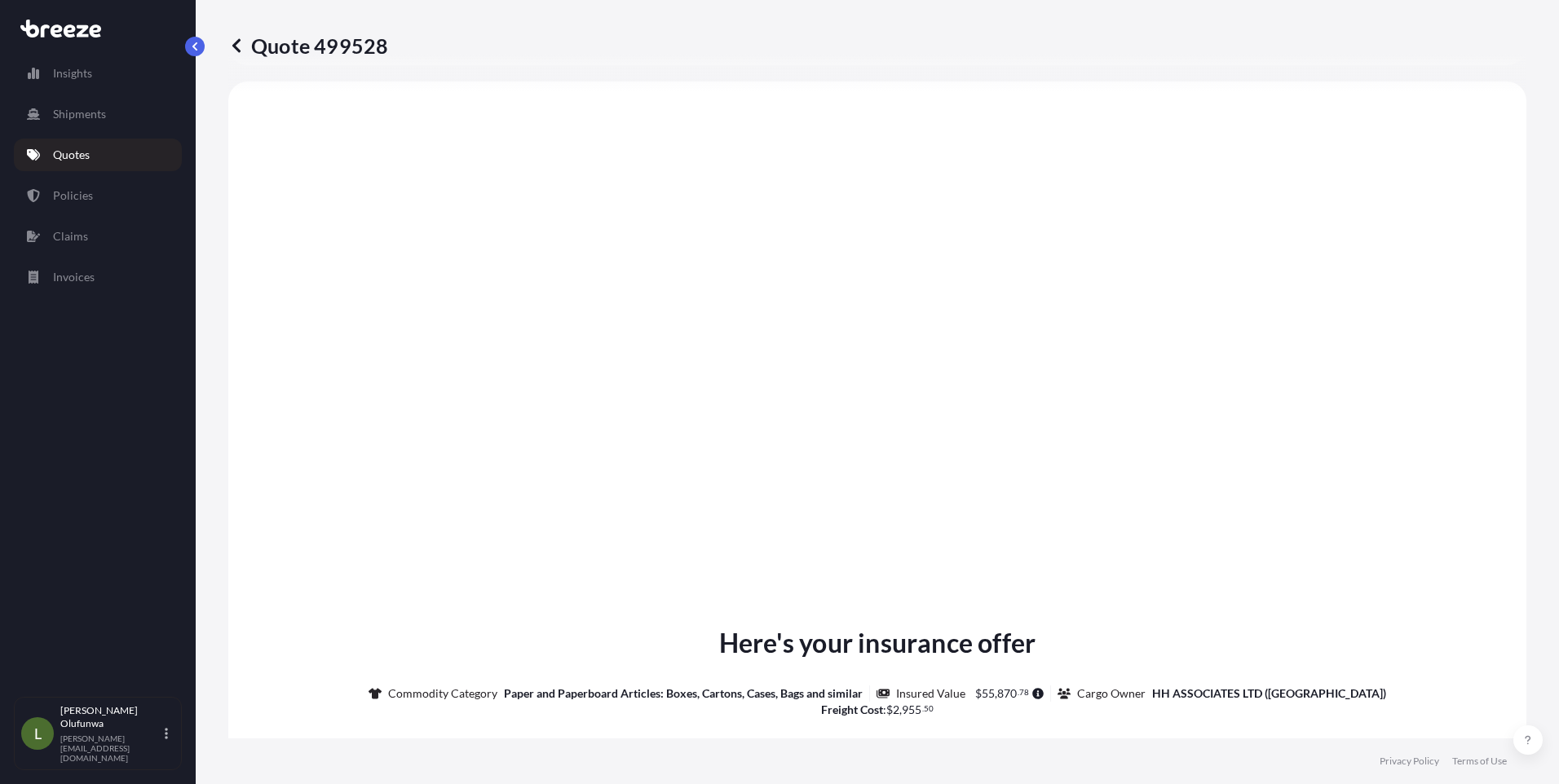
scroll to position [1934, 0]
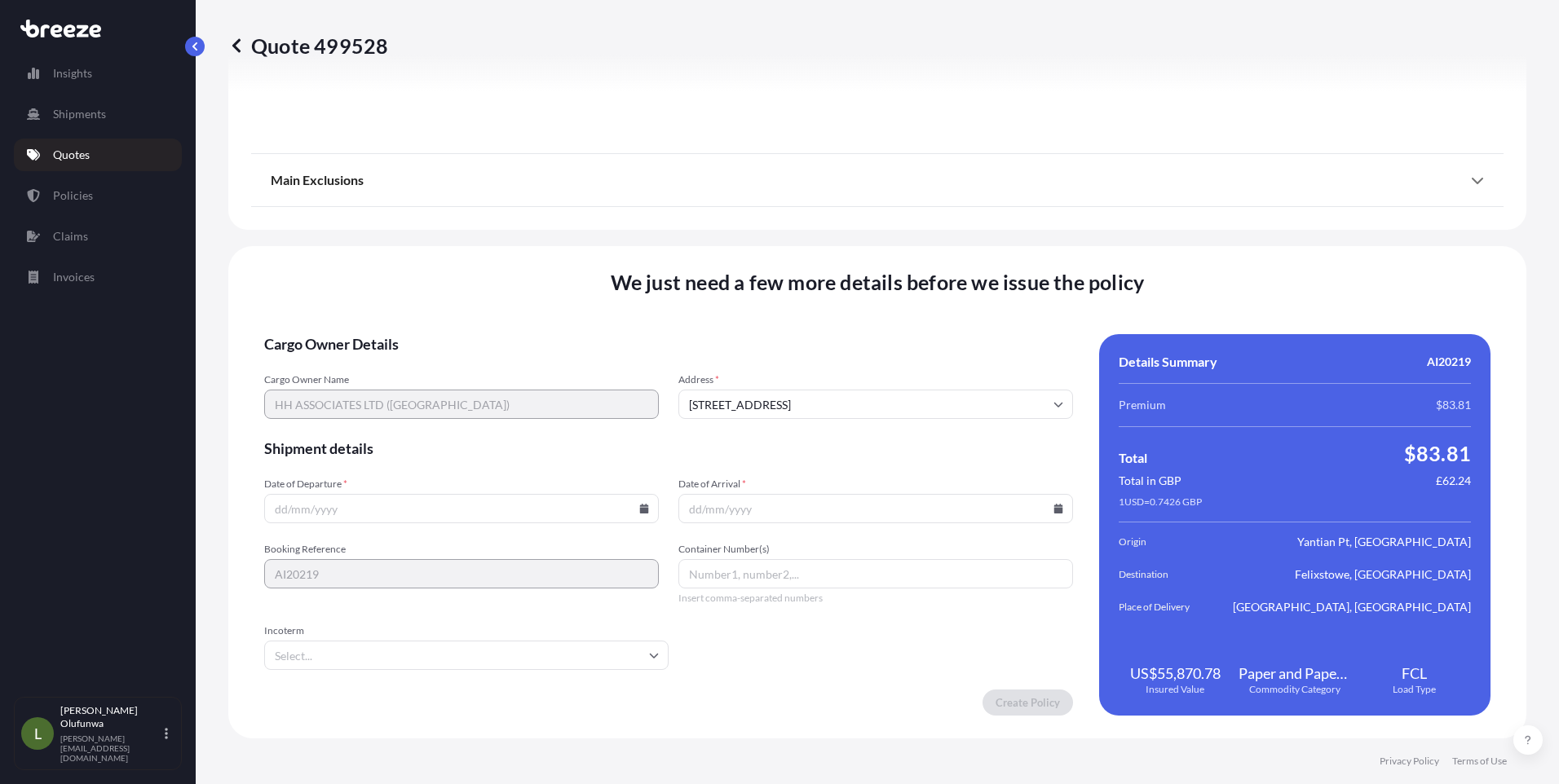
click at [641, 509] on icon at bounding box center [645, 509] width 9 height 9
click at [381, 359] on button "16" at bounding box center [384, 363] width 26 height 26
type input "16/09/2025"
click at [1055, 510] on icon at bounding box center [1059, 509] width 9 height 9
click at [983, 227] on button at bounding box center [981, 234] width 26 height 26
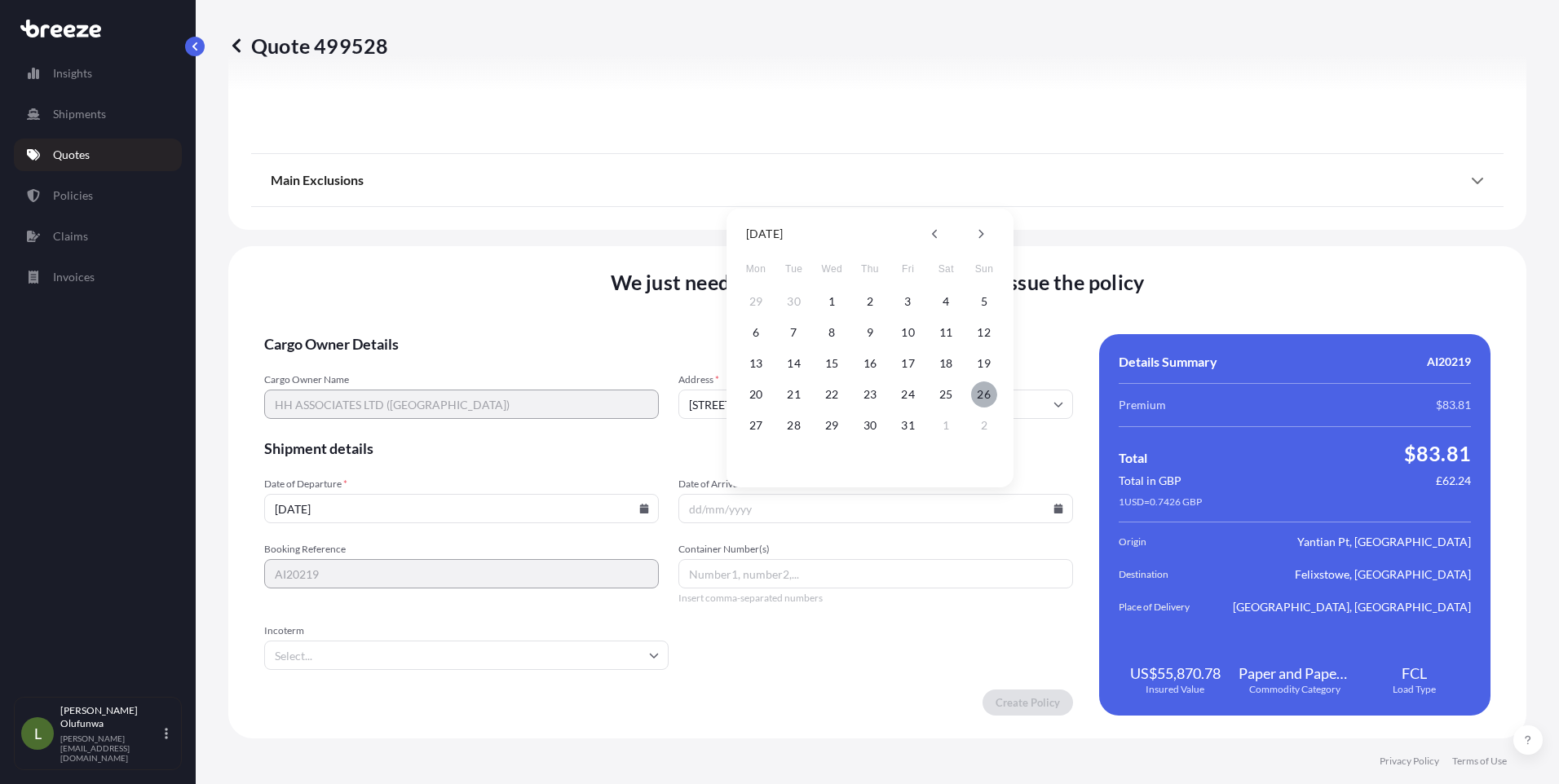
click at [980, 394] on button "26" at bounding box center [984, 394] width 26 height 26
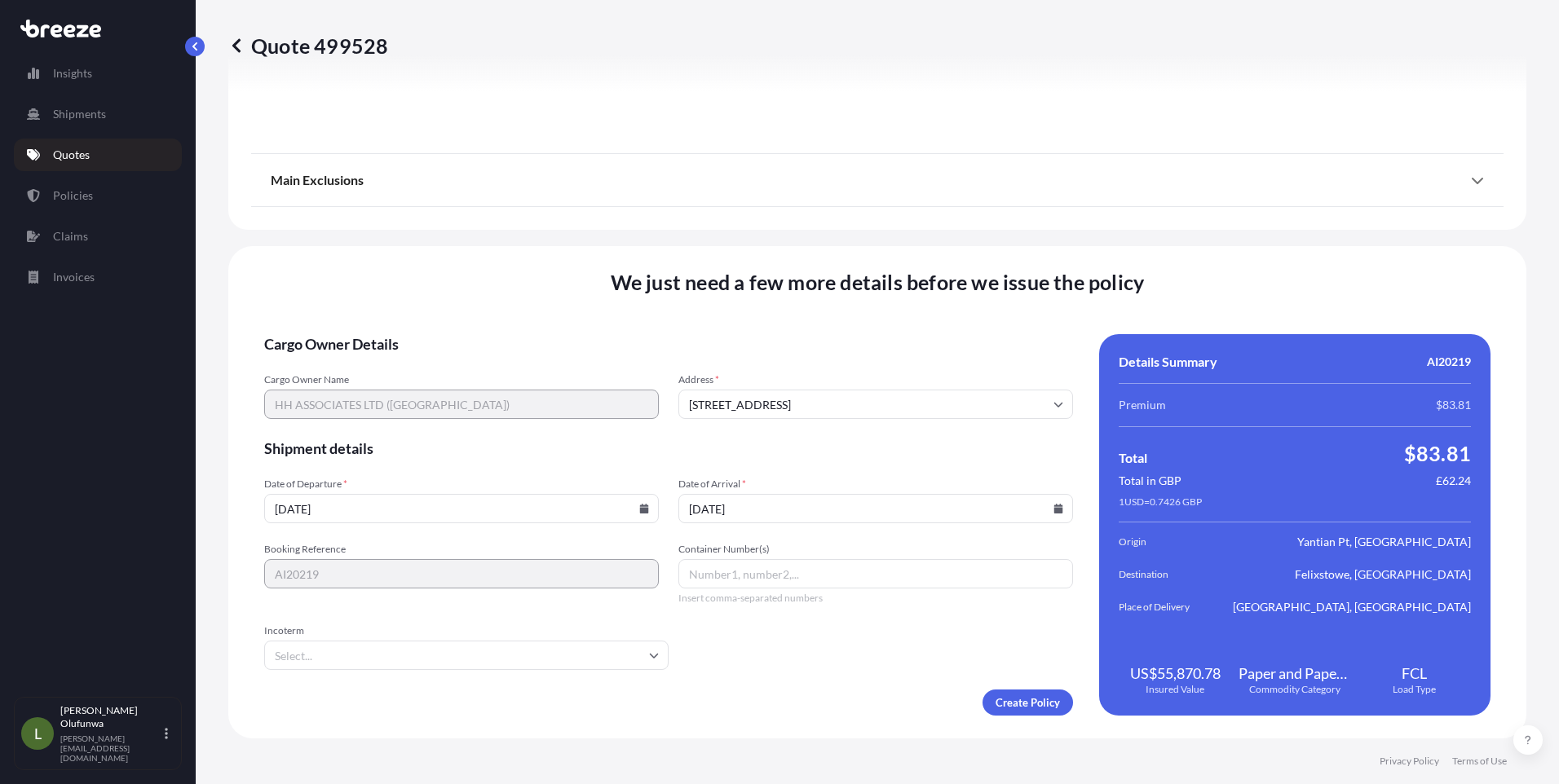
type input "[DATE]"
click at [721, 574] on input "Container Number(s)" at bounding box center [875, 574] width 394 height 29
click at [747, 577] on input "Container Number(s)" at bounding box center [875, 574] width 394 height 29
paste input "ECMU5584780"
type input "ECMU5584780"
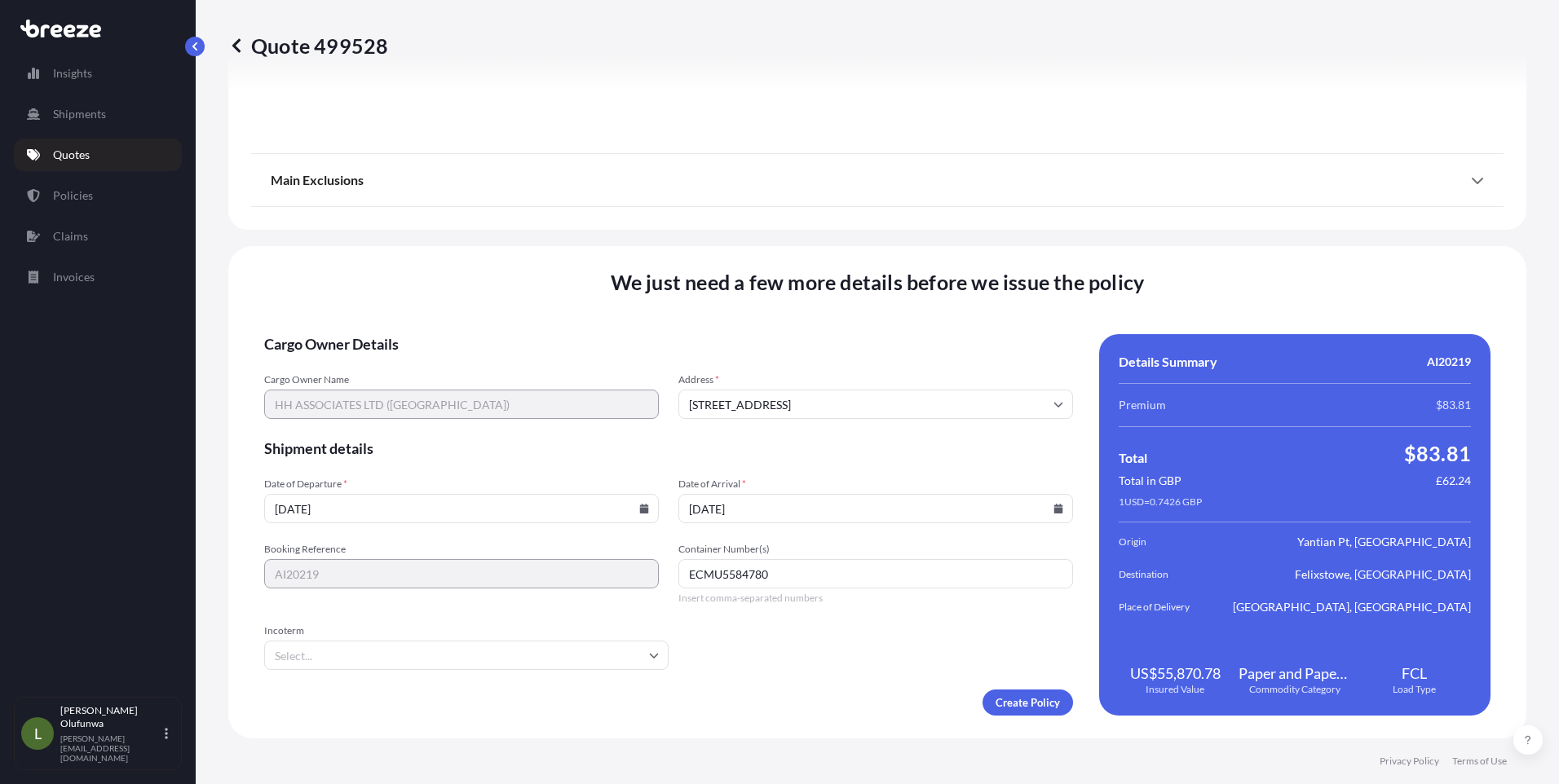
click at [406, 658] on input "Incoterm" at bounding box center [466, 655] width 405 height 29
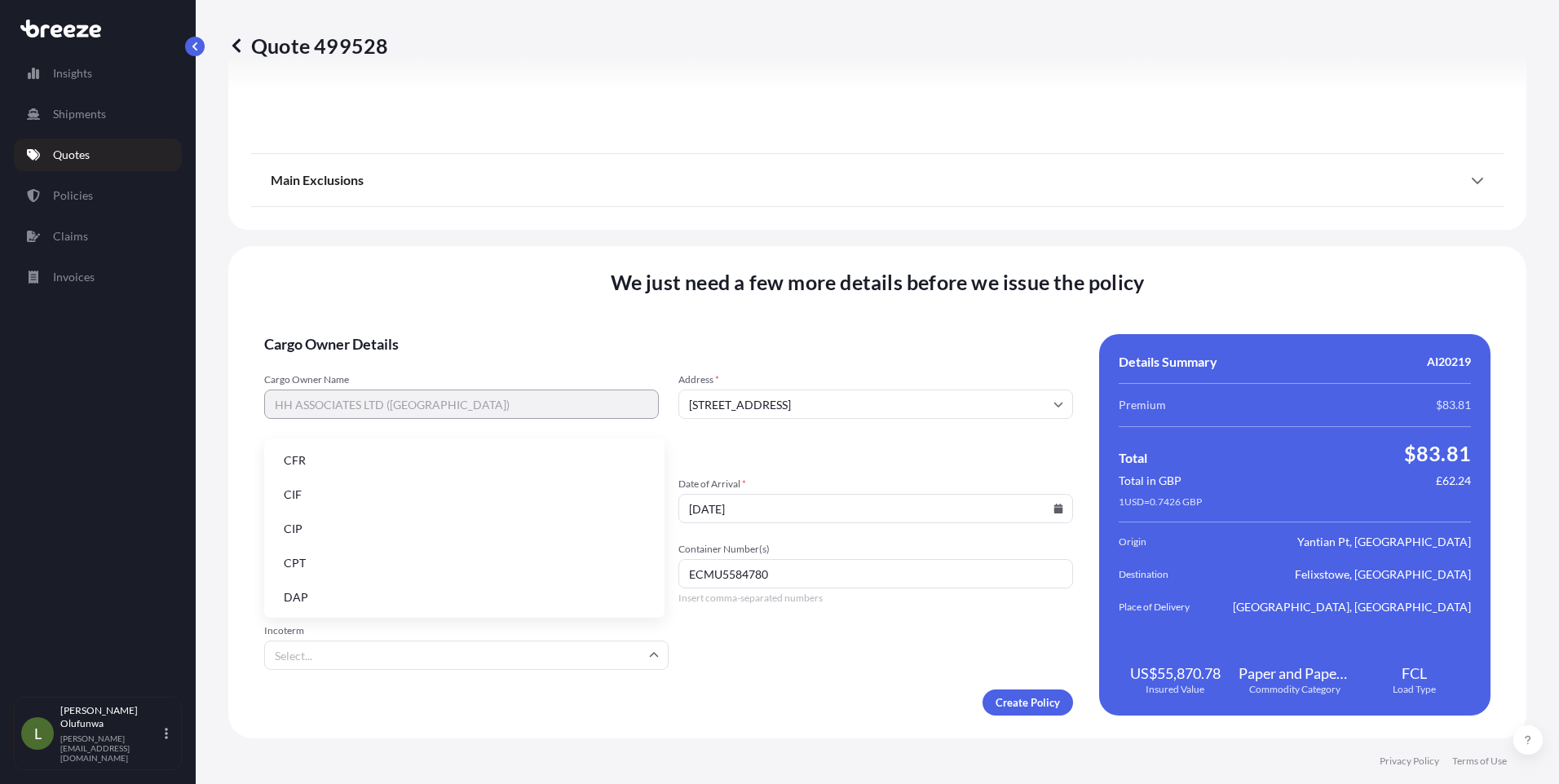
scroll to position [208, 0]
click at [319, 596] on li "FOB" at bounding box center [464, 595] width 387 height 31
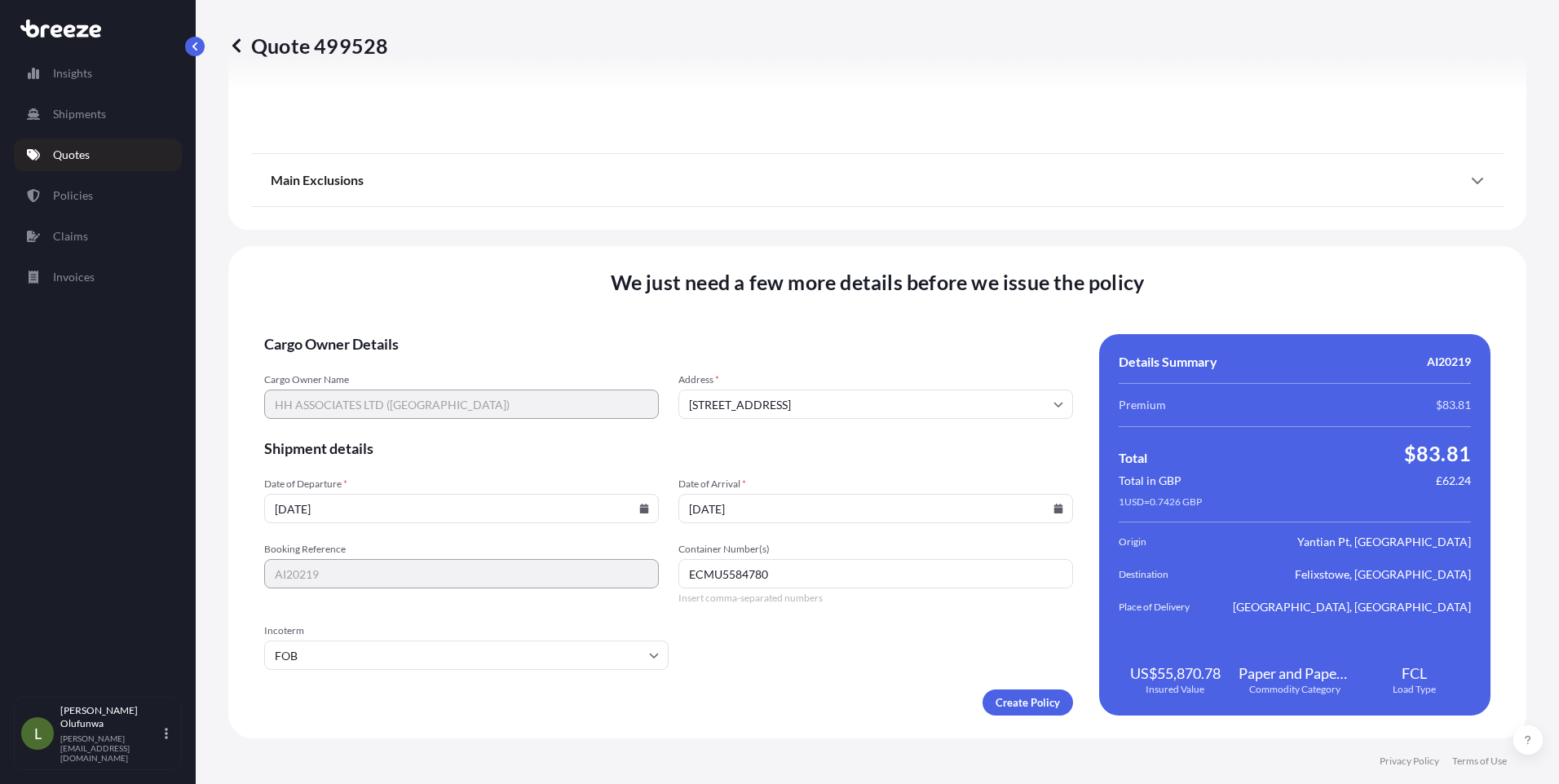
click at [852, 708] on div "Create Policy" at bounding box center [668, 703] width 809 height 26
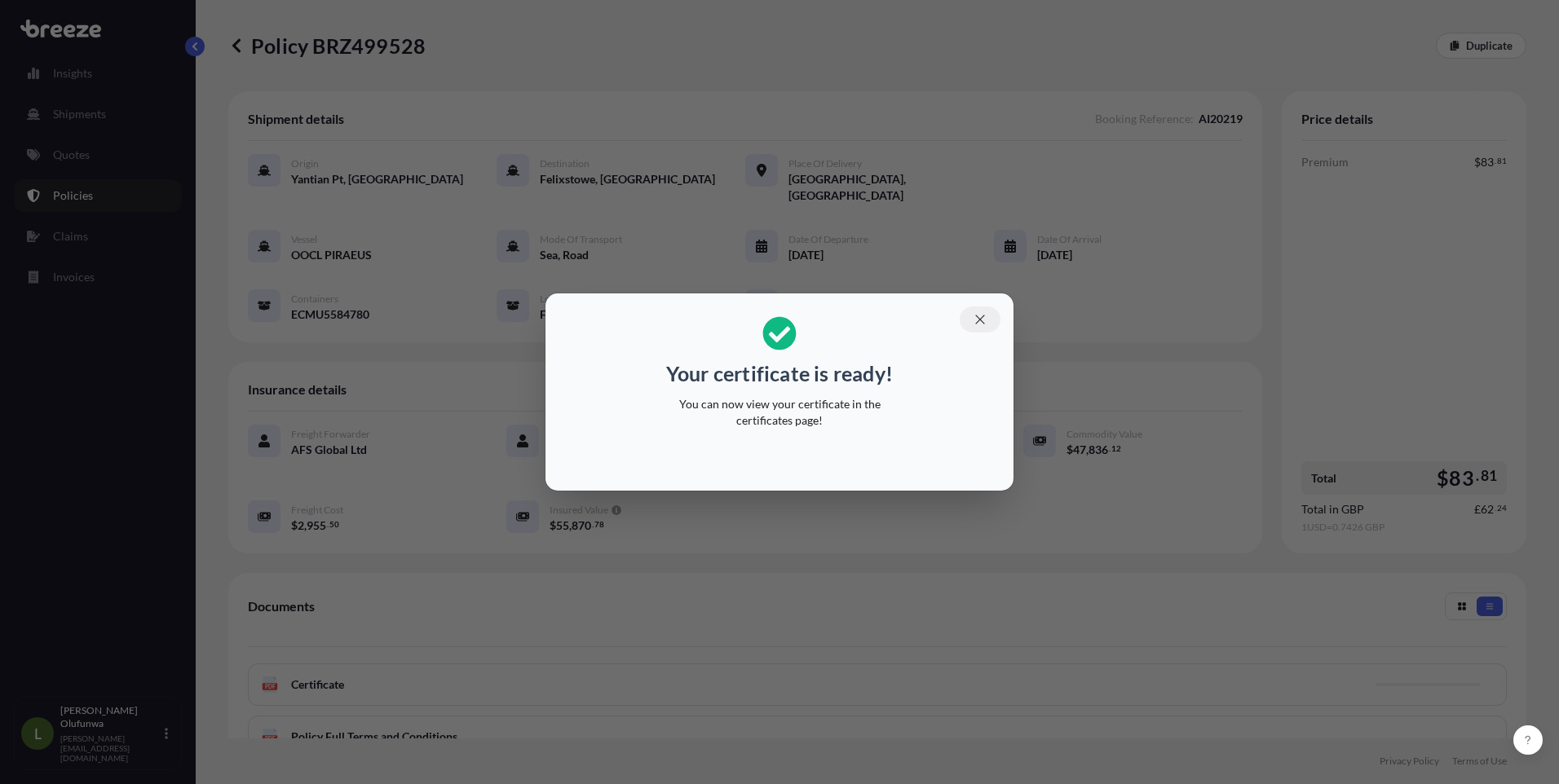
click at [977, 322] on icon "button" at bounding box center [980, 320] width 15 height 15
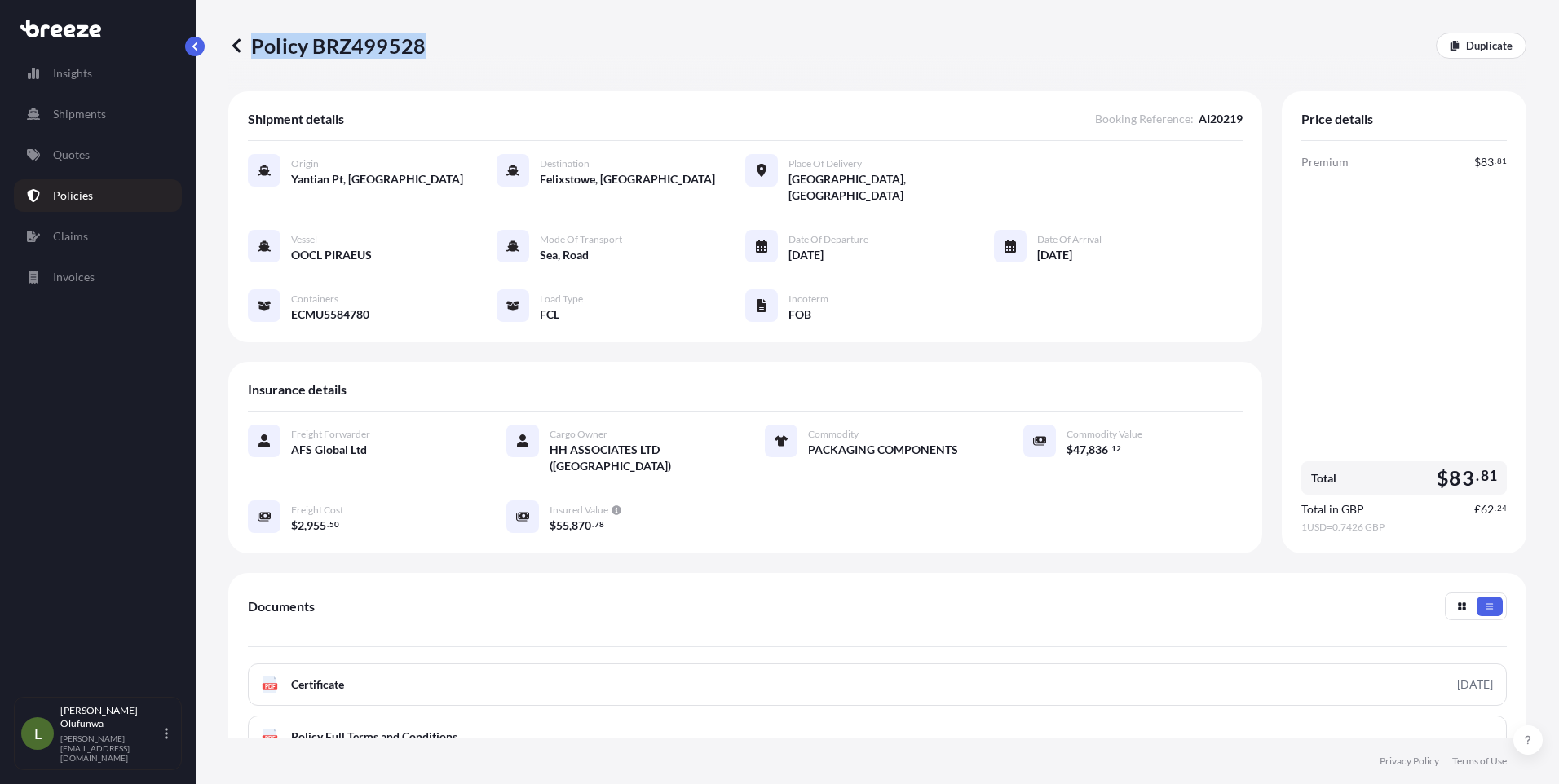
drag, startPoint x: 445, startPoint y: 53, endPoint x: 419, endPoint y: 43, distance: 27.9
click at [419, 43] on div "Policy BRZ499528 Duplicate" at bounding box center [877, 46] width 1298 height 26
copy p "Policy BRZ499528"
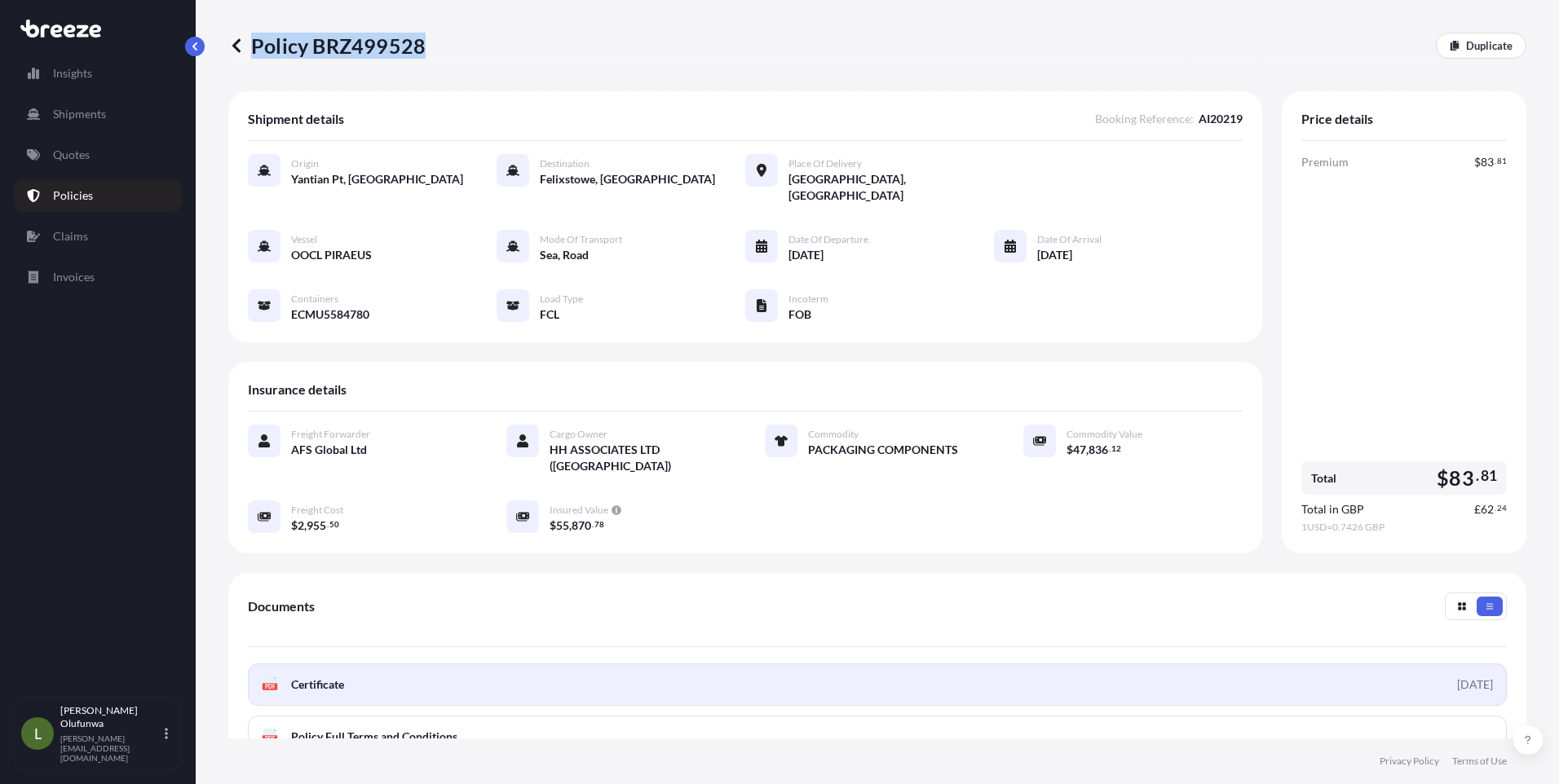
click at [356, 664] on link "PDF Certificate [DATE]" at bounding box center [877, 684] width 1259 height 42
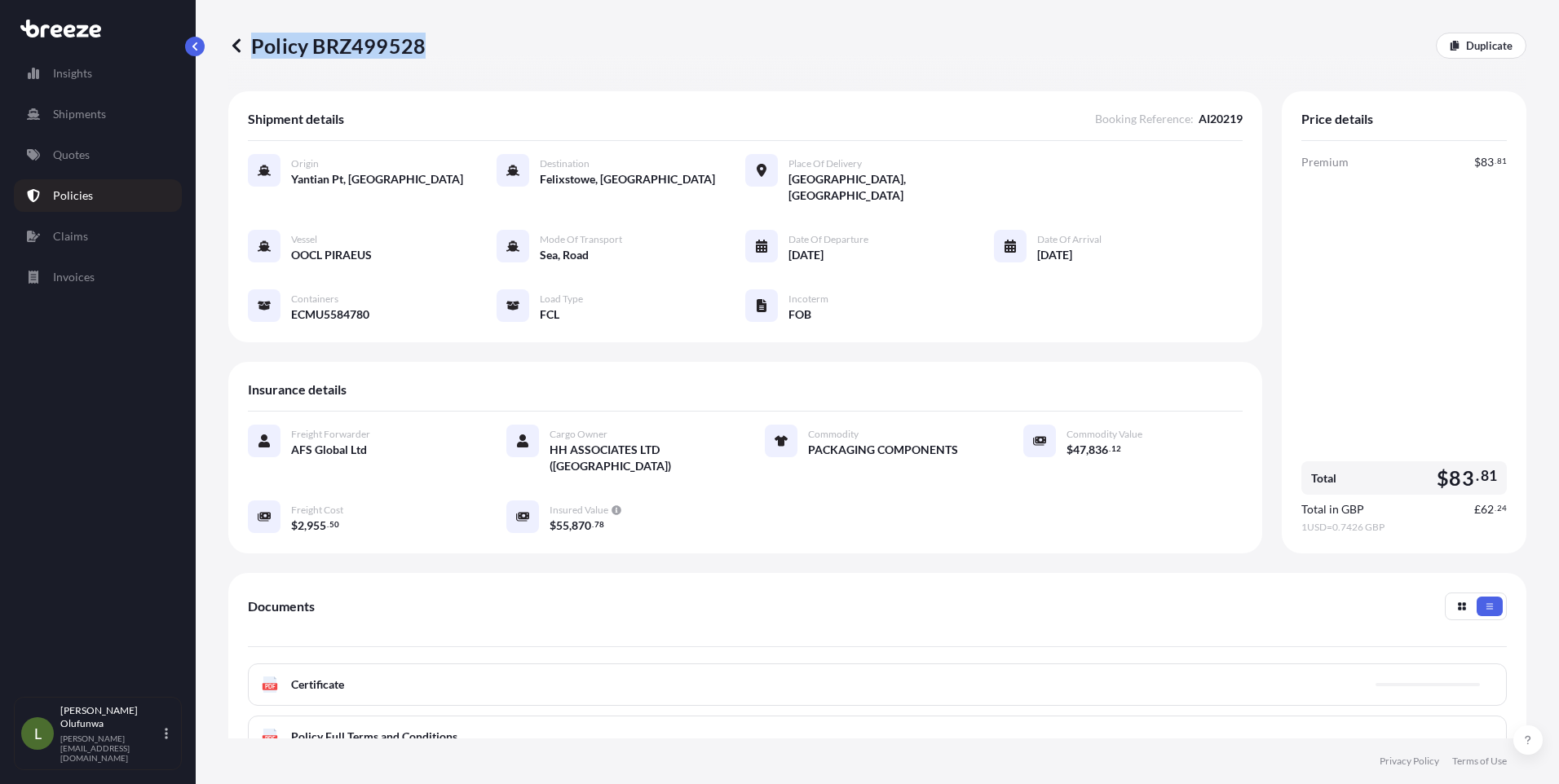
click at [81, 201] on p "Policies" at bounding box center [72, 195] width 40 height 16
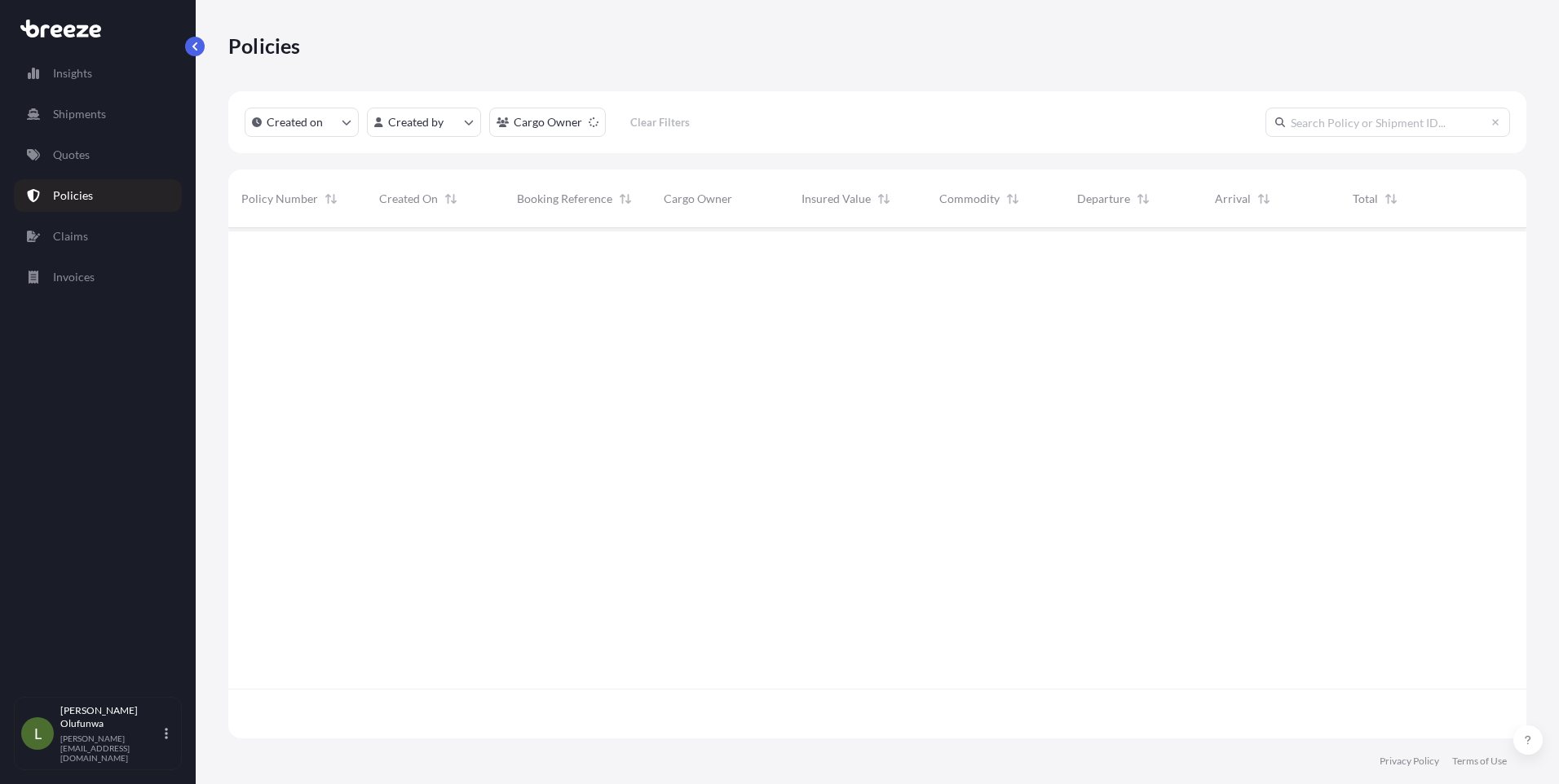
scroll to position [507, 1286]
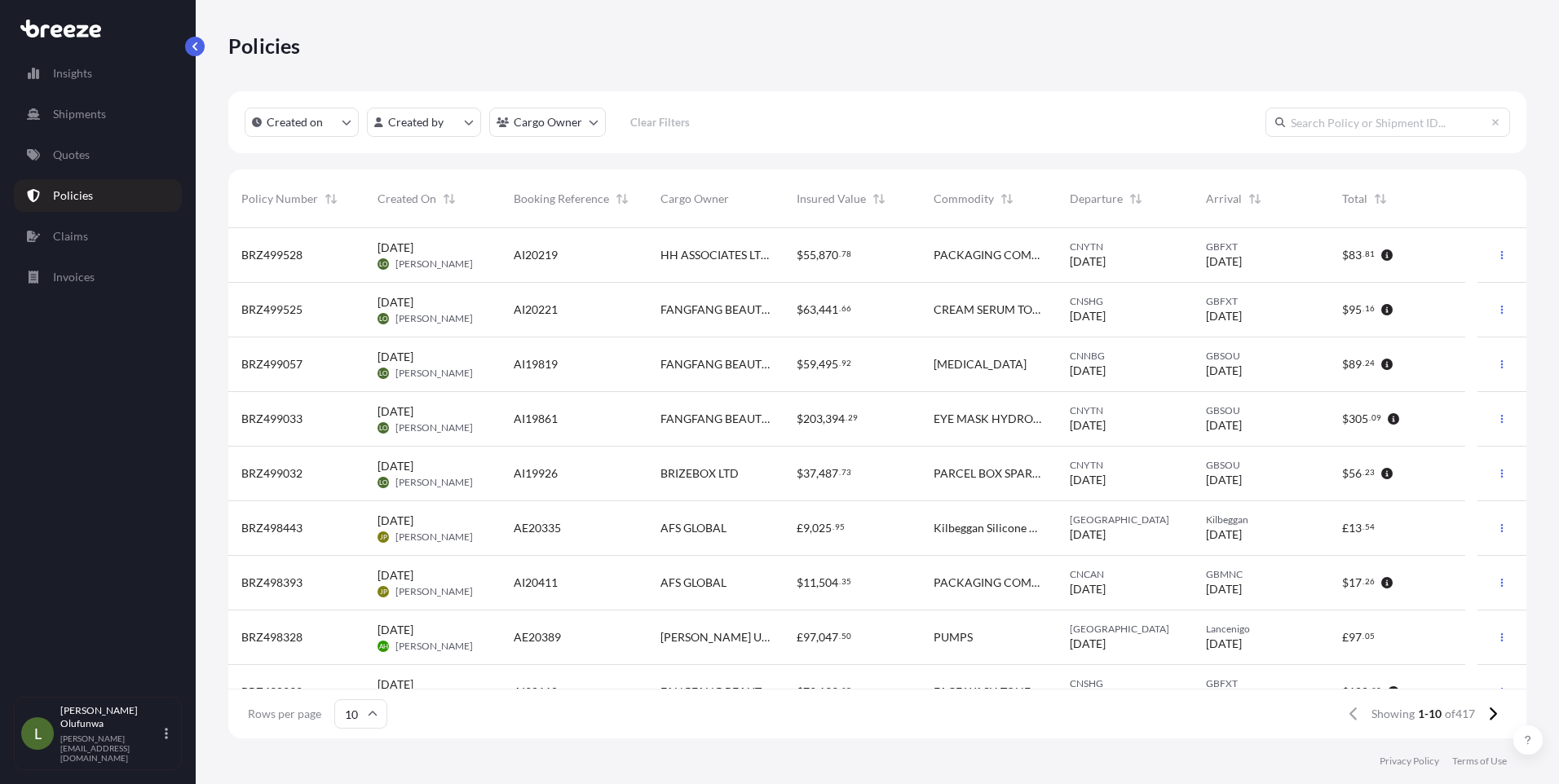
click at [930, 309] on div "CREAM SERUM TONER FACE SPRAY" at bounding box center [988, 310] width 136 height 54
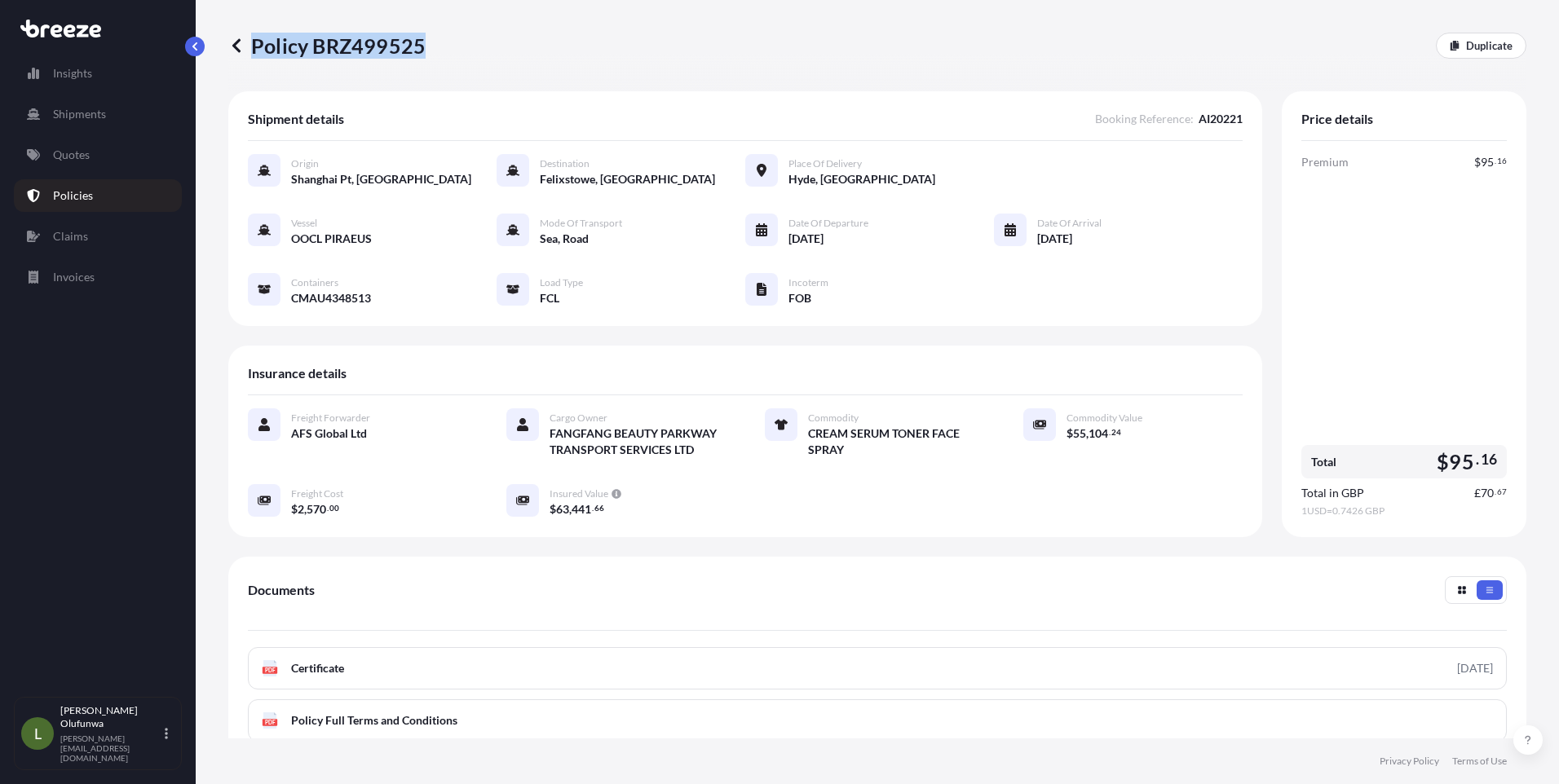
drag, startPoint x: 439, startPoint y: 50, endPoint x: 419, endPoint y: 46, distance: 20.4
click at [419, 46] on div "Policy BRZ499525 Duplicate" at bounding box center [877, 46] width 1298 height 26
drag, startPoint x: 419, startPoint y: 46, endPoint x: 410, endPoint y: 48, distance: 9.2
copy p "Policy BRZ499525"
